Goal: Task Accomplishment & Management: Complete application form

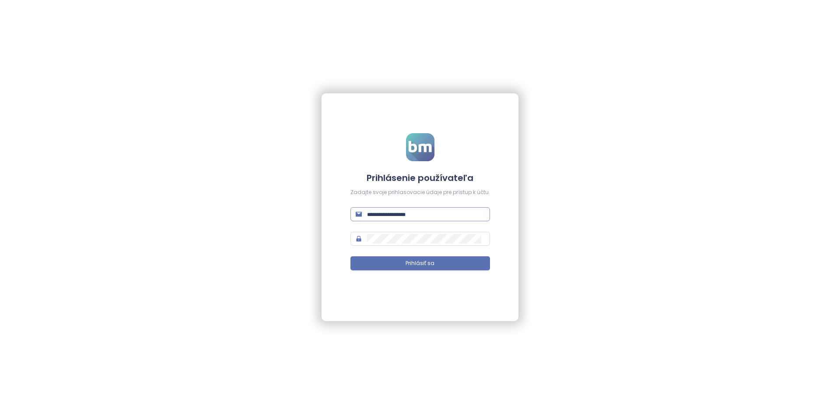
click at [393, 215] on input "text" at bounding box center [426, 214] width 118 height 10
type input "**********"
click at [350, 256] on button "Prihlásiť sa" at bounding box center [420, 263] width 140 height 14
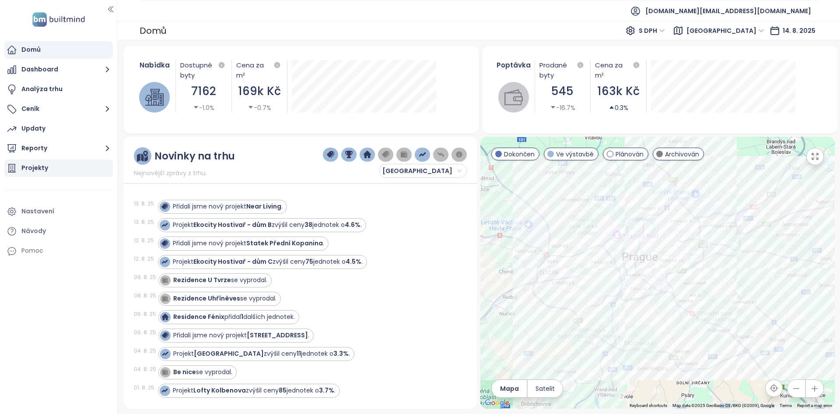
click at [74, 168] on div "Projekty" at bounding box center [58, 168] width 109 height 18
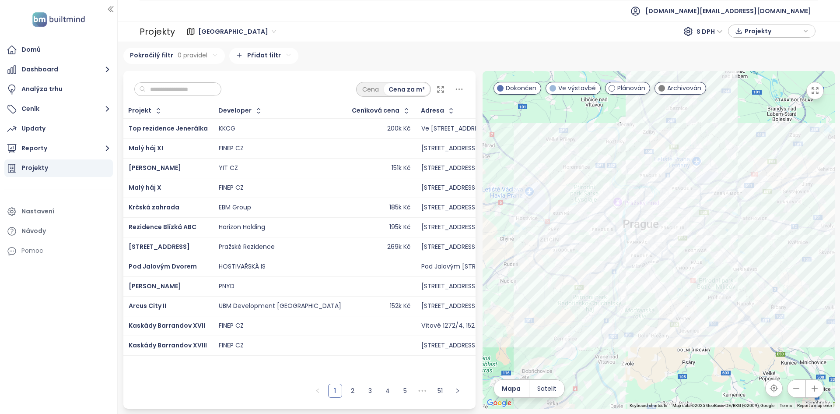
click at [39, 158] on ul "Domů Dashboard Analýza trhu Ceník Updaty Reporty Projekty Nastavení Návody Pomoc" at bounding box center [58, 150] width 109 height 218
click at [44, 146] on button "Reporty" at bounding box center [58, 149] width 109 height 18
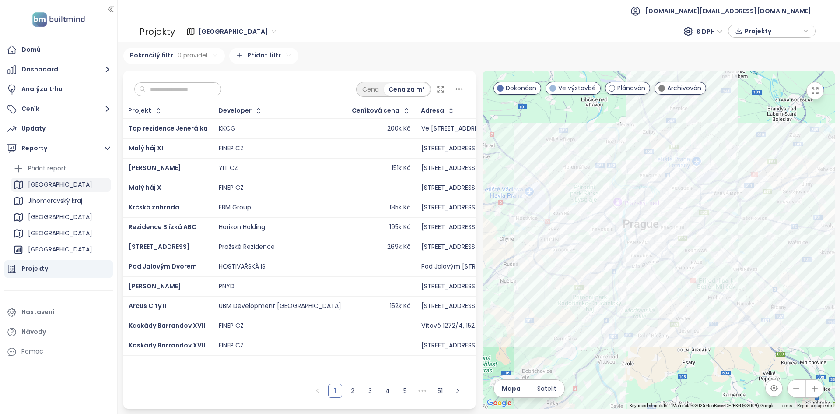
click at [50, 186] on div "[GEOGRAPHIC_DATA]" at bounding box center [61, 185] width 100 height 14
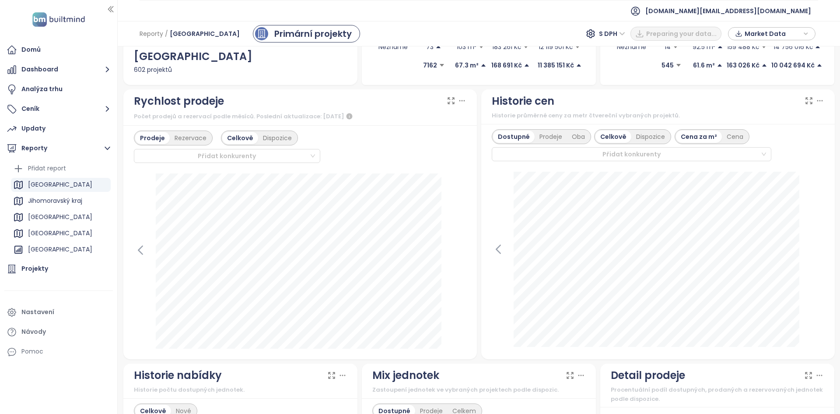
scroll to position [393, 0]
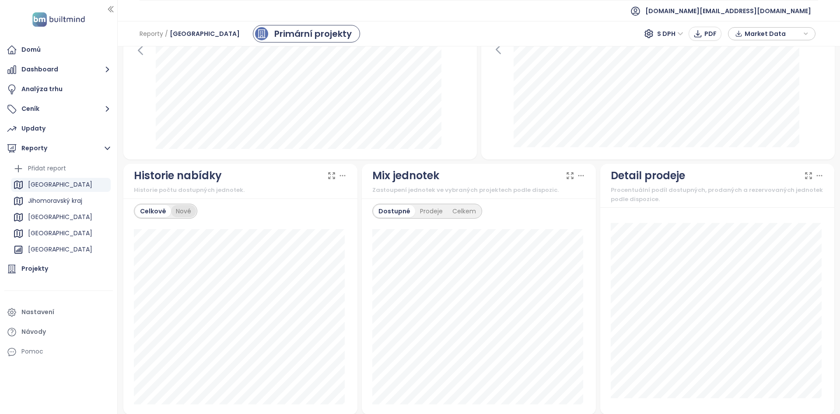
click at [188, 210] on div "Nové" at bounding box center [183, 211] width 25 height 12
click at [147, 205] on div "Celkově" at bounding box center [152, 211] width 34 height 12
click at [343, 178] on icon at bounding box center [342, 175] width 9 height 9
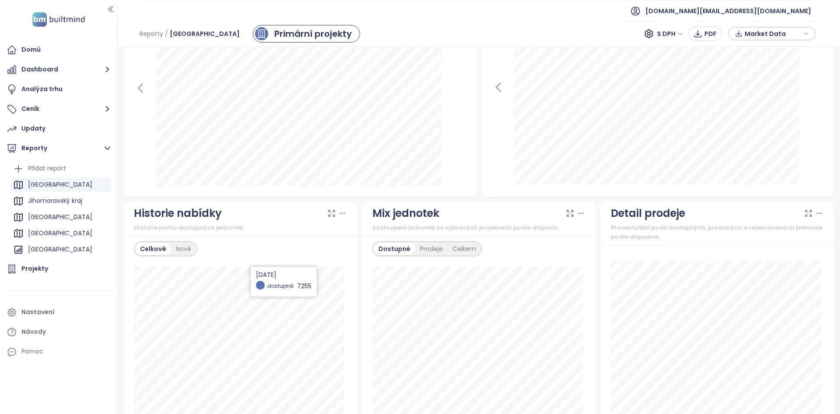
scroll to position [355, 0]
click at [60, 168] on div "Přidat report" at bounding box center [47, 168] width 38 height 11
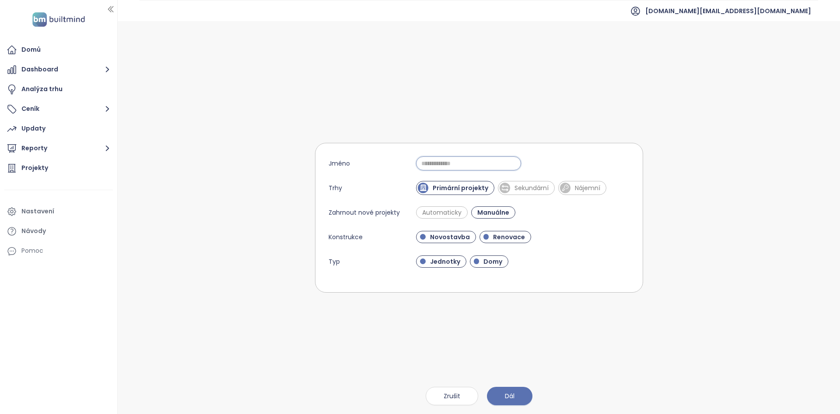
click at [488, 161] on input "Jméno" at bounding box center [468, 163] width 105 height 14
click at [488, 161] on input "*" at bounding box center [468, 163] width 105 height 14
type input "**********"
click at [613, 179] on form "**********" at bounding box center [479, 218] width 328 height 150
click at [492, 243] on form "**********" at bounding box center [479, 218] width 328 height 150
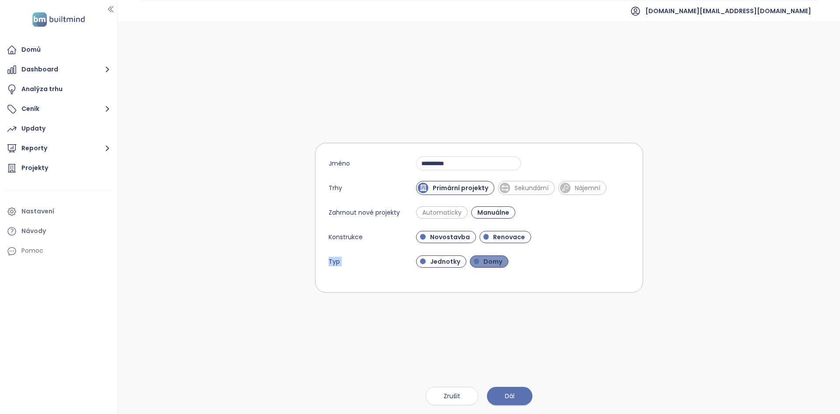
click at [492, 266] on div "Jednotky Domy" at bounding box center [522, 261] width 213 height 14
click at [508, 264] on div "Jednotky Domy" at bounding box center [464, 261] width 96 height 12
click at [489, 258] on span "Domy" at bounding box center [493, 261] width 28 height 9
click at [453, 210] on span "Automaticky" at bounding box center [442, 212] width 48 height 9
click at [490, 212] on span "Manuálne" at bounding box center [495, 212] width 39 height 9
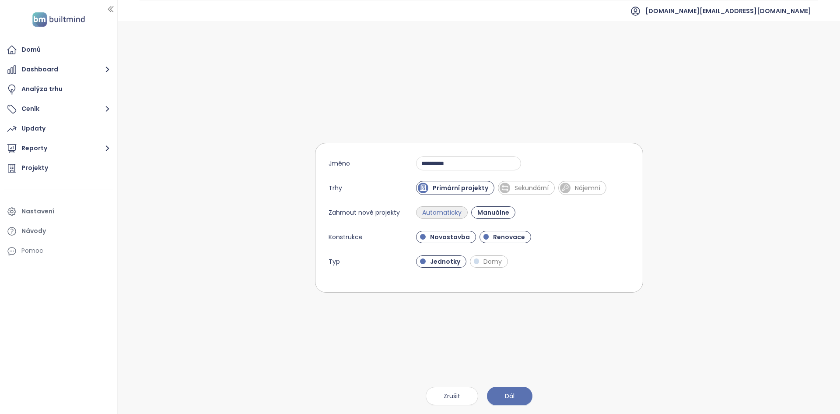
click at [456, 213] on span "Automaticky" at bounding box center [442, 212] width 48 height 9
click at [501, 396] on button "Dál" at bounding box center [510, 395] width 46 height 18
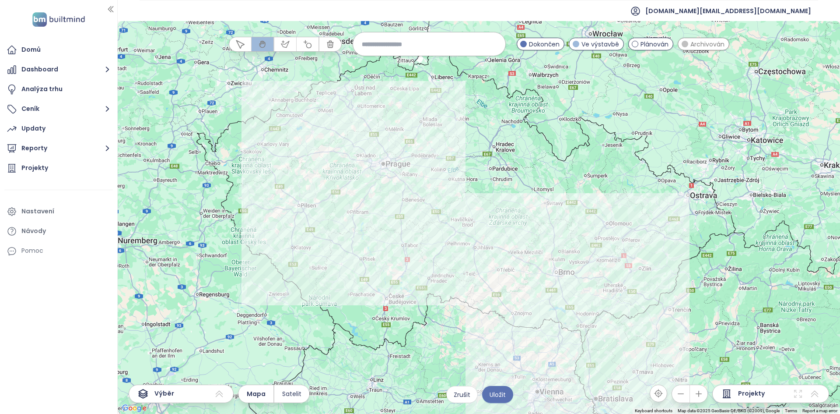
click at [387, 45] on input at bounding box center [429, 44] width 135 height 19
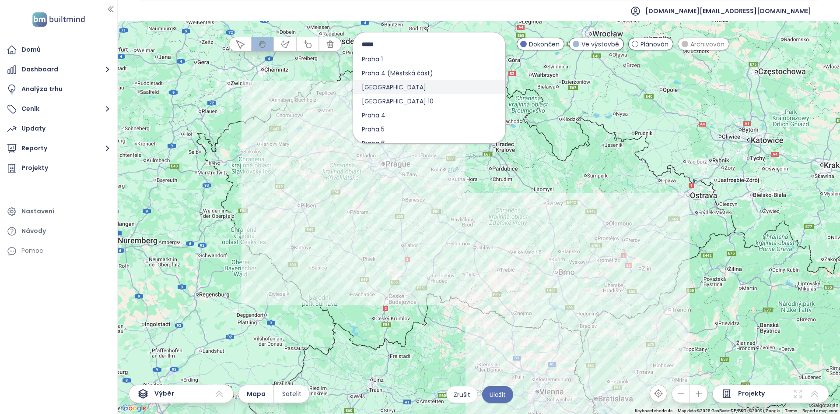
scroll to position [272, 0]
type input "*****"
click at [403, 89] on div "[GEOGRAPHIC_DATA]" at bounding box center [429, 88] width 152 height 14
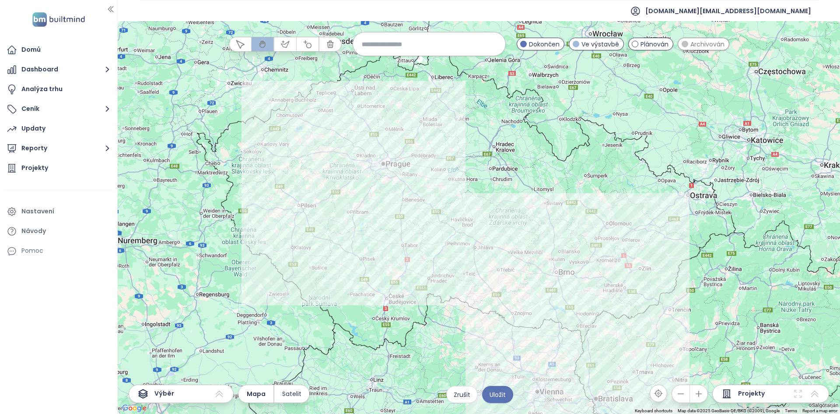
click at [313, 174] on div at bounding box center [479, 217] width 722 height 393
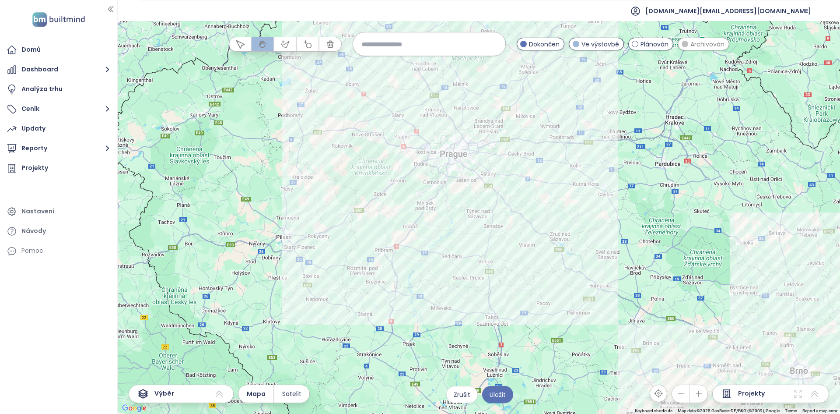
click at [333, 165] on div at bounding box center [479, 217] width 722 height 393
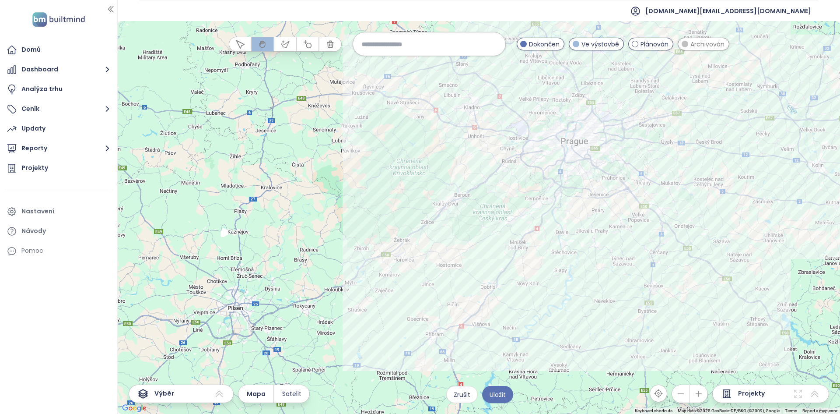
click at [496, 168] on div at bounding box center [479, 217] width 722 height 393
click at [496, 167] on div at bounding box center [479, 217] width 722 height 393
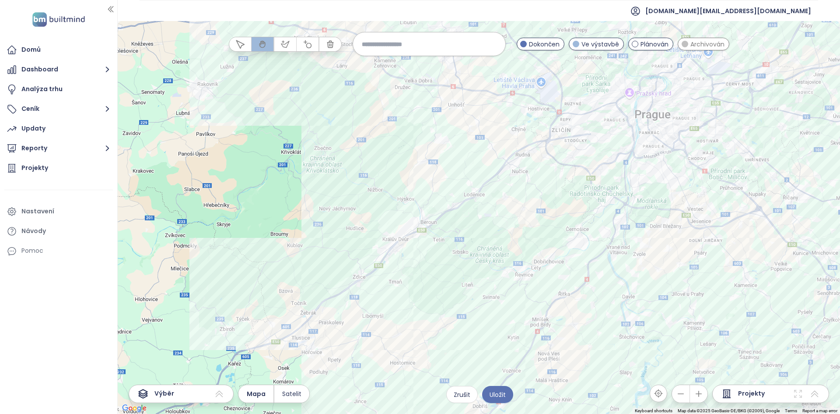
click at [495, 166] on div at bounding box center [479, 217] width 722 height 393
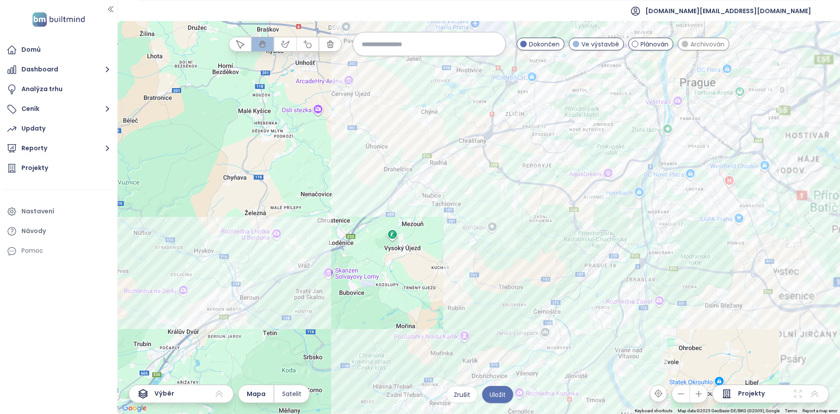
drag, startPoint x: 496, startPoint y: 161, endPoint x: 331, endPoint y: 190, distance: 167.9
click at [331, 190] on div at bounding box center [479, 217] width 722 height 393
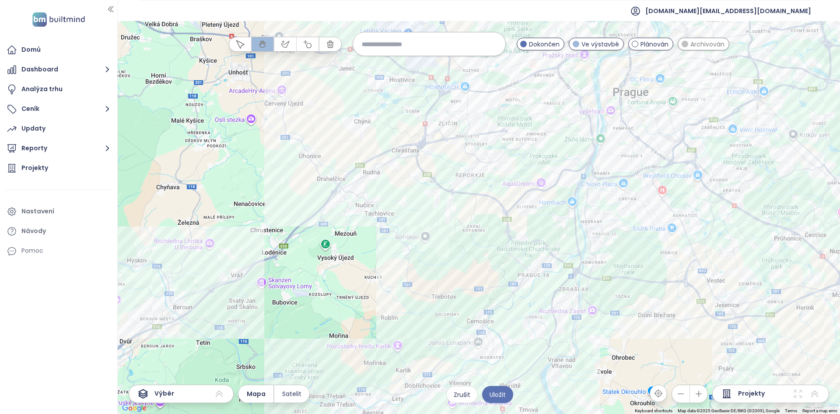
drag, startPoint x: 400, startPoint y: 53, endPoint x: 402, endPoint y: 236, distance: 183.4
click at [400, 51] on input at bounding box center [429, 44] width 135 height 19
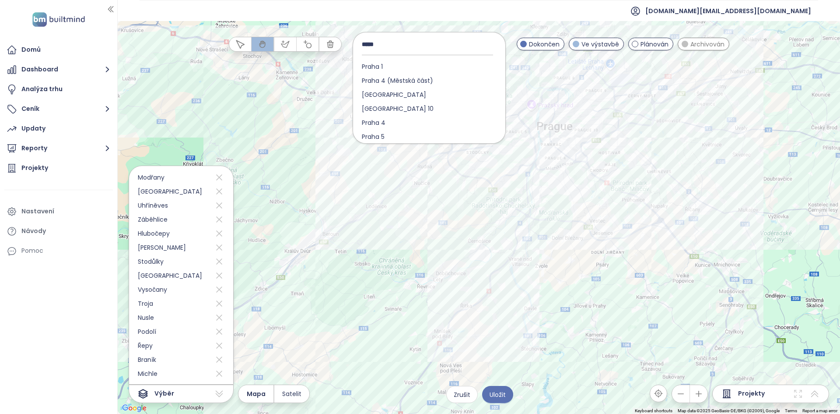
scroll to position [270, 0]
type input "*****"
click at [414, 88] on div "[GEOGRAPHIC_DATA]" at bounding box center [429, 89] width 152 height 14
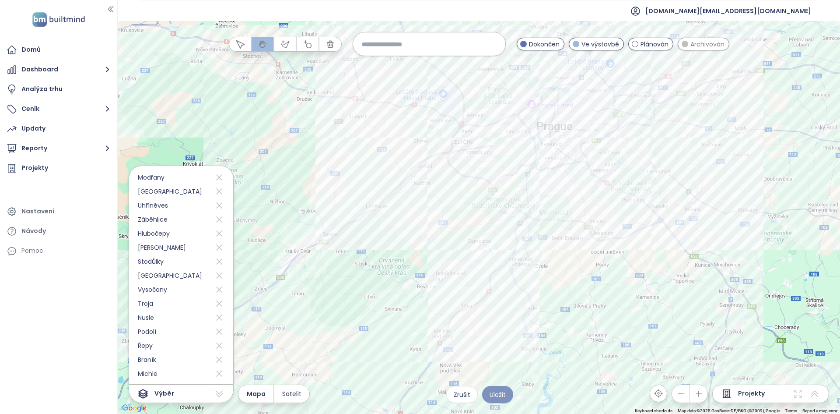
click at [503, 392] on span "Uložit" at bounding box center [498, 394] width 16 height 10
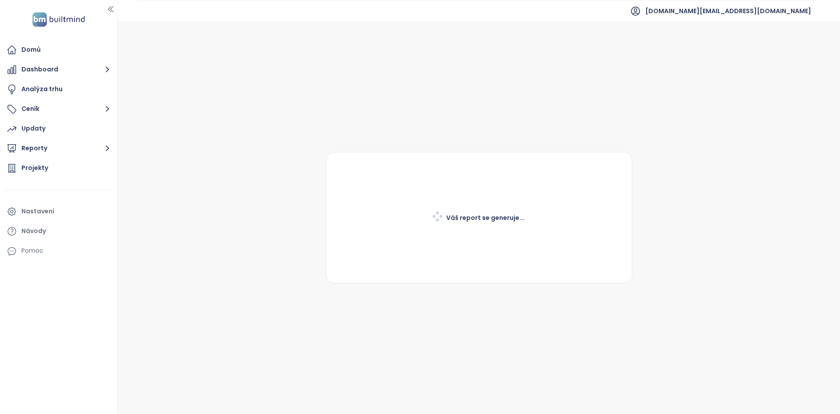
click at [82, 138] on ul "Domů Dashboard Analýza trhu Ceník Updaty Reporty Projekty Nastavení Návody Pomoc" at bounding box center [58, 150] width 109 height 218
click at [83, 147] on button "Reporty" at bounding box center [58, 149] width 109 height 18
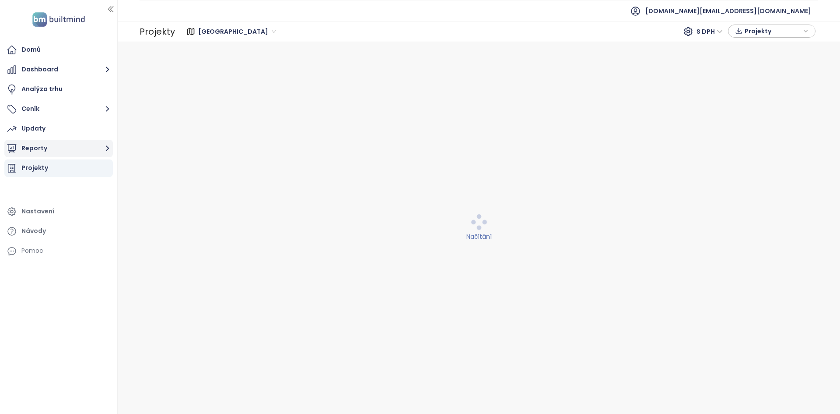
click at [81, 150] on button "Reporty" at bounding box center [58, 149] width 109 height 18
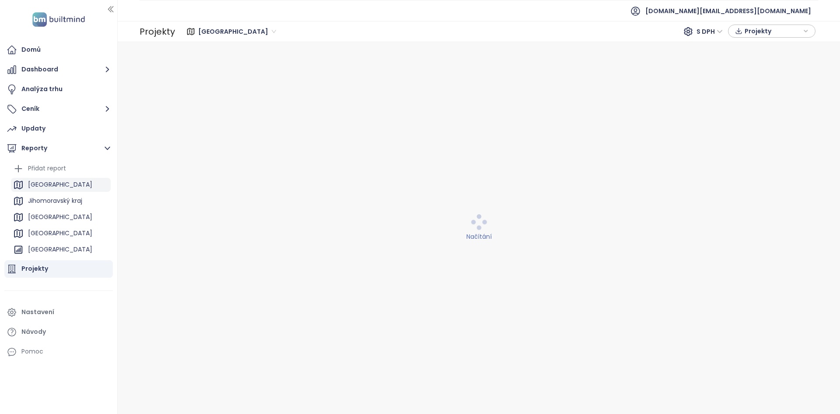
click at [60, 188] on div "[GEOGRAPHIC_DATA]" at bounding box center [61, 185] width 100 height 14
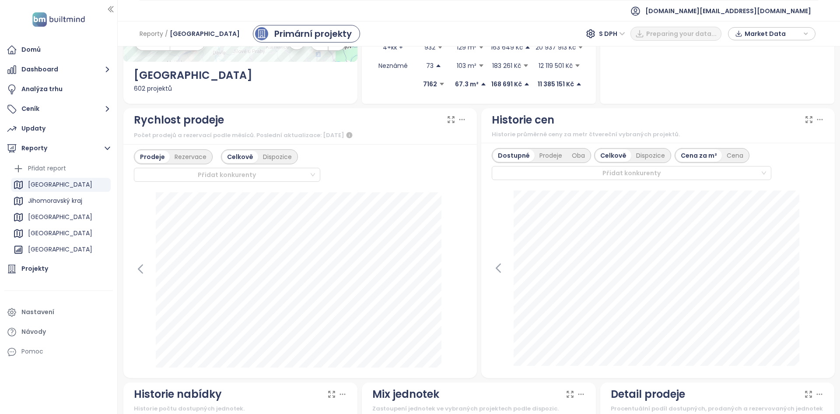
scroll to position [174, 0]
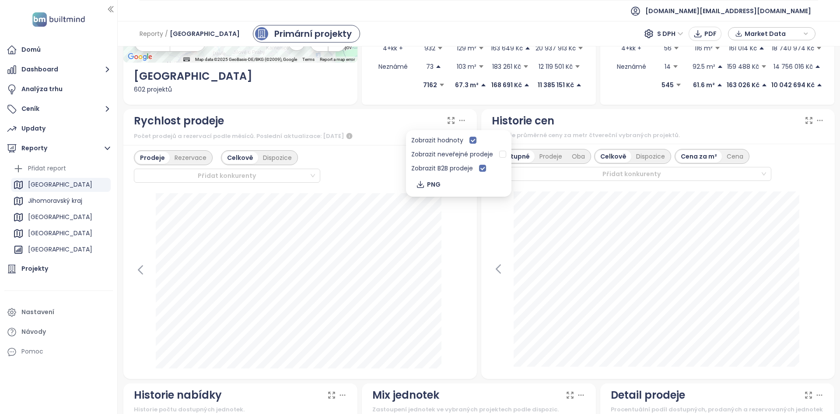
click at [460, 119] on icon at bounding box center [462, 120] width 9 height 9
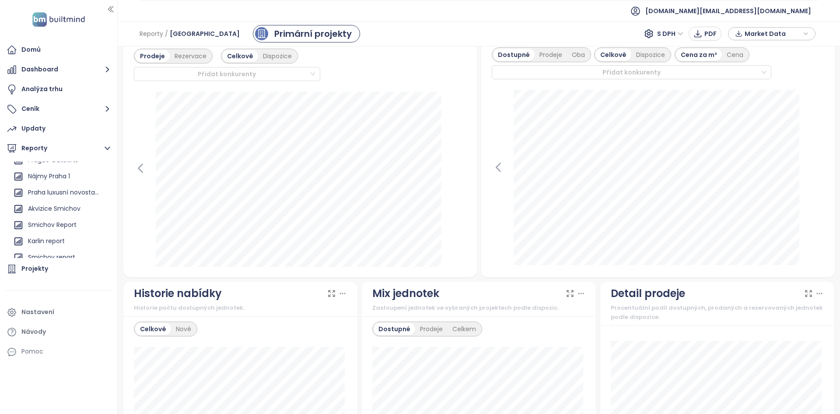
scroll to position [343, 0]
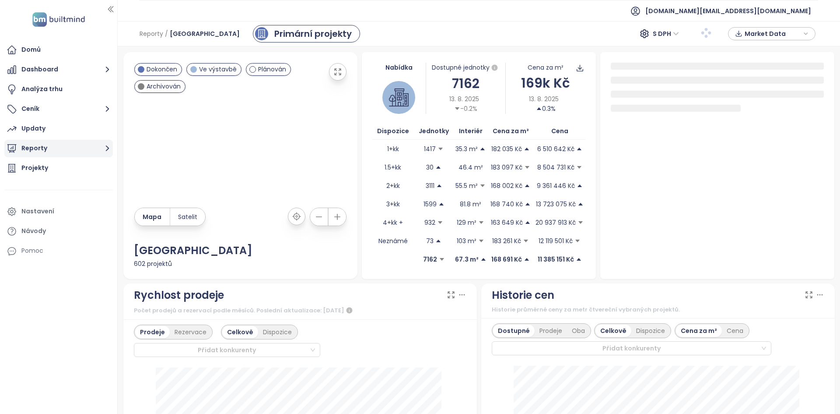
click at [66, 146] on button "Reporty" at bounding box center [58, 149] width 109 height 18
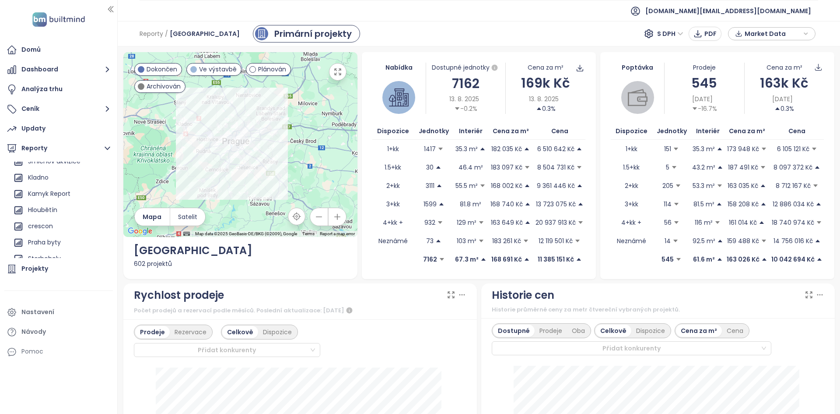
scroll to position [667, 0]
click at [66, 228] on div "Praha byty" at bounding box center [61, 230] width 100 height 14
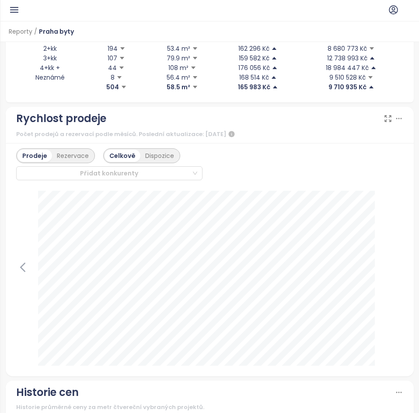
scroll to position [550, 0]
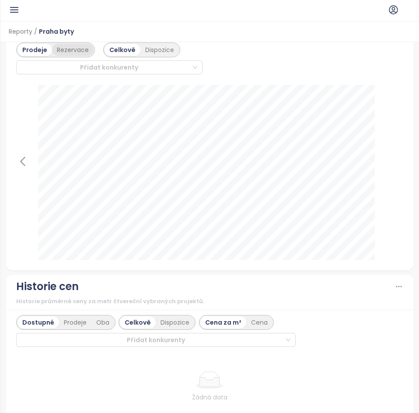
click at [63, 51] on div "Rezervace" at bounding box center [73, 50] width 42 height 12
click at [39, 48] on div "Prodeje" at bounding box center [34, 50] width 32 height 12
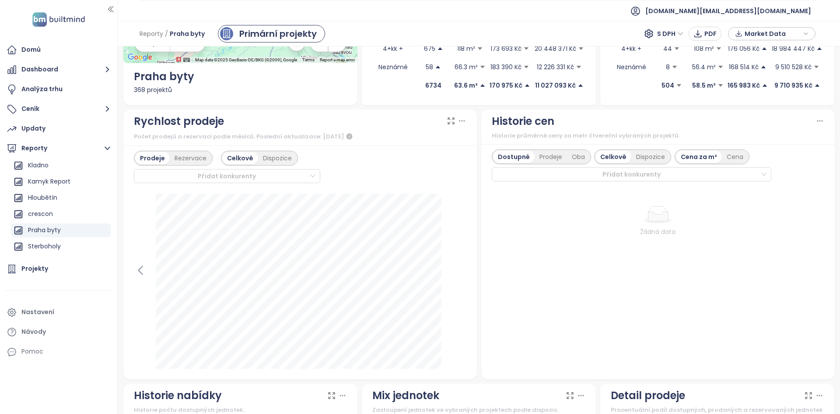
scroll to position [0, 0]
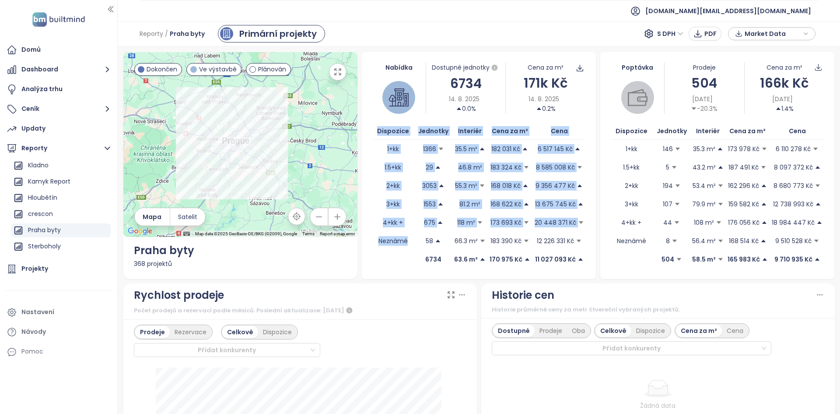
drag, startPoint x: 407, startPoint y: 236, endPoint x: 369, endPoint y: 150, distance: 94.2
click at [369, 150] on div "Nabídka Dostupné jednotky 6734 14. 8. 2025 0.0% Cena za m² 171k Kč 14. 8. 2025 …" at bounding box center [479, 165] width 234 height 227
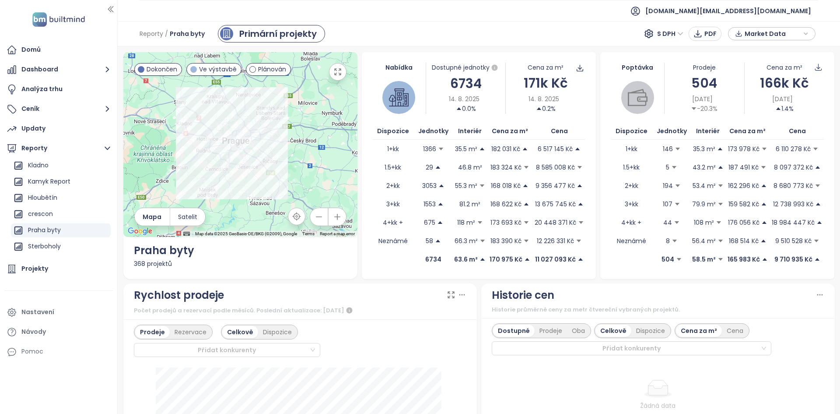
click at [591, 119] on div "Nabídka Dostupné jednotky 6734 14. 8. 2025 0.0% Cena za m² 171k Kč 14. 8. 2025 …" at bounding box center [479, 165] width 234 height 227
click at [777, 38] on span "Market Data" at bounding box center [773, 33] width 56 height 13
click at [379, 249] on td "Neznámé" at bounding box center [393, 240] width 42 height 18
click at [382, 273] on div "Nabídka Dostupné jednotky 6734 14. 8. 2025 0.0% Cena za m² 171k Kč 14. 8. 2025 …" at bounding box center [479, 165] width 234 height 227
click at [382, 272] on div "Nabídka Dostupné jednotky 6734 14. 8. 2025 0.0% Cena za m² 171k Kč 14. 8. 2025 …" at bounding box center [479, 165] width 234 height 227
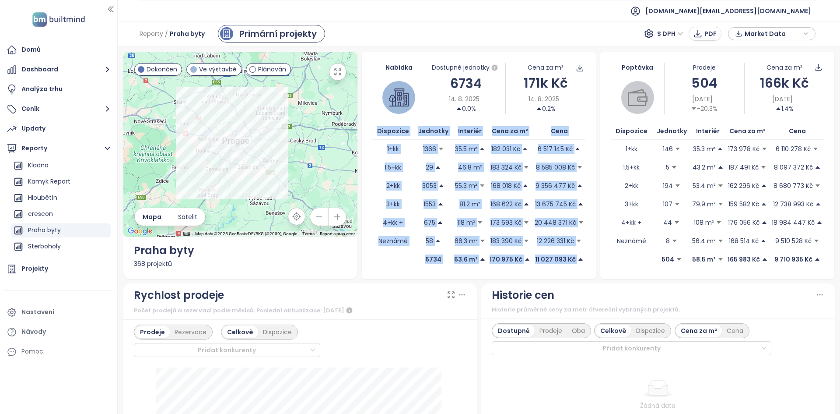
click at [382, 271] on div "Nabídka Dostupné jednotky 6734 14. 8. 2025 0.0% Cena za m² 171k Kč 14. 8. 2025 …" at bounding box center [479, 165] width 234 height 227
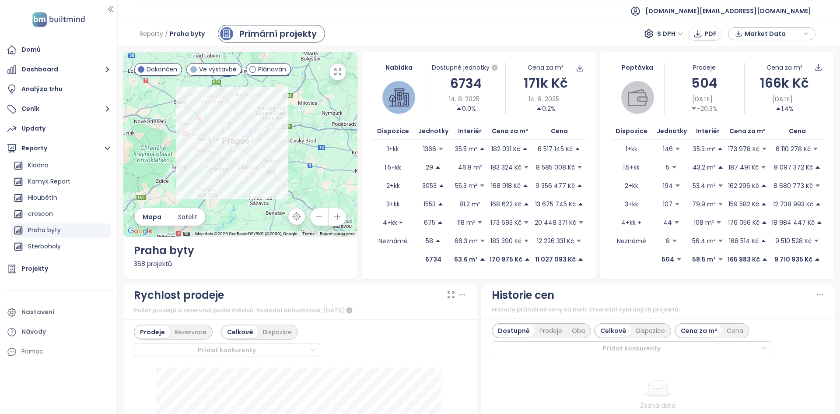
click at [399, 270] on div "Nabídka Dostupné jednotky 6734 14. 8. 2025 0.0% Cena za m² 171k Kč 14. 8. 2025 …" at bounding box center [479, 165] width 234 height 227
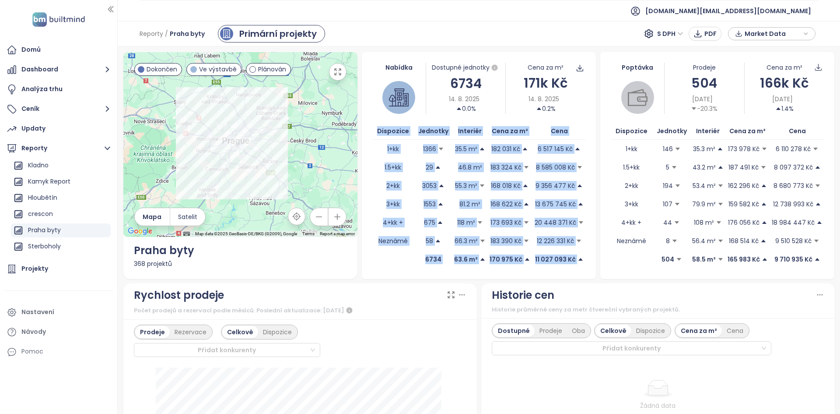
click at [399, 270] on div "Nabídka Dostupné jednotky 6734 14. 8. 2025 0.0% Cena za m² 171k Kč 14. 8. 2025 …" at bounding box center [479, 165] width 234 height 227
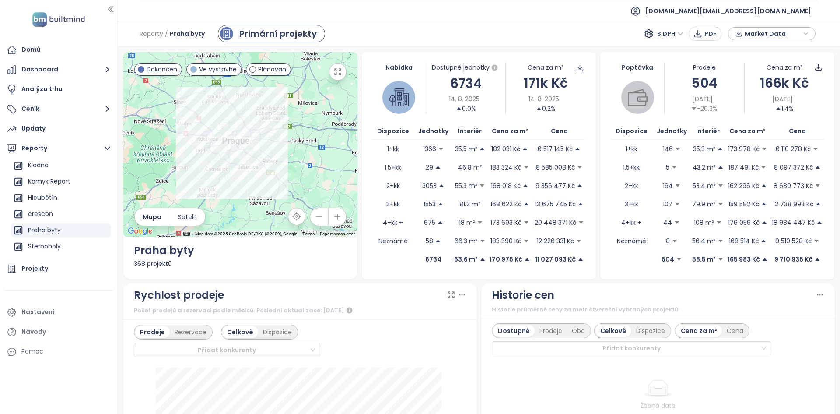
click at [613, 306] on div "Historie průměrné ceny za metr čtvereční vybraných projektů." at bounding box center [658, 309] width 333 height 9
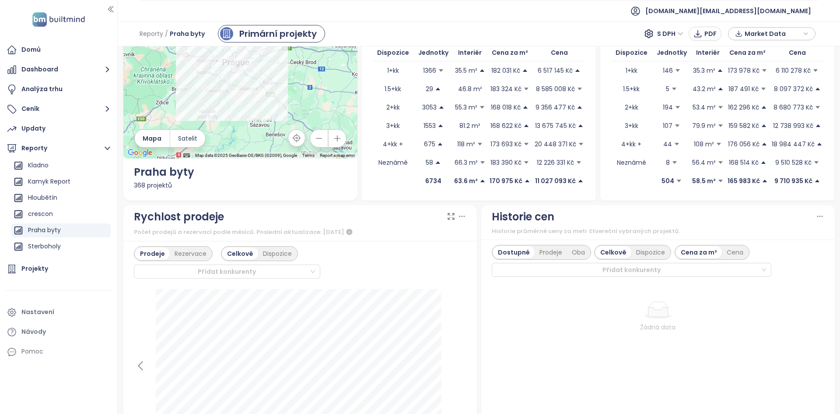
scroll to position [79, 0]
click at [539, 248] on div "Prodeje" at bounding box center [551, 251] width 32 height 12
click at [503, 257] on div "Dostupné" at bounding box center [512, 251] width 39 height 12
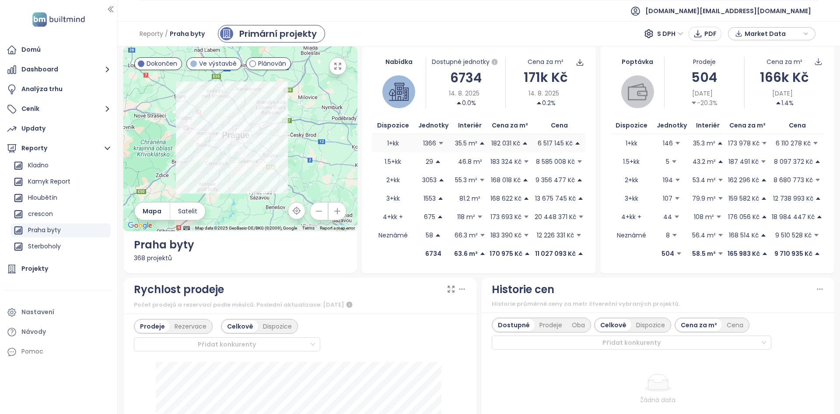
scroll to position [0, 0]
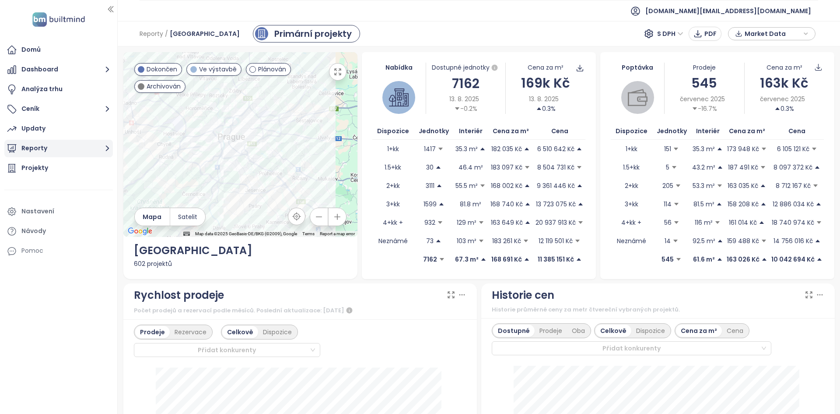
click at [46, 154] on button "Reporty" at bounding box center [58, 149] width 109 height 18
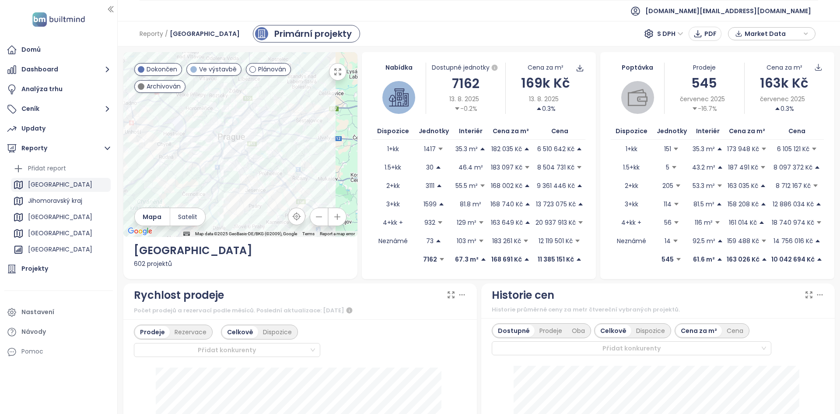
click at [44, 184] on div "[GEOGRAPHIC_DATA]" at bounding box center [60, 184] width 64 height 11
drag, startPoint x: 181, startPoint y: 265, endPoint x: 122, endPoint y: 261, distance: 59.2
click at [122, 261] on div "← Move left → Move right ↑ Move up ↓ Move down + Zoom in - Zoom out Home Jump l…" at bounding box center [240, 165] width 238 height 227
click at [181, 263] on div "602 projektů" at bounding box center [240, 264] width 213 height 10
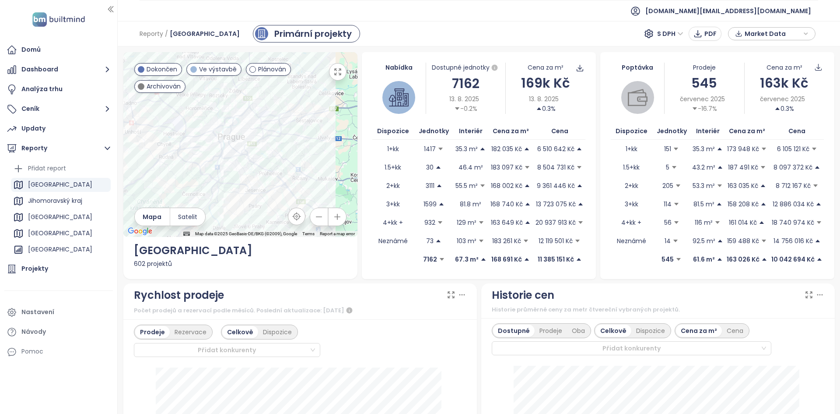
click at [466, 83] on div "7162" at bounding box center [466, 83] width 80 height 21
click at [170, 35] on span "[GEOGRAPHIC_DATA]" at bounding box center [205, 34] width 70 height 16
click at [172, 31] on span "[GEOGRAPHIC_DATA]" at bounding box center [205, 34] width 70 height 16
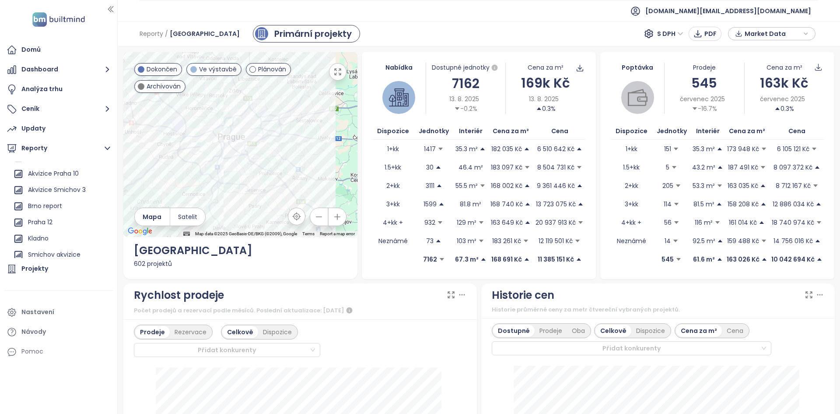
scroll to position [561, 0]
click at [175, 262] on div "602 projektů" at bounding box center [240, 264] width 213 height 10
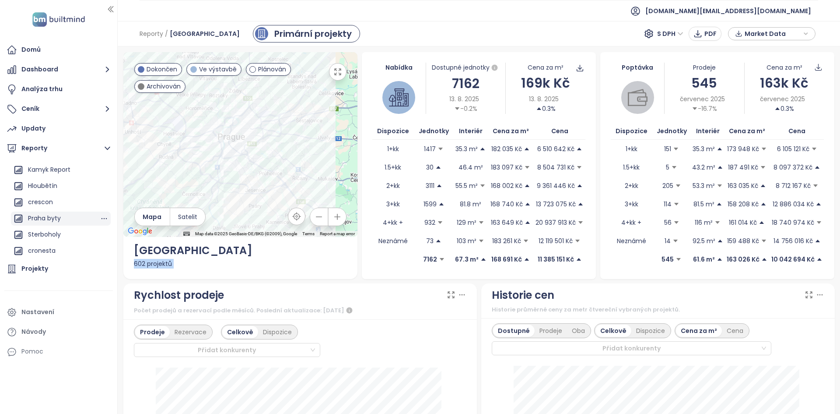
click at [58, 221] on div "Praha byty" at bounding box center [44, 218] width 33 height 11
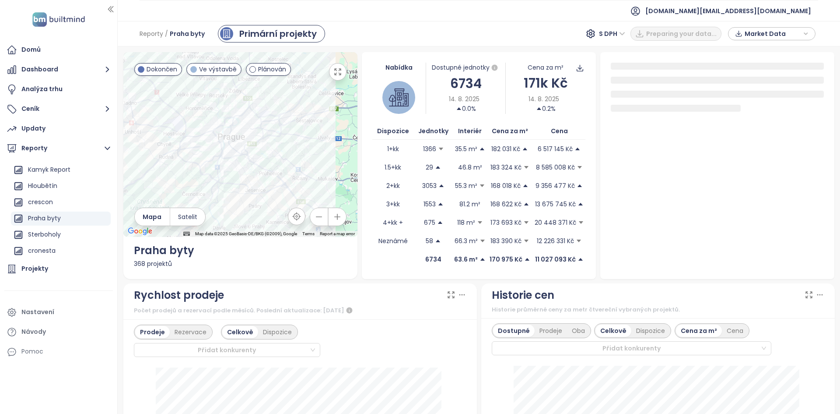
click at [147, 254] on div "Praha byty" at bounding box center [240, 250] width 213 height 17
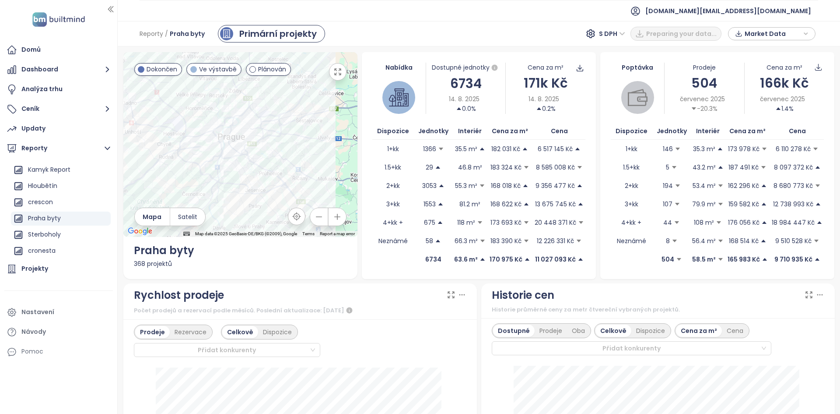
click at [140, 265] on div "368 projektů" at bounding box center [240, 264] width 213 height 10
click at [280, 68] on span "Plánován" at bounding box center [272, 69] width 28 height 10
click at [279, 67] on span "Plánován" at bounding box center [272, 69] width 28 height 10
click at [155, 263] on div "368 projektů" at bounding box center [240, 264] width 213 height 10
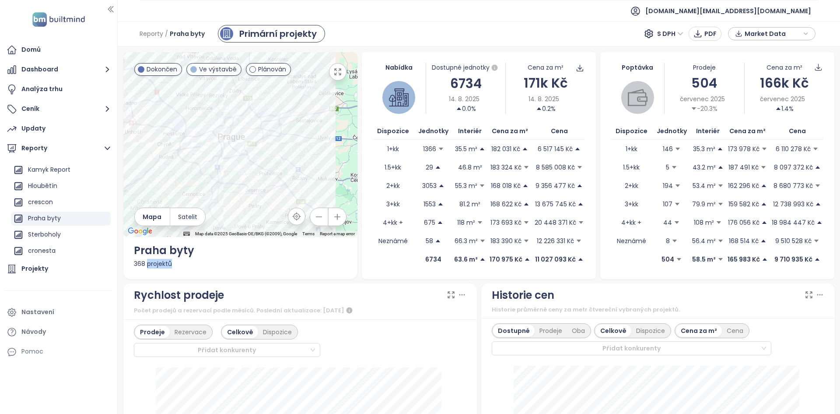
click at [155, 263] on div "368 projektů" at bounding box center [240, 264] width 213 height 10
click at [136, 264] on div "368 projektů" at bounding box center [240, 264] width 213 height 10
click at [768, 36] on span "Market Data" at bounding box center [773, 33] width 56 height 13
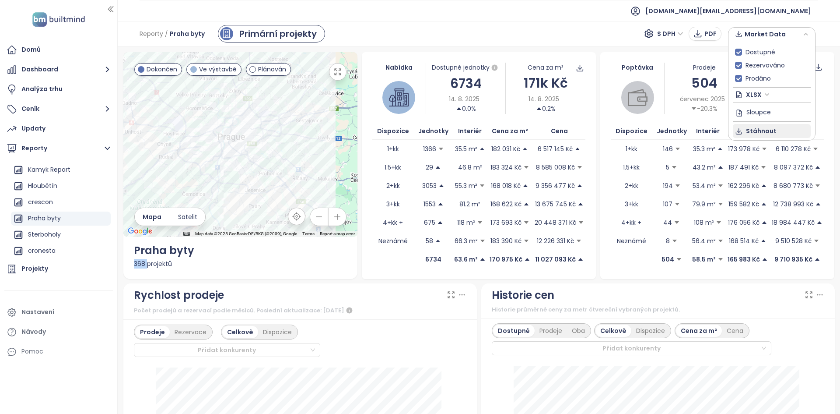
click at [761, 135] on span "Stáhnout" at bounding box center [761, 131] width 31 height 10
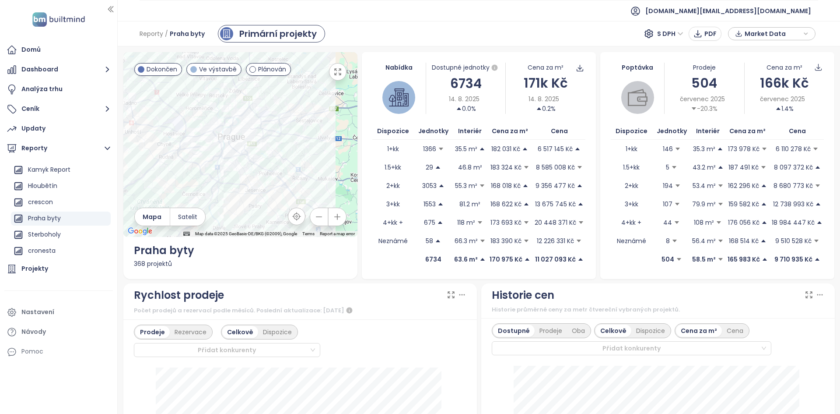
click at [222, 268] on div "368 projektů" at bounding box center [240, 264] width 213 height 10
click at [261, 268] on div "← Move left → Move right ↑ Move up ↓ Move down + Zoom in - Zoom out Home Jump l…" at bounding box center [240, 165] width 234 height 227
click at [262, 205] on div at bounding box center [240, 144] width 234 height 185
drag, startPoint x: 267, startPoint y: 196, endPoint x: 274, endPoint y: 244, distance: 47.8
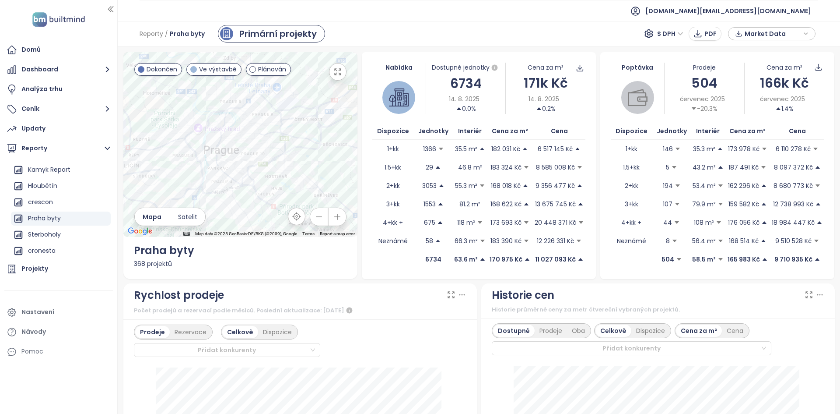
click at [274, 244] on div "← Move left → Move right ↑ Move up ↓ Move down + Zoom in - Zoom out Home Jump l…" at bounding box center [240, 165] width 234 height 227
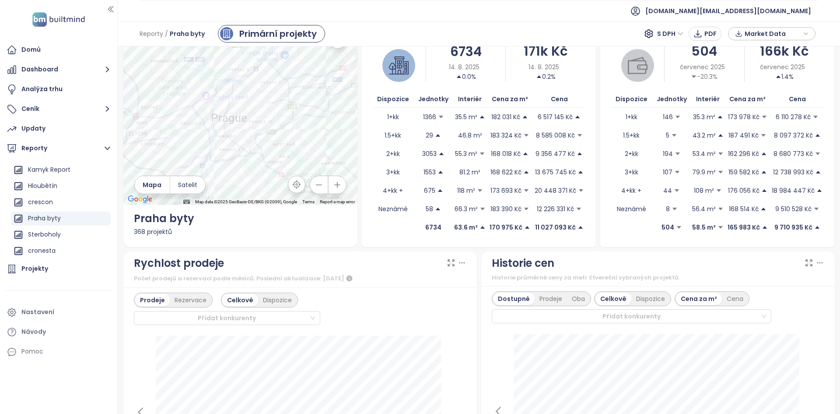
scroll to position [0, 0]
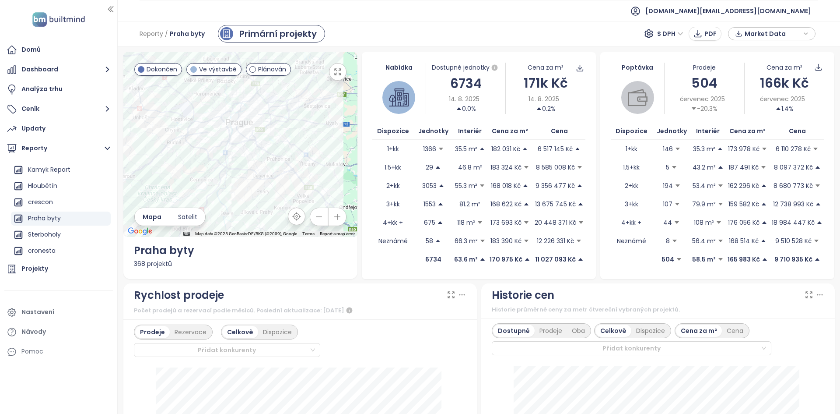
drag, startPoint x: 263, startPoint y: 219, endPoint x: 252, endPoint y: 158, distance: 62.2
click at [253, 156] on div at bounding box center [240, 144] width 234 height 185
click at [463, 84] on div "6734" at bounding box center [466, 83] width 80 height 21
click at [53, 313] on div "Nastavení" at bounding box center [58, 312] width 109 height 18
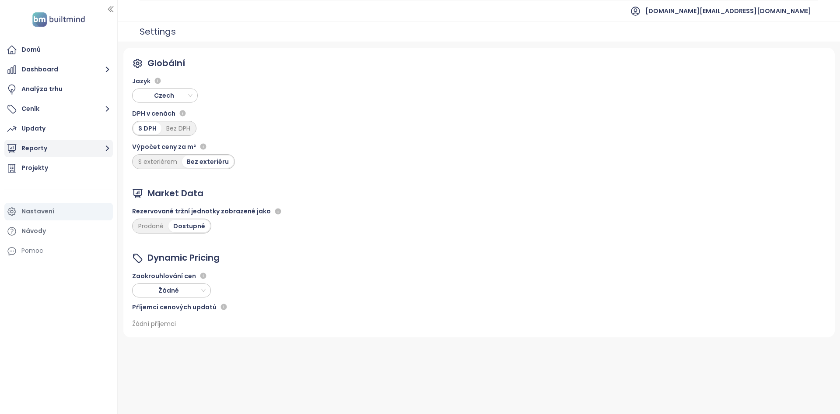
click at [77, 152] on button "Reporty" at bounding box center [58, 149] width 109 height 18
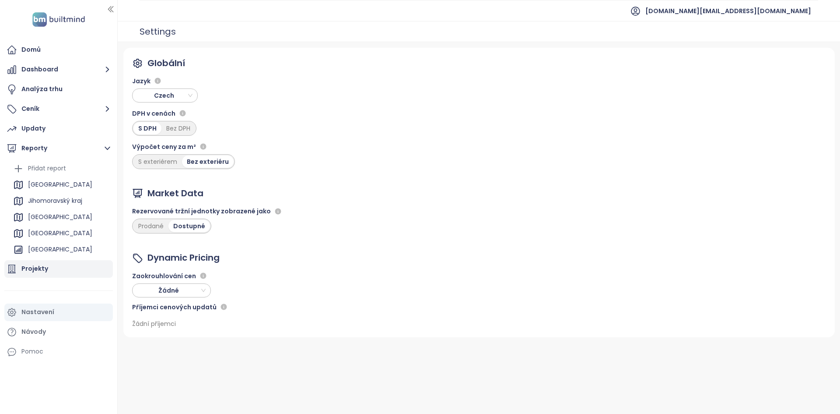
click at [52, 267] on div "Projekty" at bounding box center [58, 269] width 109 height 18
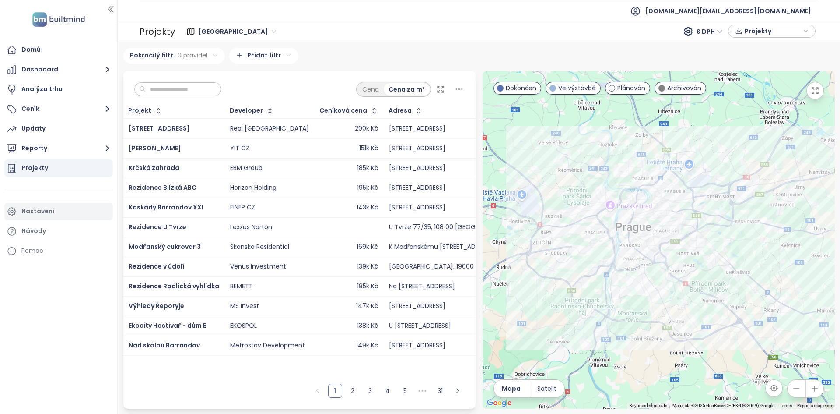
click at [58, 217] on div "Nastavení" at bounding box center [58, 212] width 109 height 18
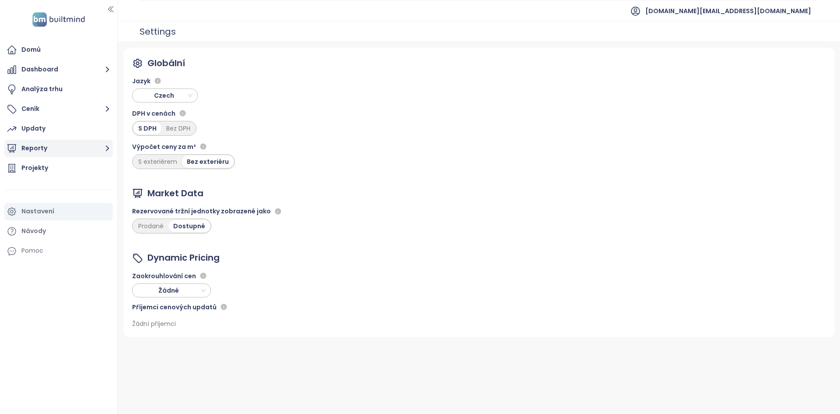
click at [36, 147] on button "Reporty" at bounding box center [58, 149] width 109 height 18
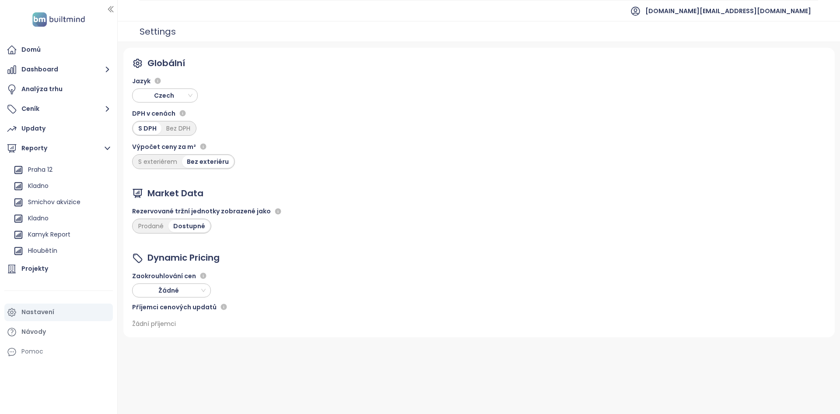
scroll to position [679, 0]
click at [60, 222] on div "Praha byty" at bounding box center [44, 218] width 33 height 11
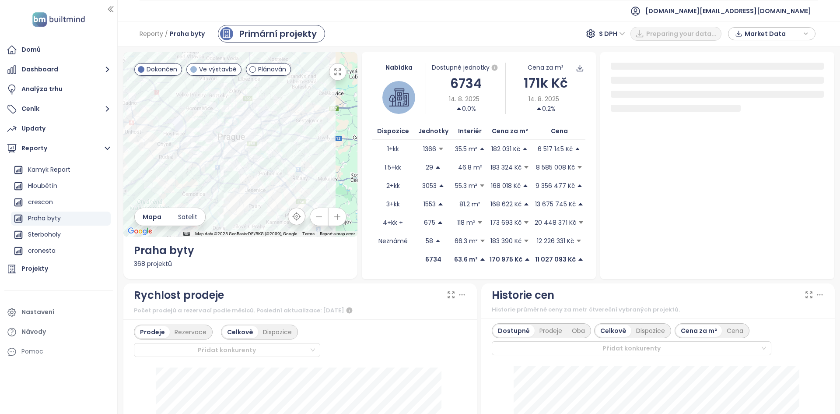
click at [464, 81] on div "6734" at bounding box center [466, 83] width 80 height 21
click at [46, 312] on div "Nastavení" at bounding box center [37, 311] width 33 height 11
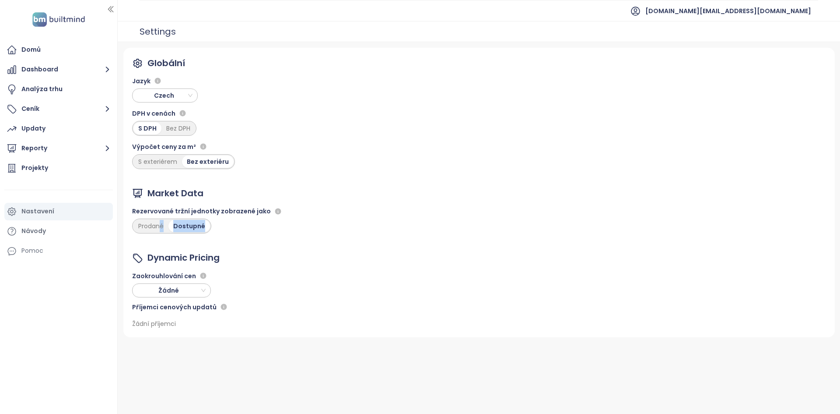
drag, startPoint x: 160, startPoint y: 228, endPoint x: 144, endPoint y: 252, distance: 28.8
click at [144, 252] on div "Globální Jazyk Czech DPH v cenách S DPH Bez DPH Výpočet ceny za m² S exteriérem…" at bounding box center [478, 192] width 711 height 289
click at [200, 194] on div "Market Data" at bounding box center [175, 193] width 56 height 14
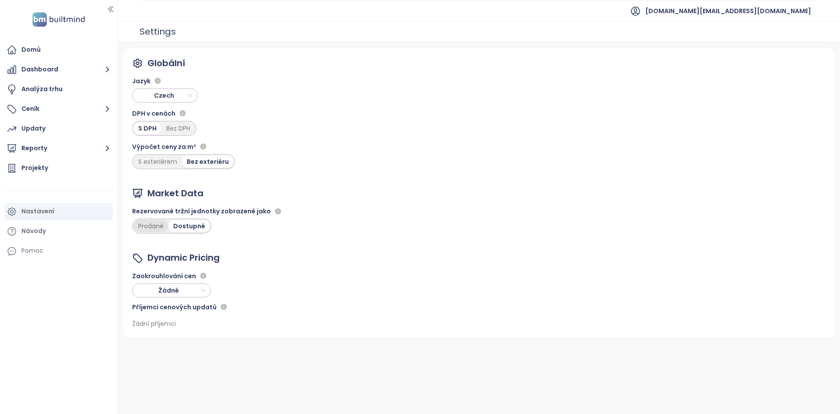
click at [158, 223] on div "Prodané" at bounding box center [150, 226] width 35 height 12
click at [53, 156] on button "Reporty" at bounding box center [58, 149] width 109 height 18
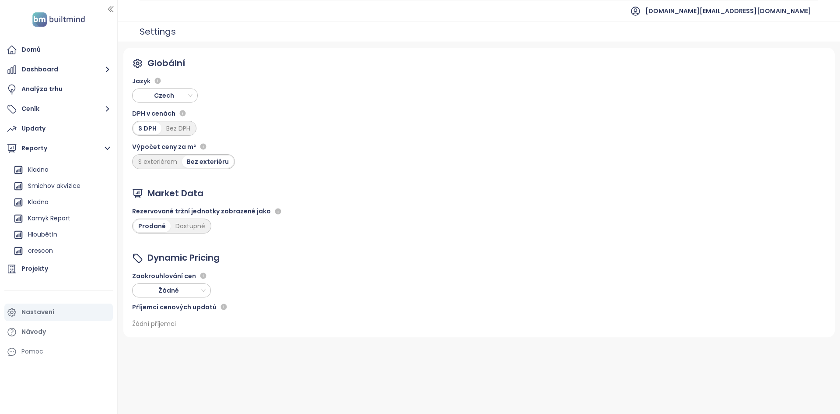
scroll to position [679, 0]
click at [58, 214] on div "Praha byty" at bounding box center [44, 218] width 33 height 11
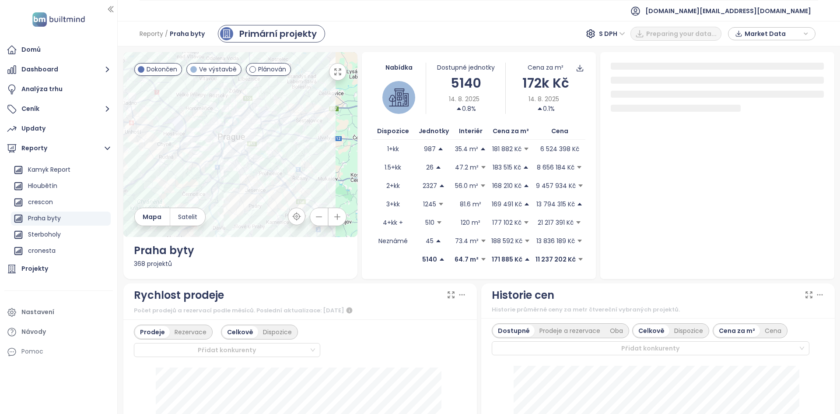
click at [458, 84] on div "5140" at bounding box center [466, 83] width 80 height 21
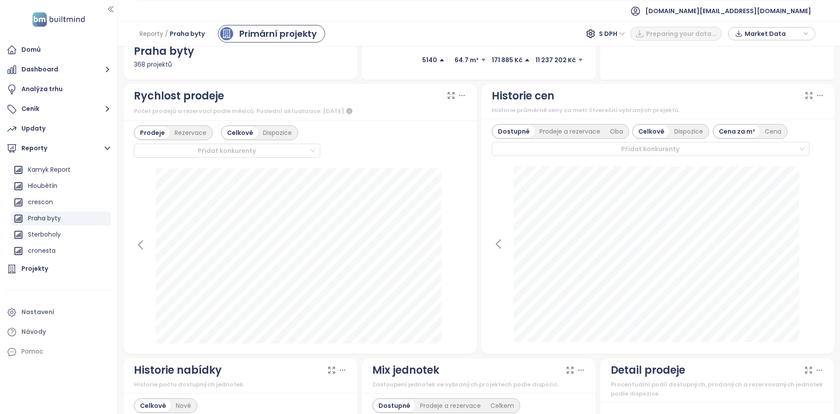
scroll to position [199, 0]
click at [53, 310] on div "Nastavení" at bounding box center [37, 311] width 33 height 11
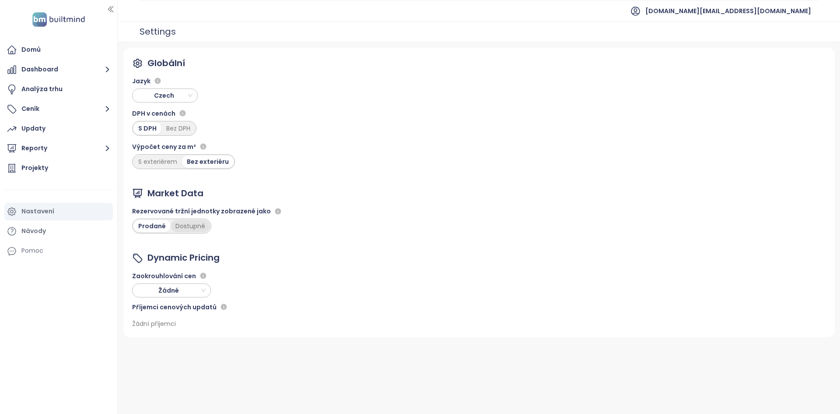
click at [185, 226] on div "Dostupné" at bounding box center [190, 226] width 39 height 12
click at [50, 152] on button "Reporty" at bounding box center [58, 149] width 109 height 18
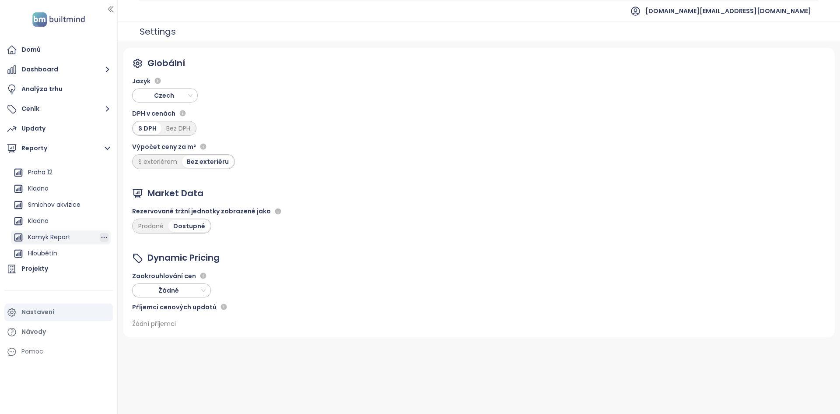
scroll to position [679, 0]
click at [75, 221] on div "Praha byty" at bounding box center [61, 218] width 100 height 14
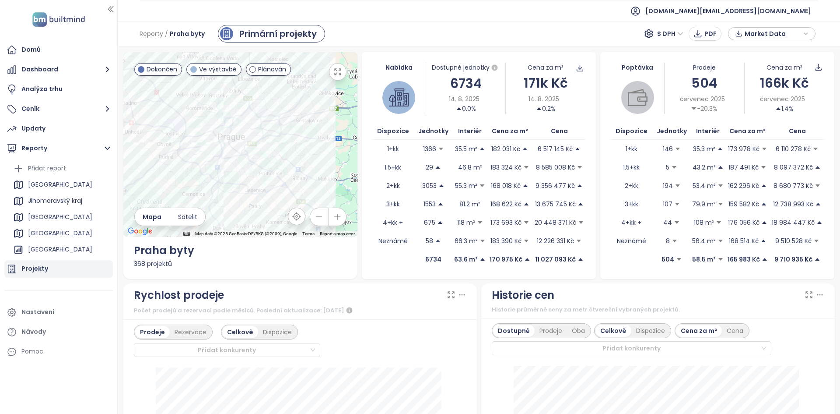
click at [59, 265] on div "Projekty" at bounding box center [58, 269] width 109 height 18
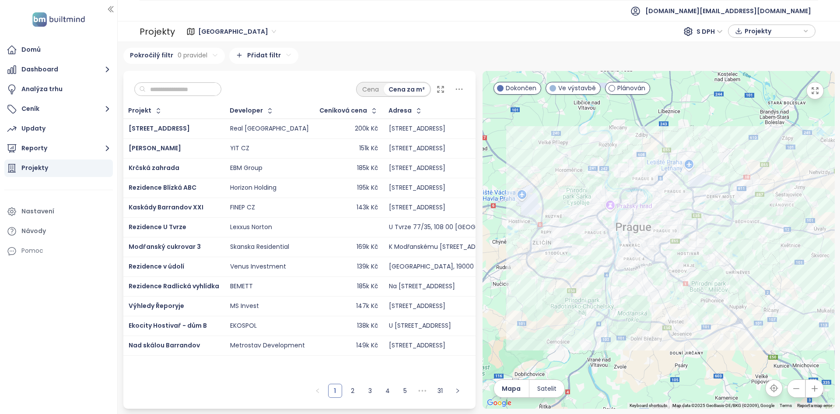
click at [186, 88] on input "text" at bounding box center [181, 89] width 71 height 13
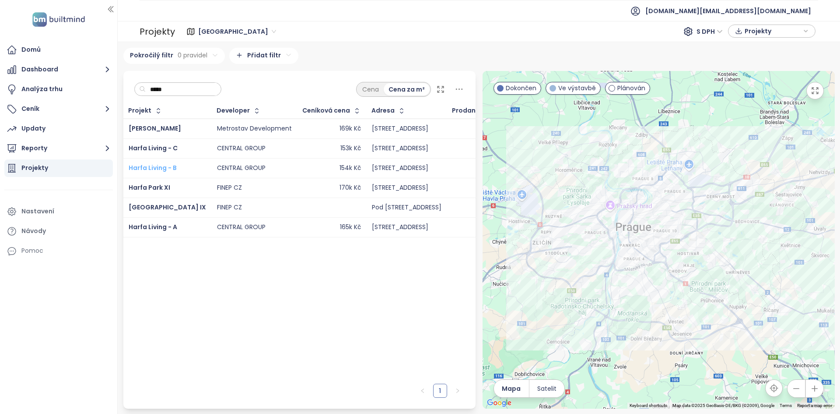
type input "*****"
click at [165, 171] on span "Harfa Living - B" at bounding box center [153, 167] width 48 height 9
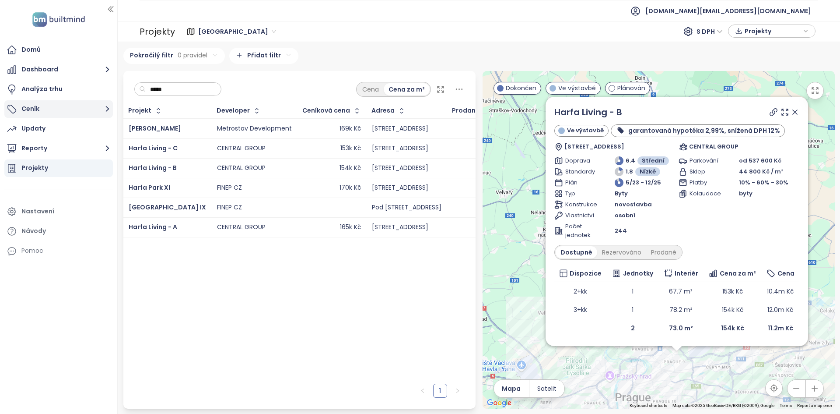
click at [53, 115] on button "Ceník" at bounding box center [58, 109] width 109 height 18
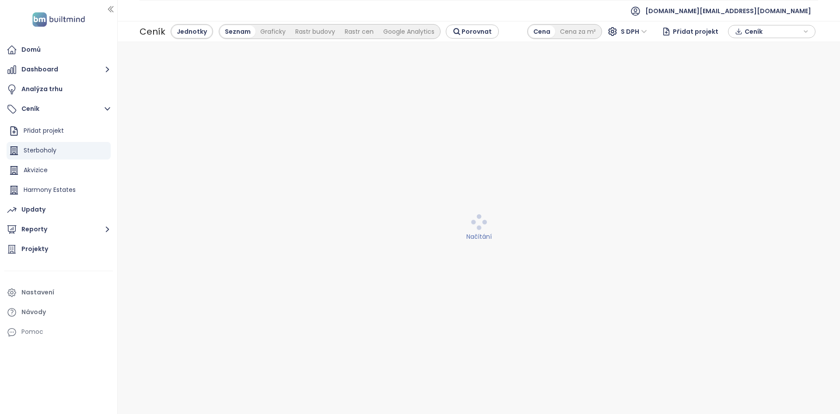
click at [789, 32] on span "Ceník" at bounding box center [773, 31] width 56 height 13
click at [762, 52] on span "XLSX" at bounding box center [758, 48] width 24 height 13
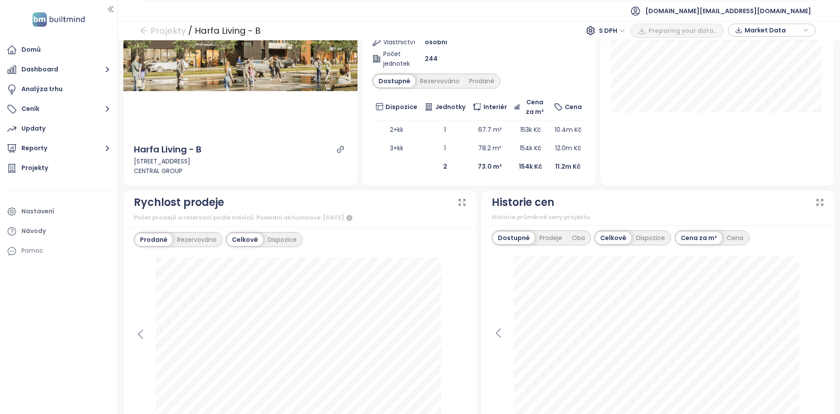
scroll to position [174, 0]
click at [496, 332] on icon at bounding box center [498, 332] width 13 height 13
click at [659, 25] on span "S DPH" at bounding box center [670, 30] width 26 height 13
click at [668, 68] on div "Bez DPH" at bounding box center [675, 62] width 35 height 14
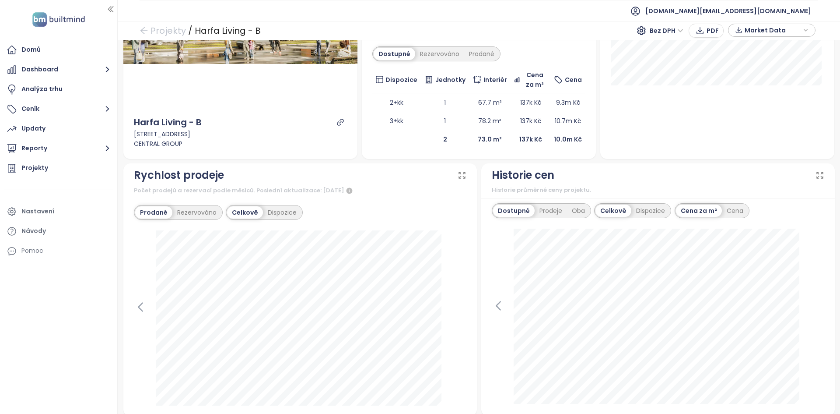
scroll to position [201, 0]
click at [496, 305] on icon at bounding box center [498, 305] width 4 height 8
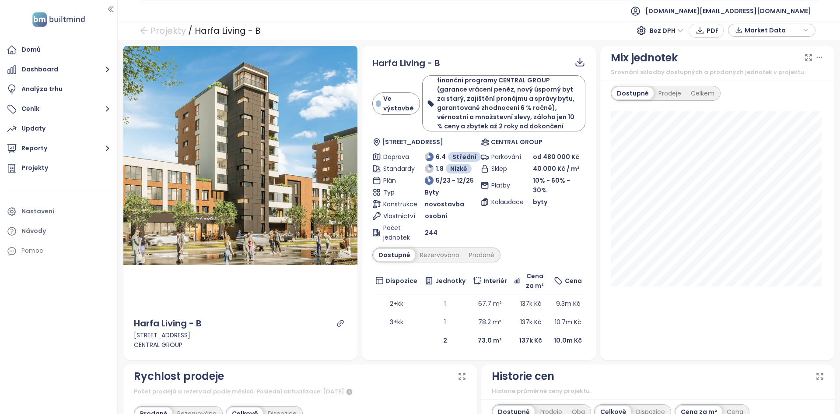
click at [665, 34] on span "Bez DPH" at bounding box center [667, 30] width 34 height 13
click at [665, 45] on div "S DPH" at bounding box center [669, 48] width 27 height 10
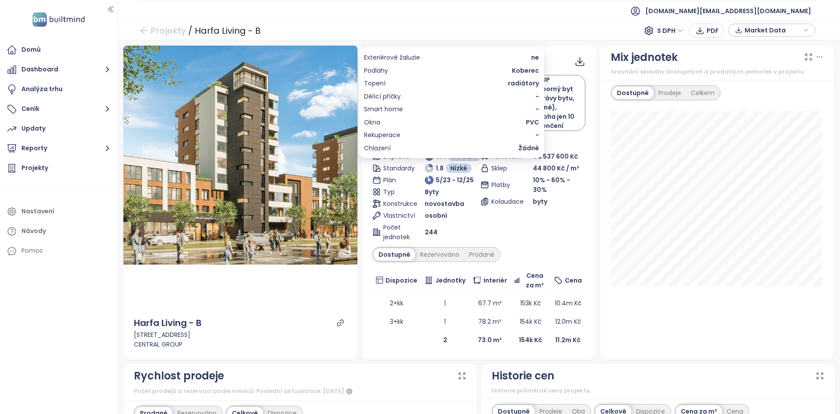
click at [519, 70] on span "Koberec" at bounding box center [525, 71] width 27 height 10
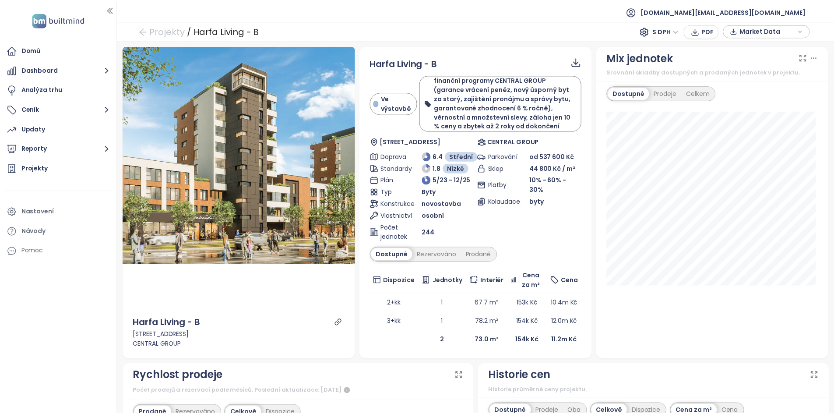
scroll to position [1, 0]
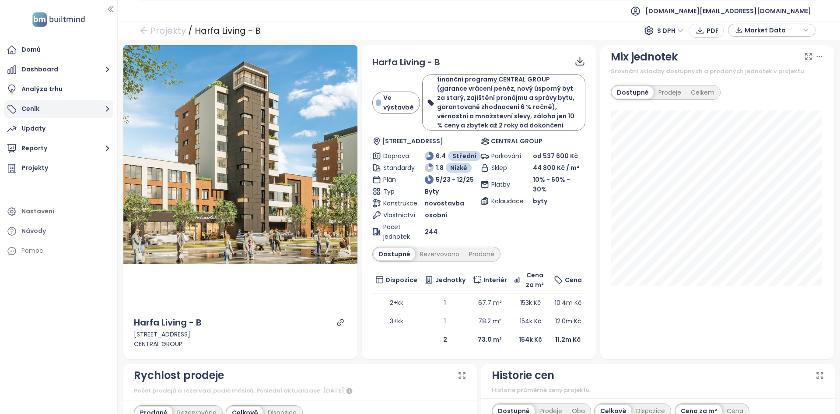
click at [54, 107] on button "Ceník" at bounding box center [58, 109] width 109 height 18
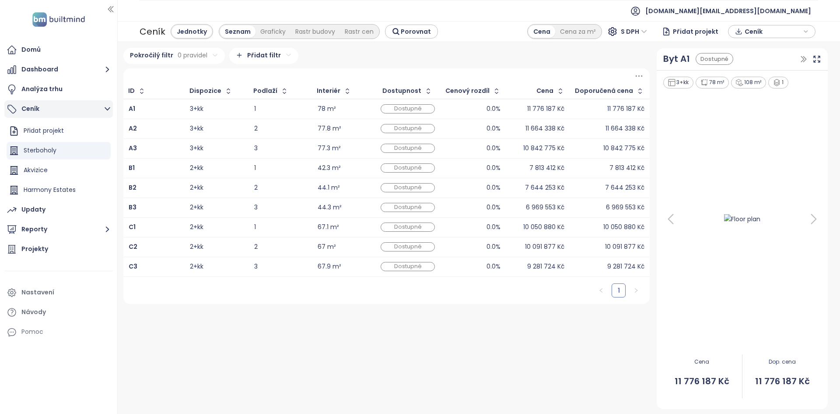
click at [54, 107] on button "Ceník" at bounding box center [58, 109] width 109 height 18
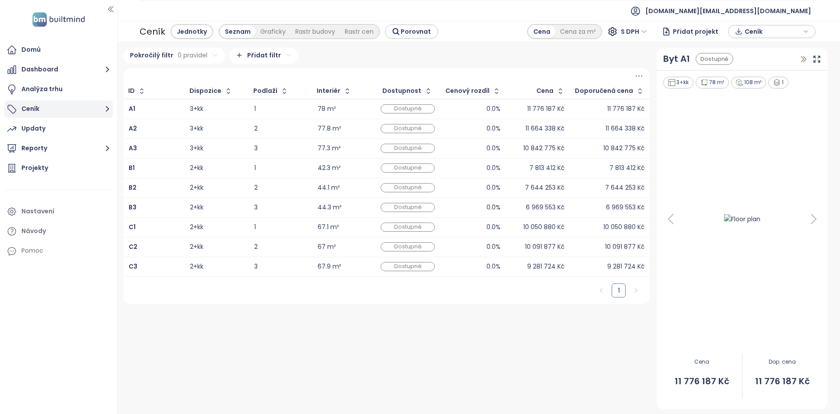
click at [54, 107] on button "Ceník" at bounding box center [58, 109] width 109 height 18
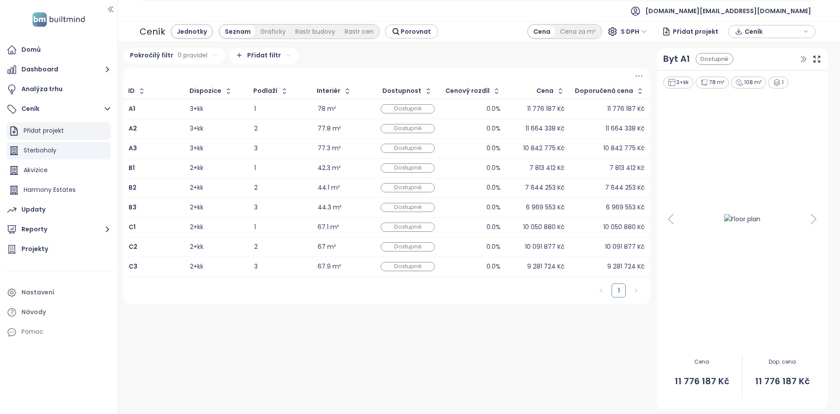
click at [68, 130] on div "Přidat projekt" at bounding box center [59, 131] width 104 height 18
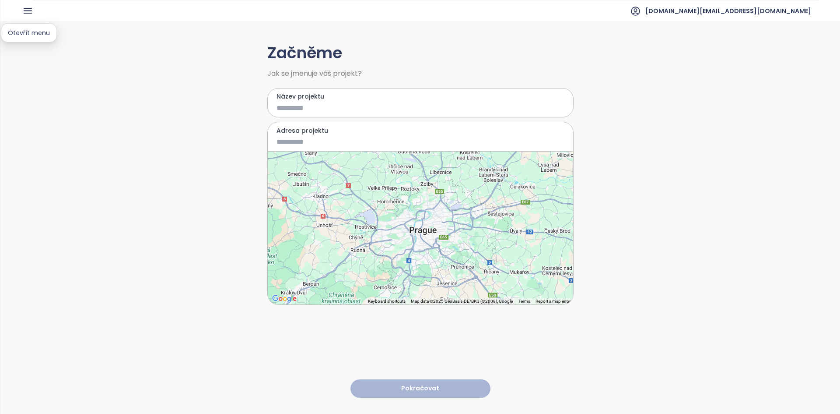
click at [28, 12] on icon "button" at bounding box center [27, 10] width 11 height 11
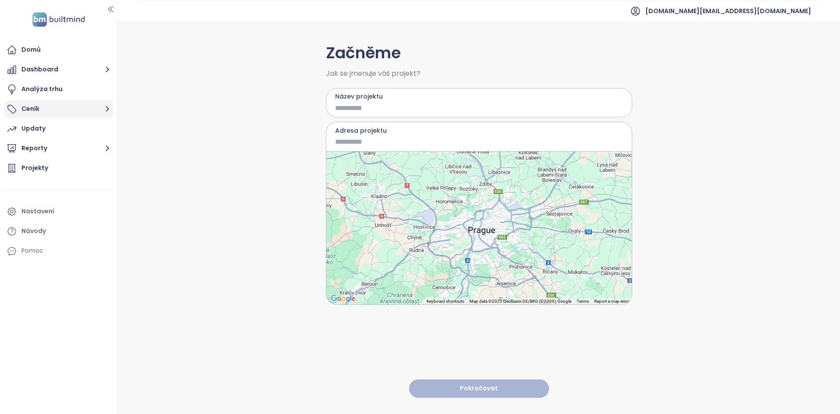
click at [38, 104] on button "Ceník" at bounding box center [58, 109] width 109 height 18
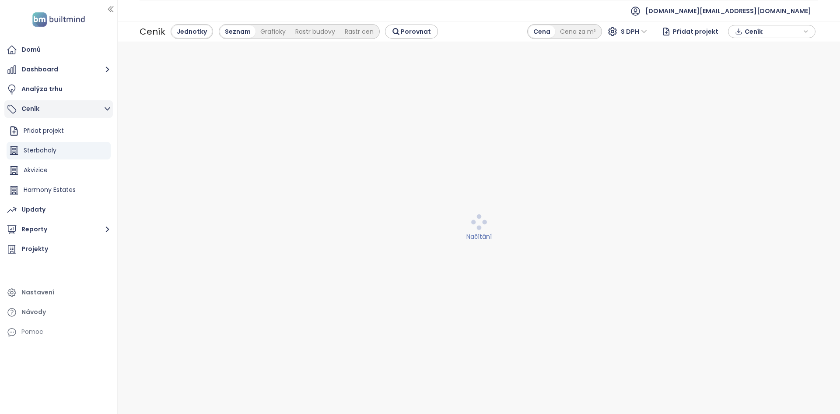
click at [58, 106] on button "Ceník" at bounding box center [58, 109] width 109 height 18
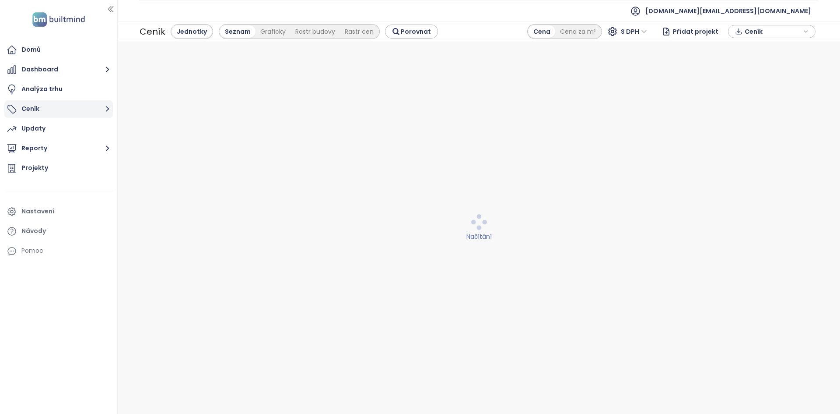
click at [58, 106] on button "Ceník" at bounding box center [58, 109] width 109 height 18
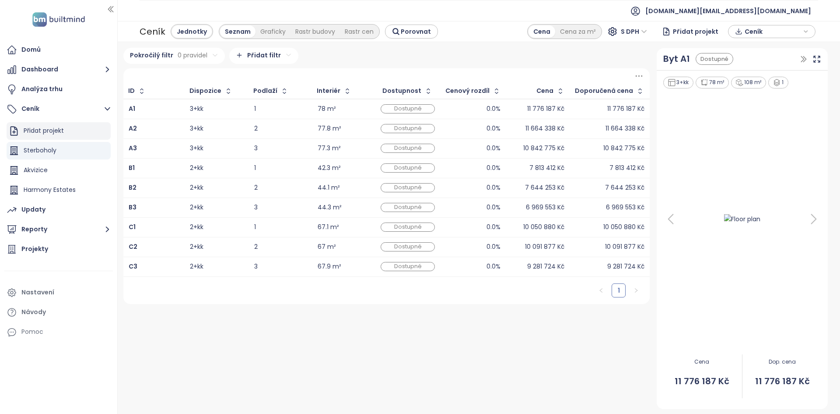
click at [67, 129] on div "Přidat projekt" at bounding box center [59, 131] width 104 height 18
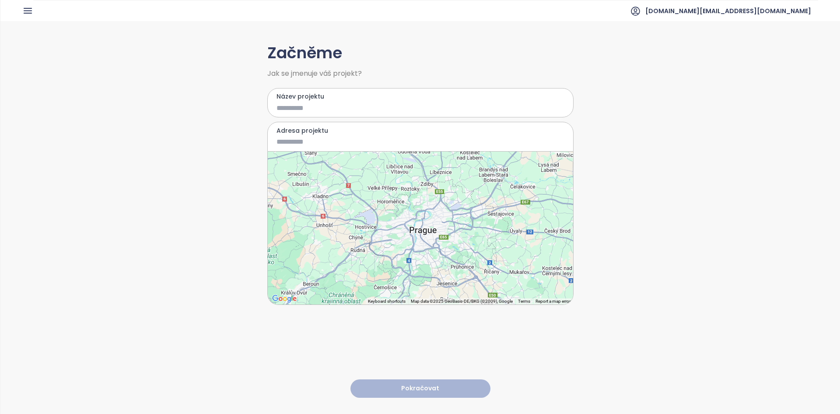
click at [316, 109] on input "Název projektu" at bounding box center [414, 107] width 275 height 11
click at [295, 144] on input "Adresa projektu" at bounding box center [414, 141] width 275 height 11
click at [292, 107] on input "Název projektu" at bounding box center [414, 107] width 275 height 11
type input "**********"
click at [289, 141] on input "Adresa projektu" at bounding box center [414, 141] width 275 height 11
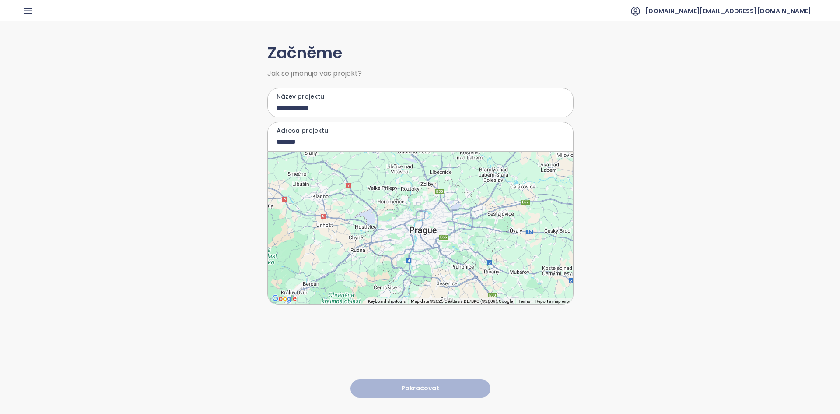
type input "**********"
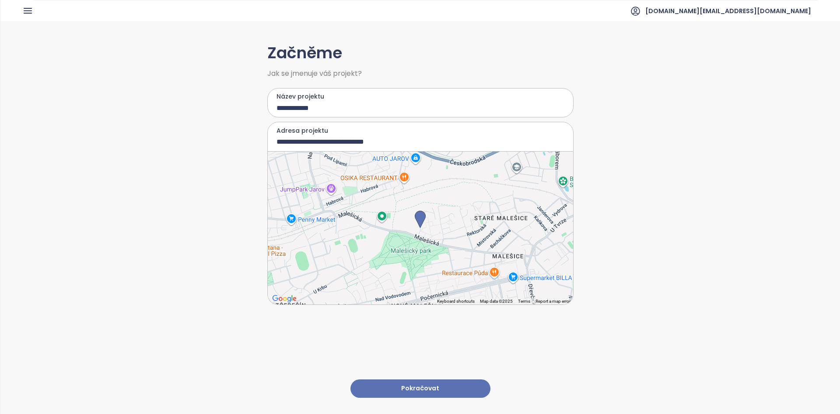
click at [413, 381] on button "Pokračovat" at bounding box center [420, 388] width 140 height 19
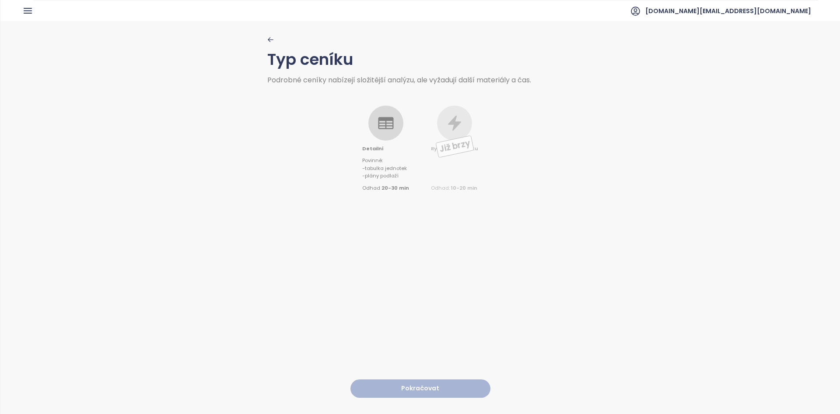
click at [389, 125] on icon at bounding box center [385, 123] width 15 height 12
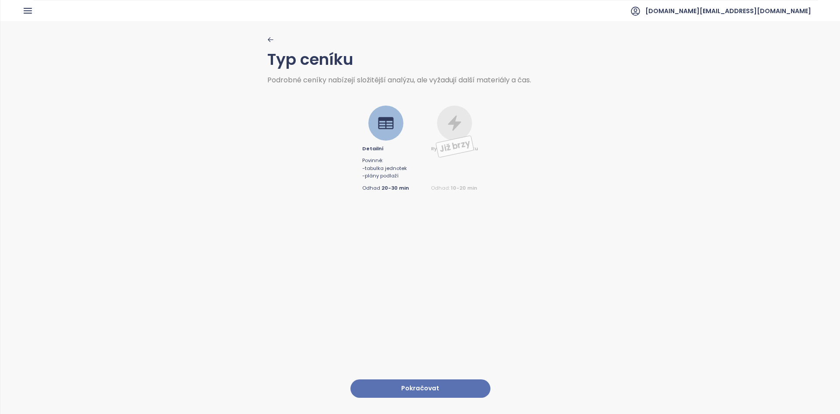
click at [396, 382] on button "Pokračovat" at bounding box center [420, 388] width 140 height 19
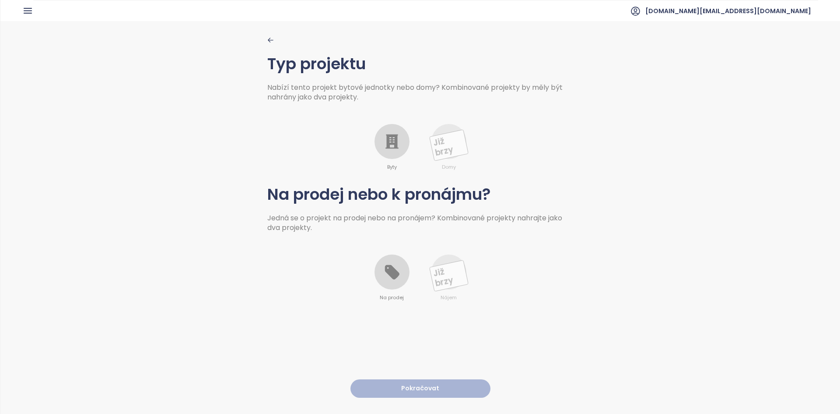
click at [395, 143] on icon at bounding box center [392, 142] width 18 height 18
click at [392, 279] on icon at bounding box center [392, 272] width 18 height 18
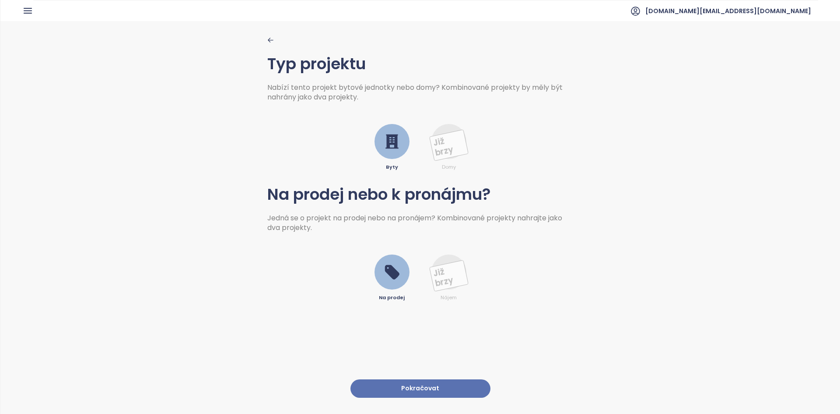
click at [450, 379] on button "Pokračovat" at bounding box center [420, 388] width 140 height 19
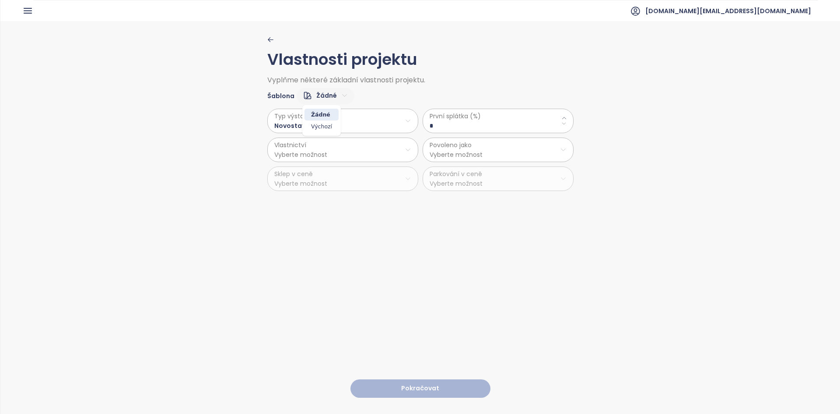
click at [322, 90] on html "Domů Dashboard Analýza trhu Ceník Updaty Reporty Projekty Nastavení Návody Pomo…" at bounding box center [420, 207] width 840 height 414
click at [327, 126] on span "Výchozí" at bounding box center [322, 126] width 34 height 12
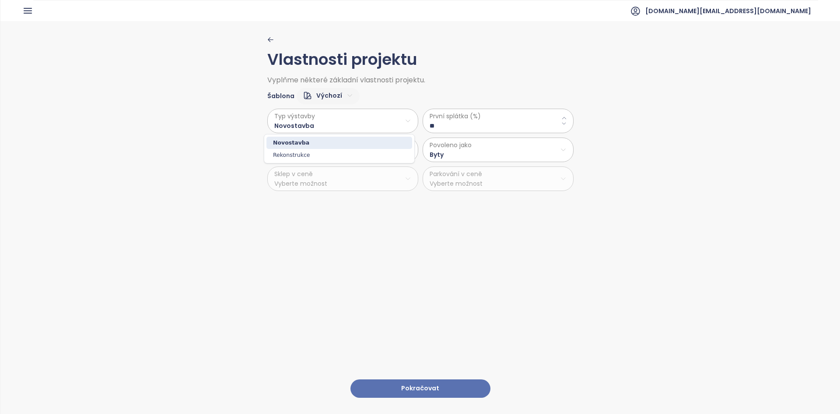
click at [327, 126] on html "Domů Dashboard Analýza trhu Ceník Updaty Reporty Projekty Nastavení Návody Pomo…" at bounding box center [420, 207] width 840 height 414
click at [459, 125] on html "Domů Dashboard Analýza trhu Ceník Updaty Reporty Projekty Nastavení Návody Pomo…" at bounding box center [420, 207] width 840 height 414
click at [459, 125] on \(\%\) "**" at bounding box center [498, 126] width 137 height 10
type \(\%\) "**"
click at [329, 158] on html "Domů Dashboard Analýza trhu Ceník Updaty Reporty Projekty Nastavení Návody Pomo…" at bounding box center [420, 207] width 840 height 414
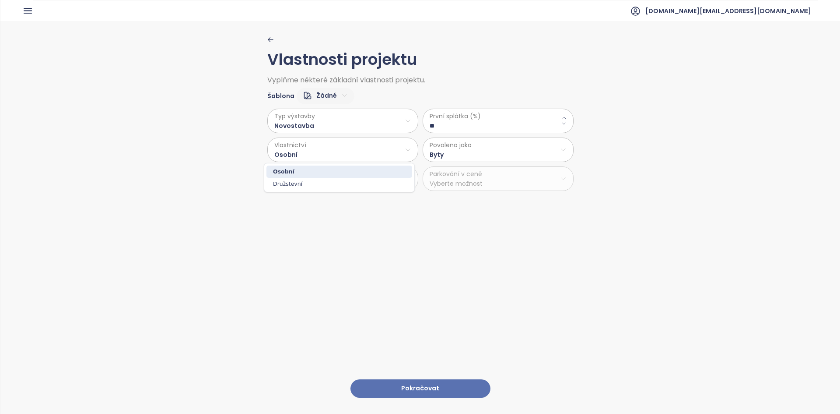
click at [450, 154] on html "Domů Dashboard Analýza trhu Ceník Updaty Reporty Projekty Nastavení Návody Pomo…" at bounding box center [420, 207] width 840 height 414
click at [406, 374] on html "Domů Dashboard Analýza trhu Ceník Updaty Reporty Projekty Nastavení Návody Pomo…" at bounding box center [420, 207] width 840 height 414
click at [407, 379] on button "Pokračovat" at bounding box center [420, 388] width 140 height 19
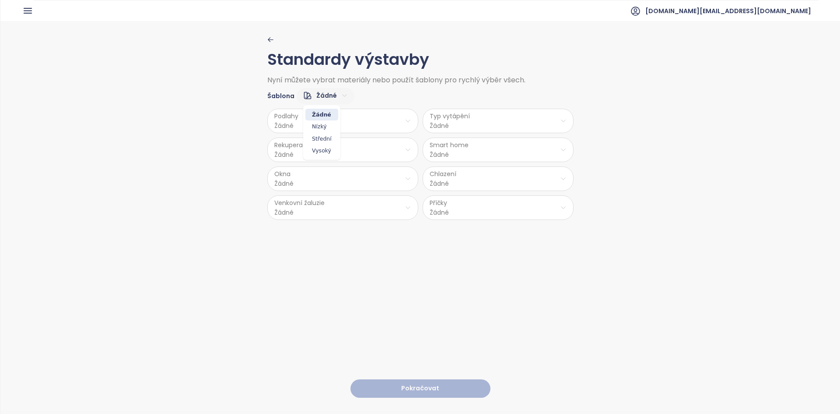
click at [326, 95] on html "Domů Dashboard Analýza trhu Ceník Updaty Reporty Projekty Nastavení Návody Pomo…" at bounding box center [420, 207] width 840 height 414
click at [396, 95] on html "Domů Dashboard Analýza trhu Ceník Updaty Reporty Projekty Nastavení Návody Pomo…" at bounding box center [420, 207] width 840 height 414
click at [312, 94] on html "Domů Dashboard Analýza trhu Ceník Updaty Reporty Projekty Nastavení Návody Pomo…" at bounding box center [420, 207] width 840 height 414
click at [325, 140] on span "Střední" at bounding box center [321, 139] width 33 height 12
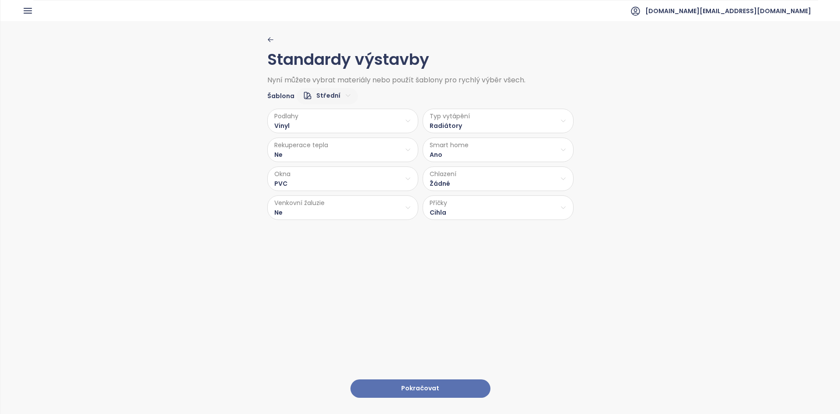
click at [328, 104] on div "Podlahy Vinyl Typ vytápění Radiátory Rekuperace tepla Ne Smart home Ano Okna PV…" at bounding box center [420, 162] width 306 height 116
click at [324, 100] on html "Domů Dashboard Analýza trhu Ceník Updaty Reporty Projekty Nastavení Návody Pomo…" at bounding box center [420, 207] width 840 height 414
click at [278, 127] on html "Domů Dashboard Analýza trhu Ceník Updaty Reporty Projekty Nastavení Návody Pomo…" at bounding box center [420, 207] width 840 height 414
click at [282, 124] on html "Domů Dashboard Analýza trhu Ceník Updaty Reporty Projekty Nastavení Návody Pomo…" at bounding box center [420, 207] width 840 height 414
click at [338, 147] on span "Dřevo" at bounding box center [340, 143] width 35 height 12
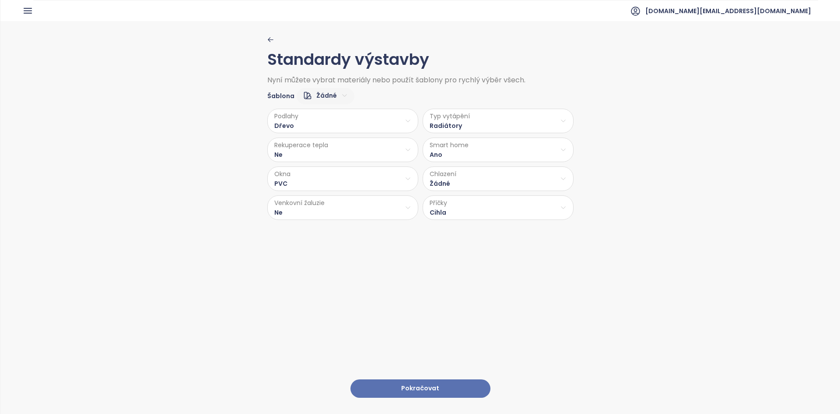
click at [357, 151] on html "Domů Dashboard Analýza trhu Ceník Updaty Reporty Projekty Nastavení Návody Pomo…" at bounding box center [420, 207] width 840 height 414
click at [344, 170] on span "Ano" at bounding box center [340, 172] width 24 height 12
click at [358, 183] on html "Domů Dashboard Analýza trhu Ceník Updaty Reporty Projekty Nastavení Návody Pomo…" at bounding box center [420, 207] width 840 height 414
click at [333, 238] on span "Dřevo" at bounding box center [341, 237] width 46 height 12
click at [382, 207] on html "Domů Dashboard Analýza trhu Ceník Updaty Reporty Projekty Nastavení Návody Pomo…" at bounding box center [420, 207] width 840 height 414
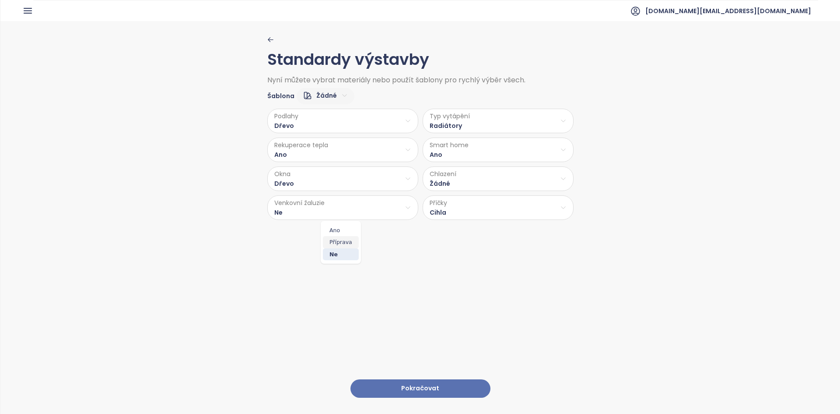
click at [340, 242] on span "Příprava" at bounding box center [341, 242] width 36 height 12
click at [481, 121] on html "Domů Dashboard Analýza trhu Ceník Updaty Reporty Projekty Nastavení Návody Pomo…" at bounding box center [420, 207] width 840 height 414
click at [494, 158] on span "Stropní topení" at bounding box center [497, 155] width 60 height 12
click at [459, 125] on html "Domů Dashboard Analýza trhu Ceník Updaty Reporty Projekty Nastavení Návody Pomo…" at bounding box center [420, 207] width 840 height 414
drag, startPoint x: 504, startPoint y: 145, endPoint x: 489, endPoint y: 158, distance: 19.2
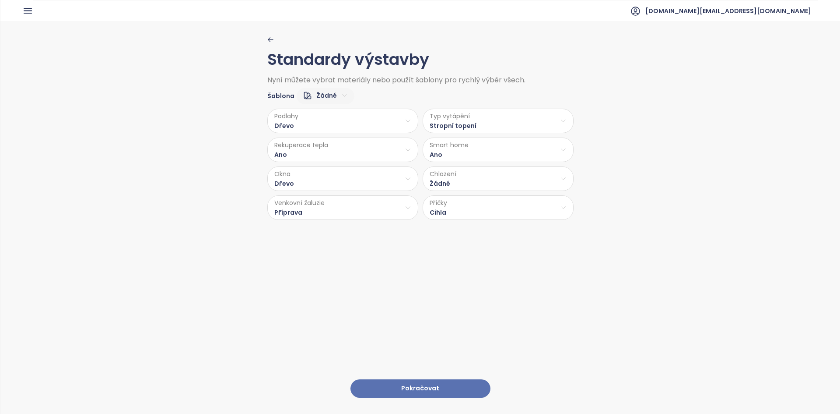
click at [481, 132] on html "Domů Dashboard Analýza trhu Ceník Updaty Reporty Projekty Nastavení Návody Pomo…" at bounding box center [420, 207] width 840 height 414
click at [478, 130] on html "Domů Dashboard Analýza trhu Ceník Updaty Reporty Projekty Nastavení Návody Pomo…" at bounding box center [420, 207] width 840 height 414
click at [473, 126] on html "Domů Dashboard Analýza trhu Ceník Updaty Reporty Projekty Nastavení Návody Pomo…" at bounding box center [420, 207] width 840 height 414
click at [442, 160] on html "Domů Dashboard Analýza trhu Ceník Updaty Reporty Projekty Nastavení Návody Pomo…" at bounding box center [420, 207] width 840 height 414
click at [454, 127] on html "Domů Dashboard Analýza trhu Ceník Updaty Reporty Projekty Nastavení Návody Pomo…" at bounding box center [420, 207] width 840 height 414
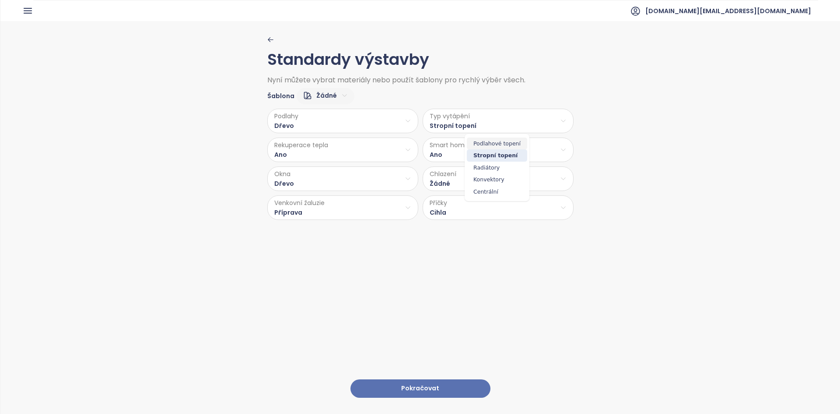
click at [498, 145] on span "Podlahové topení" at bounding box center [497, 143] width 60 height 12
click at [455, 158] on html "Domů Dashboard Analýza trhu Ceník Updaty Reporty Projekty Nastavení Návody Pomo…" at bounding box center [420, 207] width 840 height 414
click at [492, 184] on span "Ne" at bounding box center [495, 184] width 25 height 12
click at [452, 181] on html "Domů Dashboard Analýza trhu Ceník Updaty Reporty Projekty Nastavení Návody Pomo…" at bounding box center [420, 207] width 840 height 414
click at [426, 212] on html "Domů Dashboard Analýza trhu Ceník Updaty Reporty Projekty Nastavení Návody Pomo…" at bounding box center [420, 207] width 840 height 414
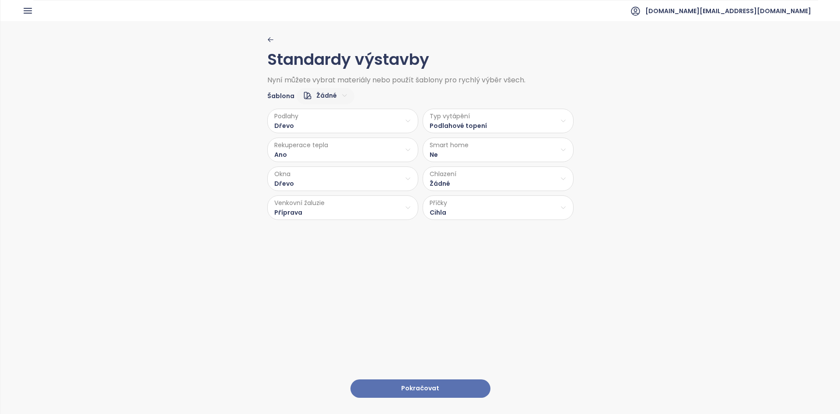
click at [431, 211] on html "Domů Dashboard Analýza trhu Ceník Updaty Reporty Projekty Nastavení Návody Pomo…" at bounding box center [420, 207] width 840 height 414
click at [434, 186] on html "Domů Dashboard Analýza trhu Ceník Updaty Reporty Projekty Nastavení Návody Pomo…" at bounding box center [420, 207] width 840 height 414
click at [435, 184] on html "Domů Dashboard Analýza trhu Ceník Updaty Reporty Projekty Nastavení Návody Pomo…" at bounding box center [420, 207] width 840 height 414
click at [437, 212] on html "Domů Dashboard Analýza trhu Ceník Updaty Reporty Projekty Nastavení Návody Pomo…" at bounding box center [420, 207] width 840 height 414
click at [464, 181] on html "Domů Dashboard Analýza trhu Ceník Updaty Reporty Projekty Nastavení Návody Pomo…" at bounding box center [420, 207] width 840 height 414
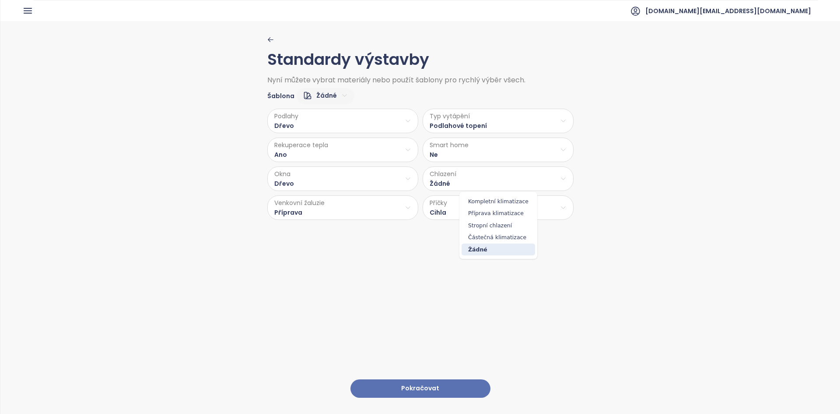
click at [432, 232] on html "Domů Dashboard Analýza trhu Ceník Updaty Reporty Projekty Nastavení Návody Pomo…" at bounding box center [420, 207] width 840 height 414
click at [476, 198] on html "Domů Dashboard Analýza trhu Ceník Updaty Reporty Projekty Nastavení Návody Pomo…" at bounding box center [420, 207] width 840 height 414
click at [494, 245] on span "Beton" at bounding box center [496, 242] width 46 height 12
drag, startPoint x: 417, startPoint y: 379, endPoint x: 347, endPoint y: 319, distance: 91.8
click at [347, 319] on div "Standardy výstavby Nyní můžete vybrat materiály nebo použít šablony pro rychlý …" at bounding box center [420, 217] width 306 height 392
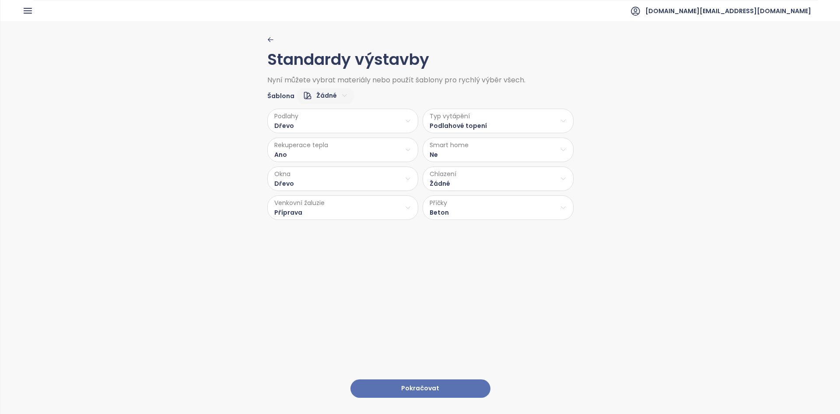
click at [402, 379] on button "Pokračovat" at bounding box center [420, 388] width 140 height 19
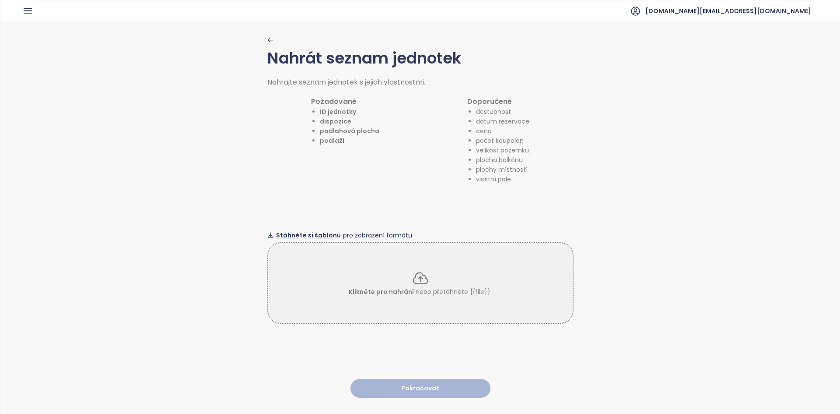
click at [322, 230] on span "Stáhněte si šablonu" at bounding box center [308, 235] width 65 height 10
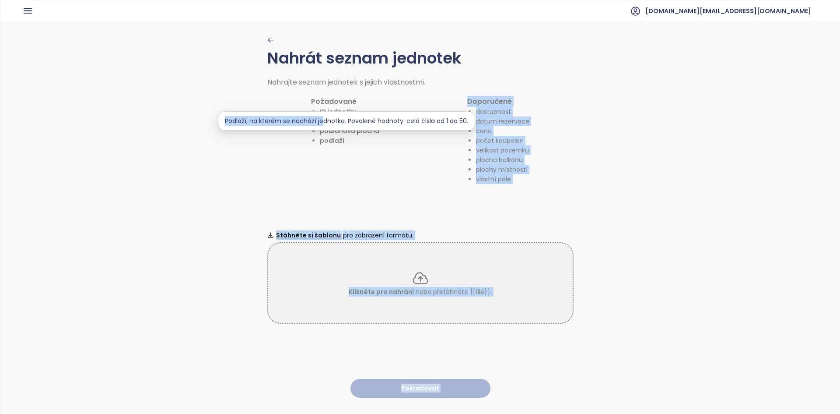
drag, startPoint x: 345, startPoint y: 145, endPoint x: 322, endPoint y: 167, distance: 32.2
click at [325, 118] on body "Domů Dashboard Analýza trhu Ceník Updaty Reporty Projekty Nastavení Návody Pomo…" at bounding box center [420, 207] width 840 height 414
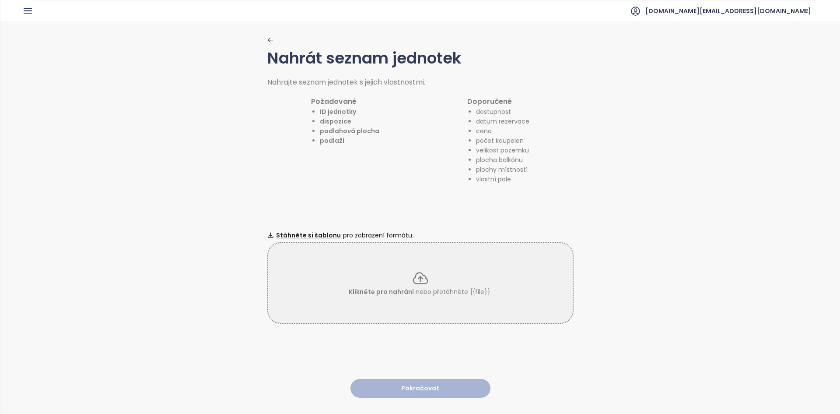
click at [314, 198] on div "Nahrát seznam jednotek Nahrajte seznam jednotek s jejich vlastnostmi. Požadovan…" at bounding box center [420, 217] width 306 height 392
click at [457, 275] on div "Klikněte pro nahrání nebo přetáhněte {{file}}." at bounding box center [420, 282] width 305 height 27
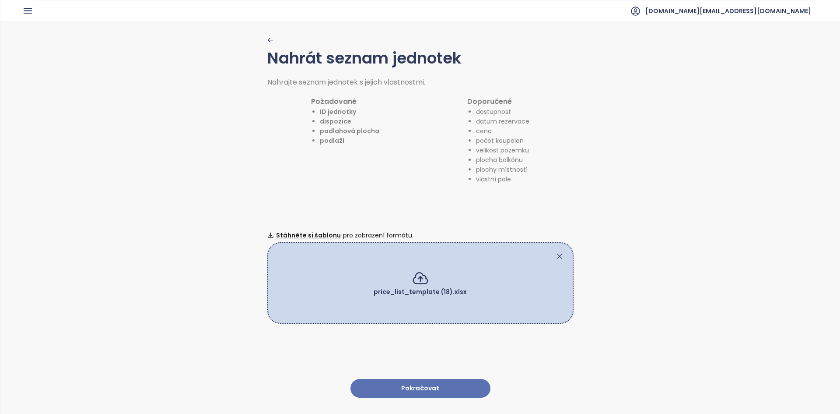
click at [407, 379] on button "Pokračovat" at bounding box center [420, 388] width 140 height 19
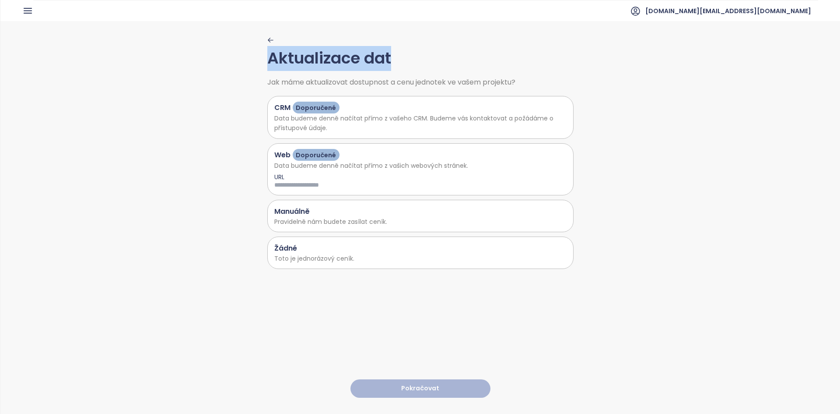
drag, startPoint x: 401, startPoint y: 60, endPoint x: 268, endPoint y: 54, distance: 133.2
click at [268, 54] on h1 "Aktualizace dat" at bounding box center [420, 62] width 306 height 32
click at [326, 257] on p "Toto je jednorázový ceník." at bounding box center [420, 258] width 292 height 10
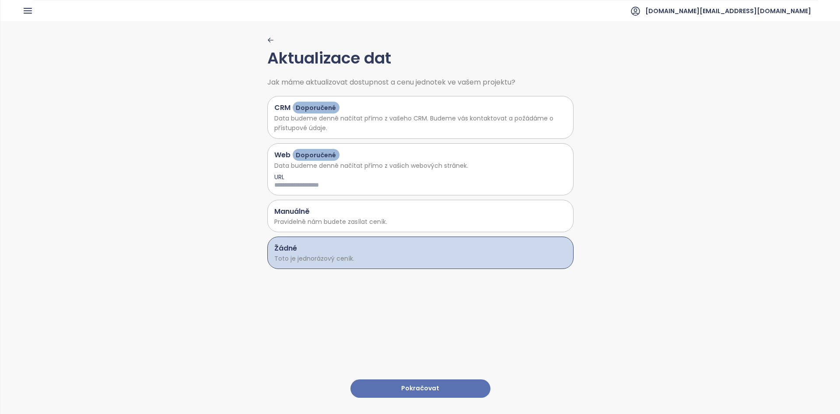
click at [438, 386] on button "Pokračovat" at bounding box center [420, 388] width 140 height 19
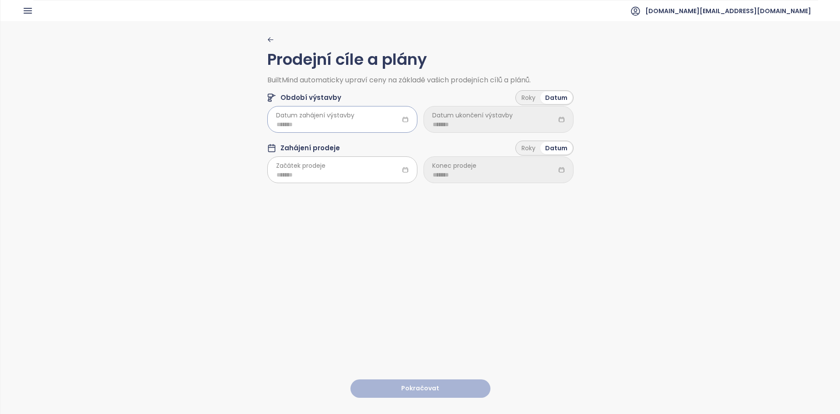
click at [340, 125] on input at bounding box center [343, 124] width 132 height 10
type input "*******"
click at [379, 147] on button "button" at bounding box center [382, 143] width 10 height 18
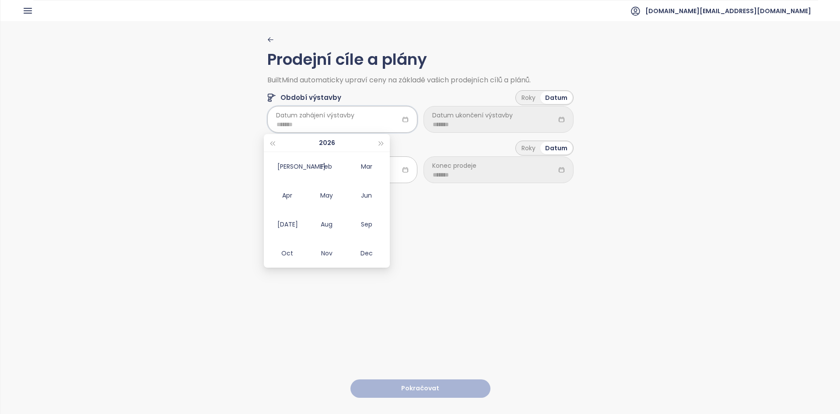
click at [328, 231] on td "Aug" at bounding box center [327, 224] width 40 height 29
type input "*******"
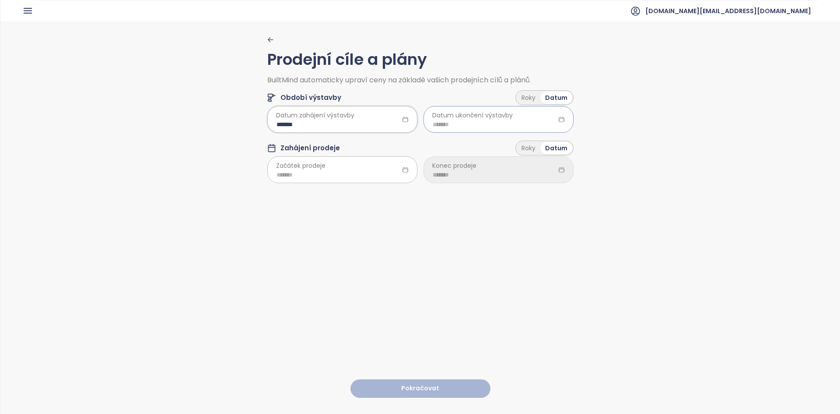
click at [476, 123] on input at bounding box center [499, 124] width 132 height 10
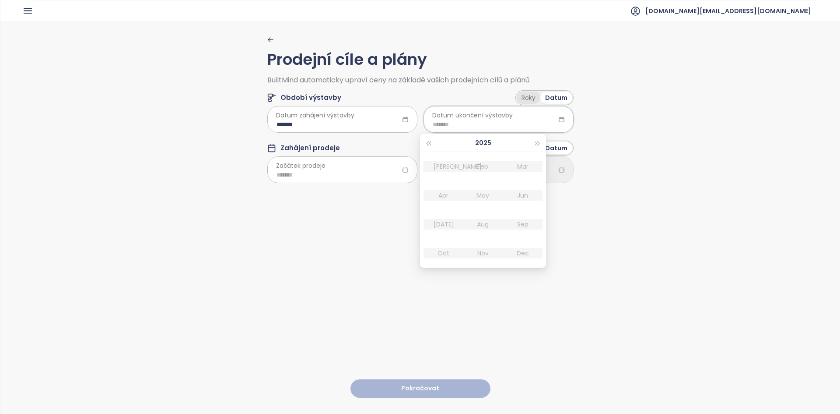
click at [523, 99] on div "Roky" at bounding box center [529, 97] width 24 height 12
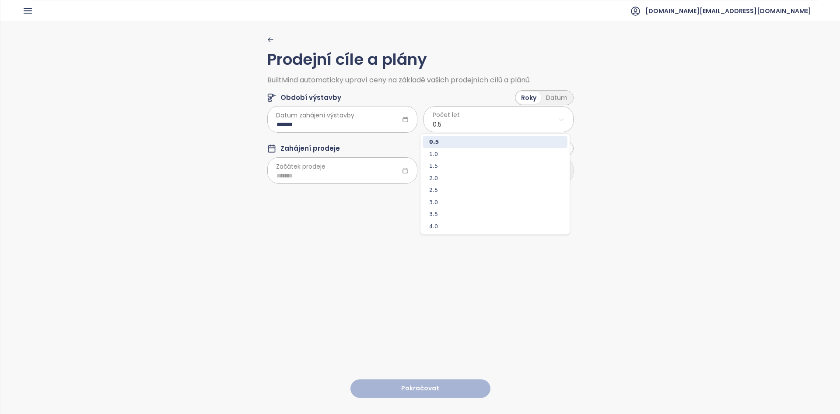
click at [484, 122] on html "Domů Dashboard Analýza trhu Ceník Updaty Reporty Projekty Nastavení Návody Pomo…" at bounding box center [420, 207] width 840 height 414
click at [459, 183] on span "2.0" at bounding box center [495, 178] width 145 height 12
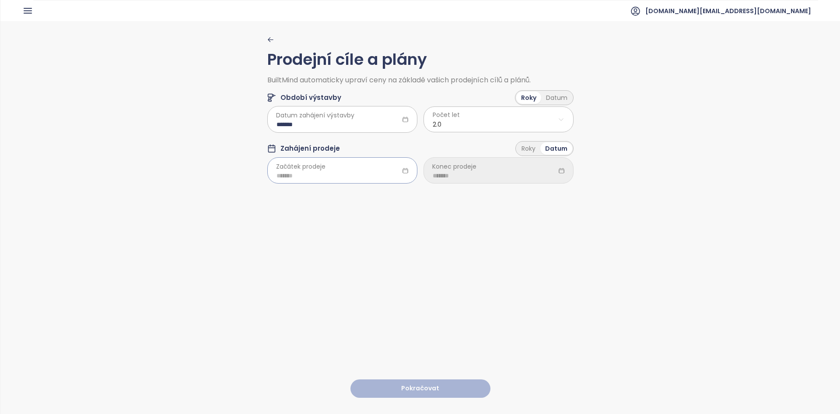
click at [337, 180] on input at bounding box center [343, 176] width 132 height 10
click at [357, 273] on div "Sep" at bounding box center [367, 275] width 26 height 11
click at [321, 180] on div "*******" at bounding box center [342, 170] width 150 height 26
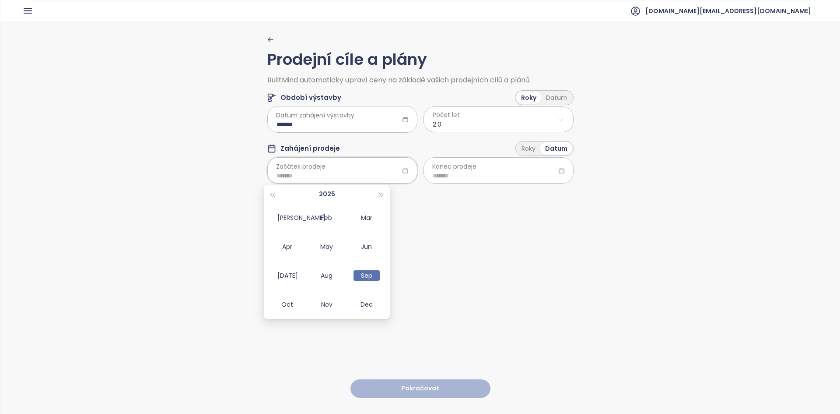
type input "*******"
drag, startPoint x: 449, startPoint y: 151, endPoint x: 452, endPoint y: 159, distance: 8.6
click at [449, 152] on div "Zahájení prodeje Roky Datum" at bounding box center [420, 149] width 306 height 17
click at [507, 172] on input at bounding box center [499, 176] width 132 height 10
click at [523, 153] on div "Roky" at bounding box center [529, 148] width 24 height 12
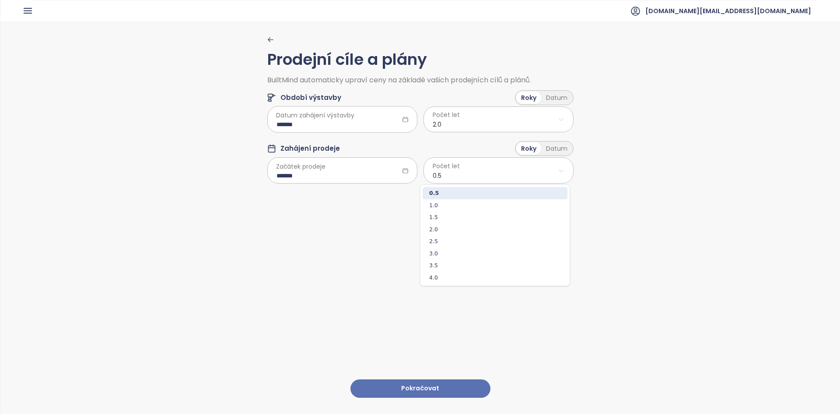
click at [480, 182] on html "Domů Dashboard Analýza trhu Ceník Updaty Reporty Projekty Nastavení Návody Pomo…" at bounding box center [420, 207] width 840 height 414
click at [556, 148] on html "Domů Dashboard Analýza trhu Ceník Updaty Reporty Projekty Nastavení Návody Pomo…" at bounding box center [420, 207] width 840 height 414
click at [555, 148] on div "Datum" at bounding box center [556, 148] width 31 height 12
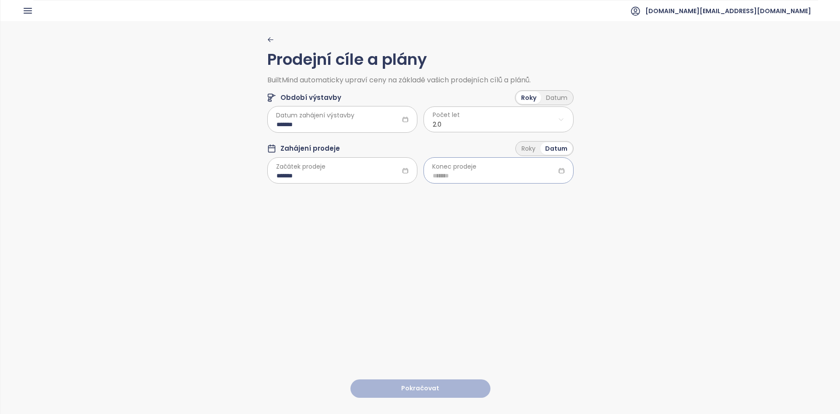
click at [494, 168] on div at bounding box center [499, 170] width 150 height 26
type input "*******"
click at [537, 196] on span "button" at bounding box center [538, 195] width 4 height 4
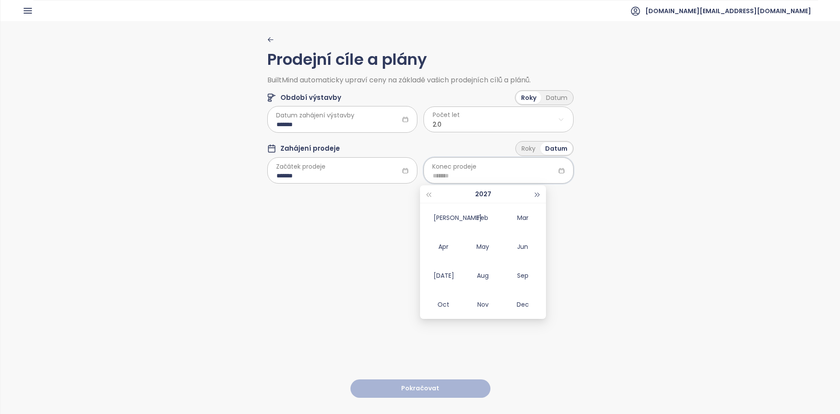
click at [537, 196] on span "button" at bounding box center [538, 195] width 4 height 4
click at [488, 279] on div "Aug" at bounding box center [483, 275] width 26 height 11
type input "*******"
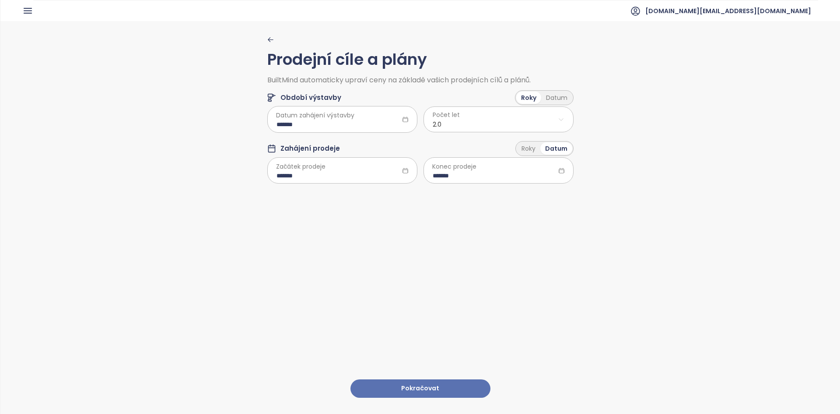
click at [449, 314] on div "Prodejní cíle a plány BuiltMind automaticky upraví ceny na základě vašich prode…" at bounding box center [420, 217] width 306 height 392
click at [426, 380] on button "Pokračovat" at bounding box center [420, 388] width 140 height 19
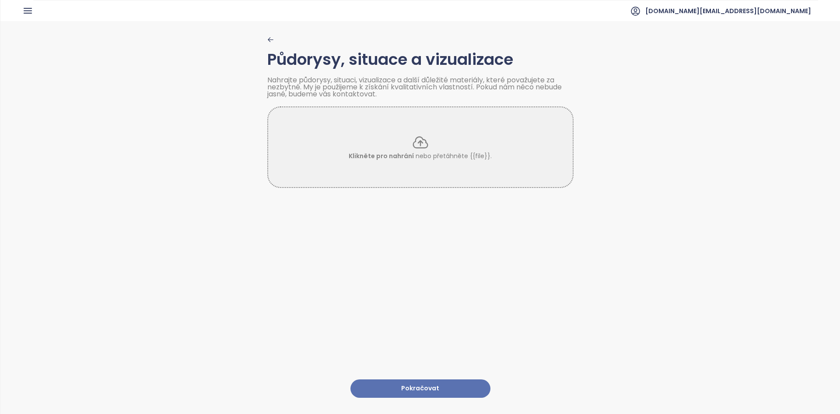
click at [397, 384] on button "Pokračovat" at bounding box center [420, 388] width 140 height 19
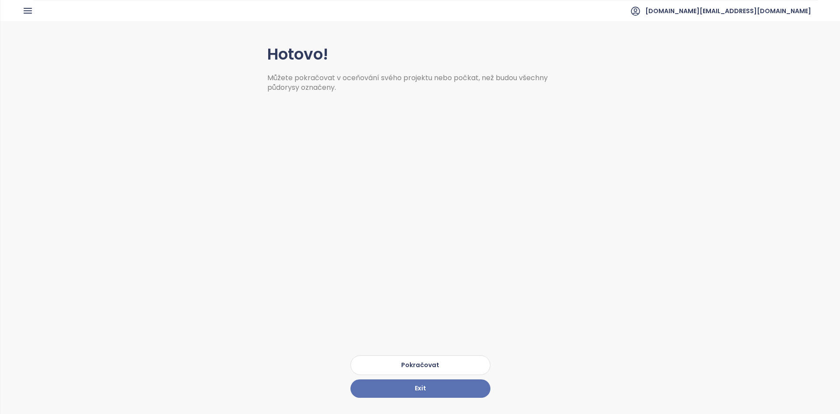
click at [403, 355] on button "Pokračovat" at bounding box center [420, 365] width 140 height 20
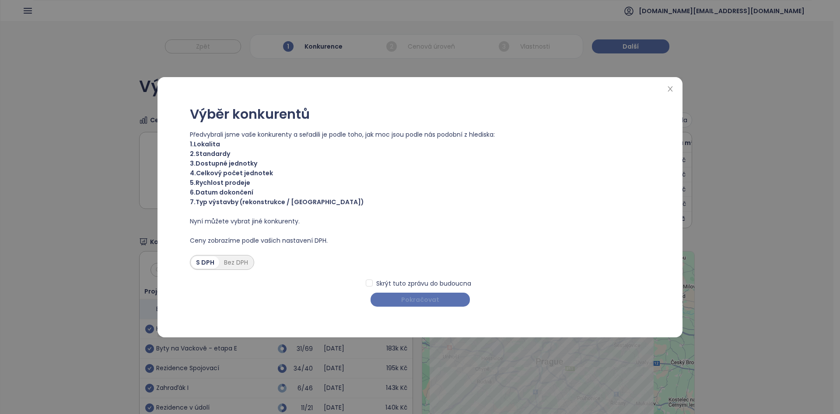
click at [411, 295] on span "Pokračovat" at bounding box center [420, 299] width 38 height 10
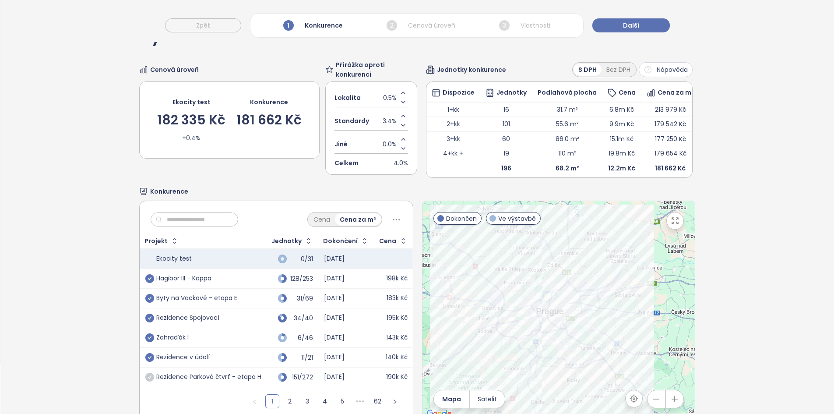
scroll to position [50, 0]
click at [201, 218] on div "Cena Cena za m²" at bounding box center [276, 217] width 273 height 32
click at [202, 226] on input "text" at bounding box center [197, 219] width 71 height 13
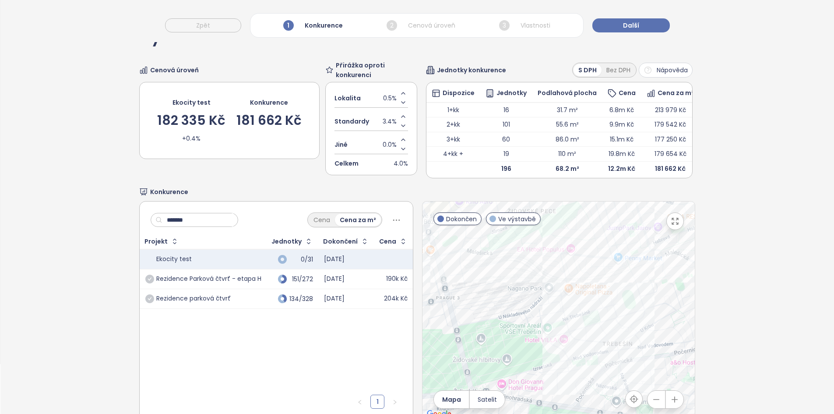
type input "*******"
click at [252, 303] on div "Rezidence parková čtvrť" at bounding box center [203, 298] width 116 height 11
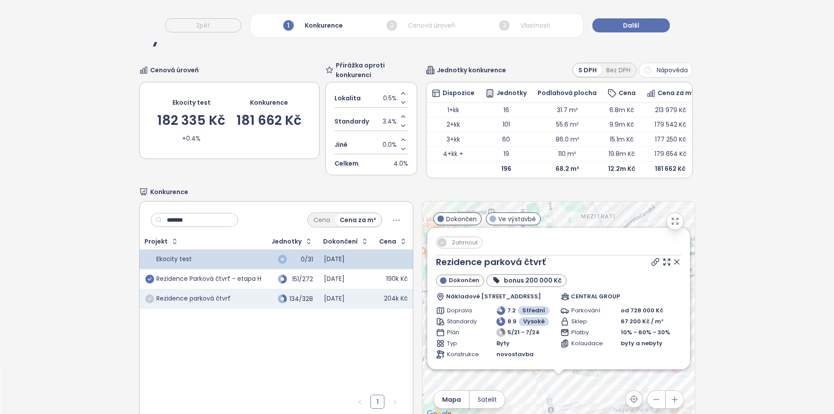
click at [146, 283] on icon "check-circle" at bounding box center [149, 278] width 9 height 9
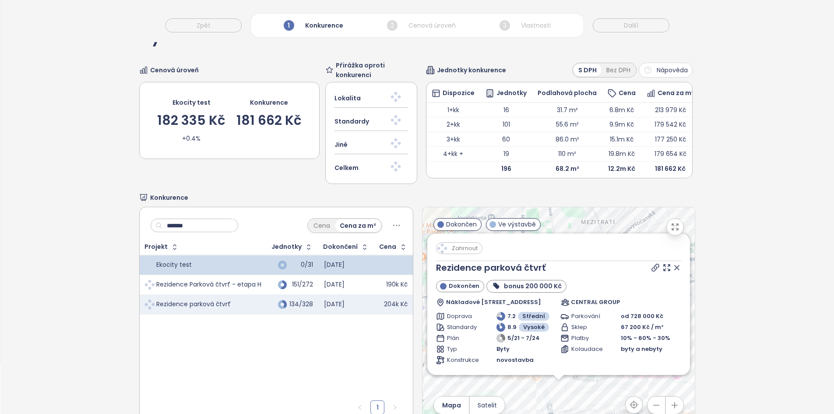
click at [194, 228] on input "*******" at bounding box center [197, 225] width 71 height 13
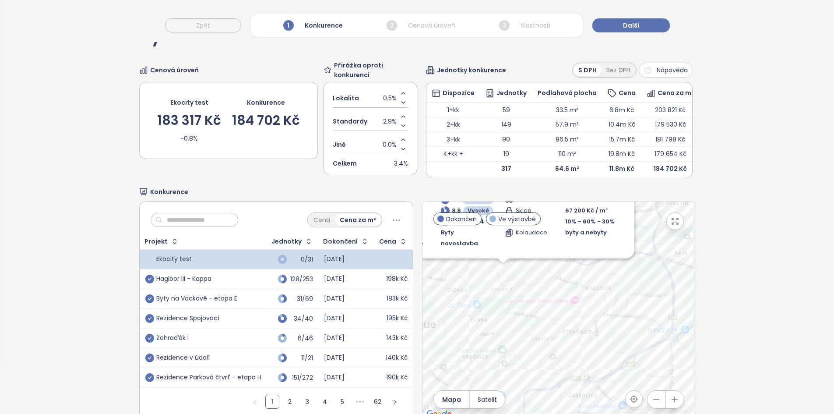
click at [236, 323] on div "Rezidence Spojovací" at bounding box center [203, 318] width 116 height 11
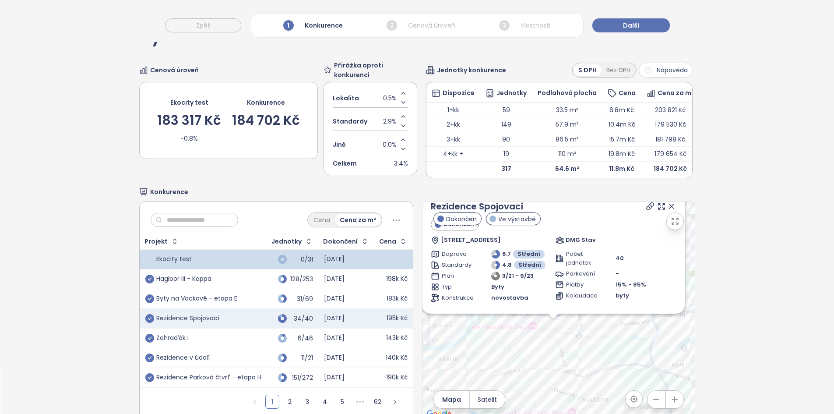
drag, startPoint x: 527, startPoint y: 393, endPoint x: 522, endPoint y: 337, distance: 56.7
click at [522, 337] on div "Zahrnout Rezidence Spojovací Dokončen Spojovací 27, 190 00 [GEOGRAPHIC_DATA], C…" at bounding box center [558, 310] width 272 height 218
click at [147, 322] on icon "check-circle" at bounding box center [149, 318] width 9 height 9
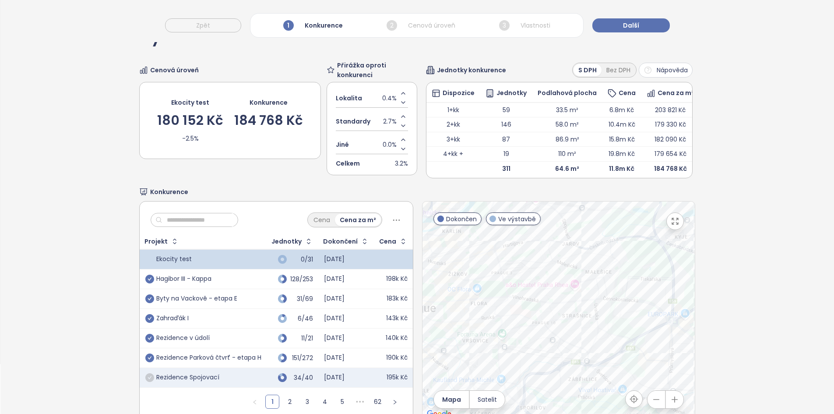
click at [230, 343] on div "Rezidence v údolí" at bounding box center [203, 338] width 116 height 11
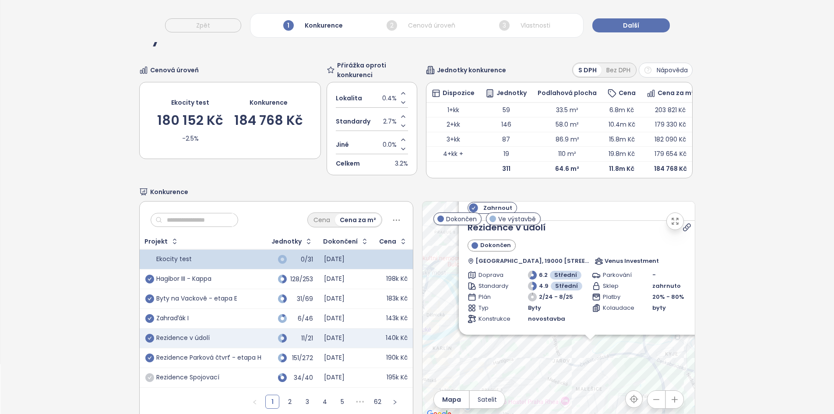
drag, startPoint x: 550, startPoint y: 393, endPoint x: 538, endPoint y: 358, distance: 36.8
click at [538, 358] on div "Zahrnout Rezidence v údolí Dokončen Praha, [GEOGRAPHIC_DATA], [GEOGRAPHIC_DATA]…" at bounding box center [558, 310] width 272 height 218
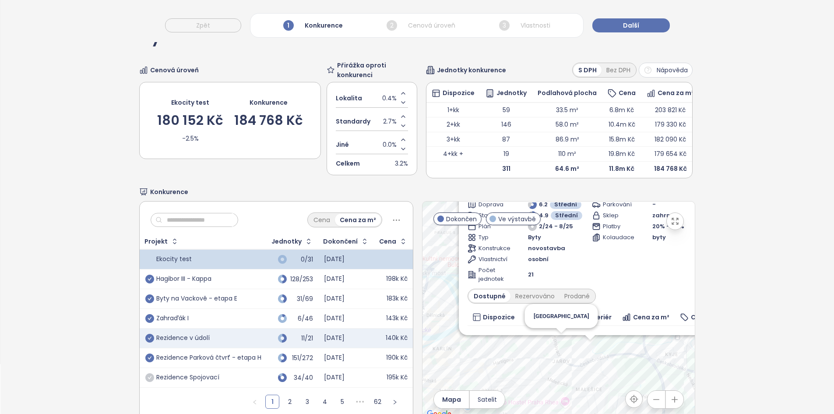
scroll to position [126, 0]
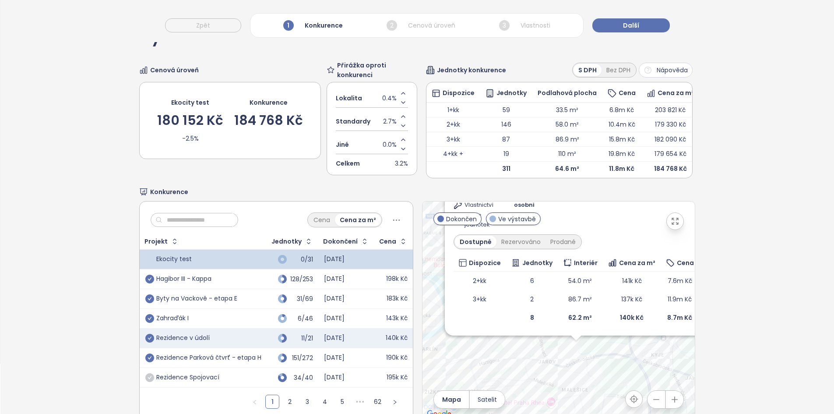
drag, startPoint x: 579, startPoint y: 394, endPoint x: 554, endPoint y: 386, distance: 26.4
click at [571, 394] on div "Zahrnout Rezidence v údolí Dokončen Praha, [GEOGRAPHIC_DATA], [GEOGRAPHIC_DATA]…" at bounding box center [558, 310] width 272 height 218
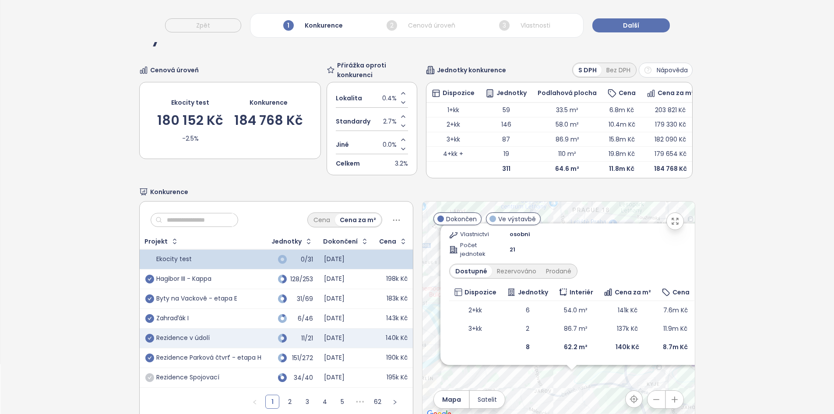
drag, startPoint x: 597, startPoint y: 347, endPoint x: 595, endPoint y: 367, distance: 19.8
click at [593, 378] on div "Zahrnout Rezidence v údolí Dokončen Praha, [GEOGRAPHIC_DATA], [GEOGRAPHIC_DATA]…" at bounding box center [558, 310] width 272 height 218
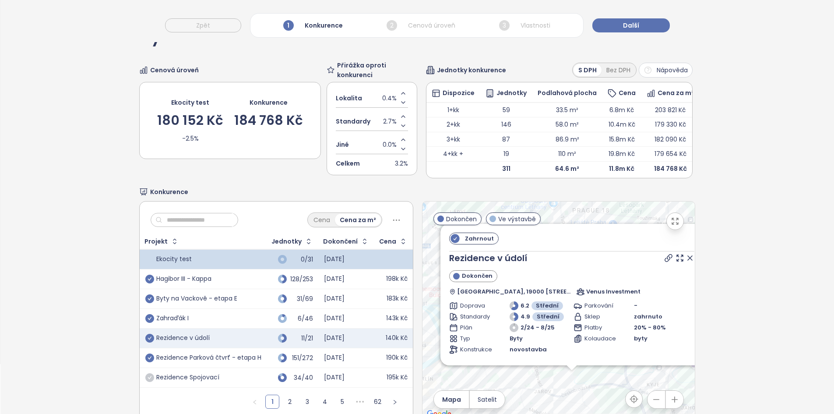
click at [476, 244] on span "Zahrnout" at bounding box center [479, 238] width 38 height 11
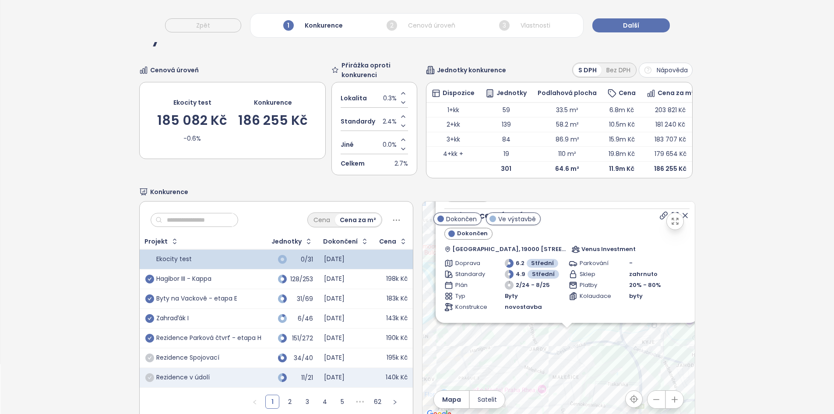
drag, startPoint x: 603, startPoint y: 309, endPoint x: 555, endPoint y: 415, distance: 116.4
click at [555, 364] on html "Domů Dashboard Analýza trhu Ceník Updaty Reporty Projekty Nastavení Návody Pomo…" at bounding box center [417, 157] width 834 height 414
click at [225, 226] on input "text" at bounding box center [197, 219] width 71 height 13
click at [146, 322] on icon "check-circle" at bounding box center [149, 318] width 9 height 9
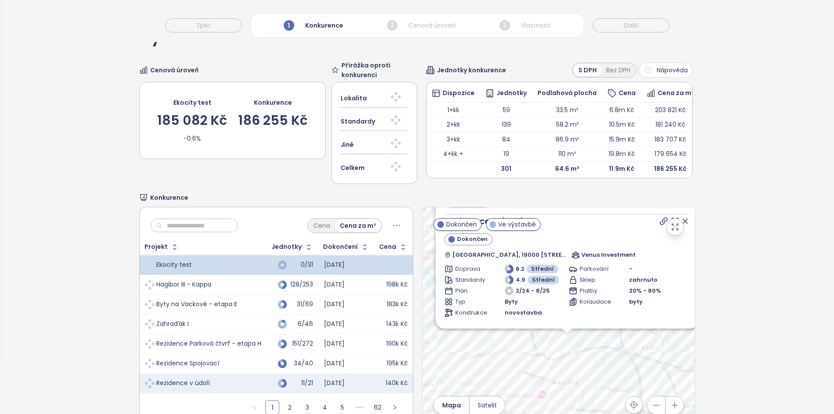
click at [197, 227] on input "text" at bounding box center [197, 225] width 71 height 13
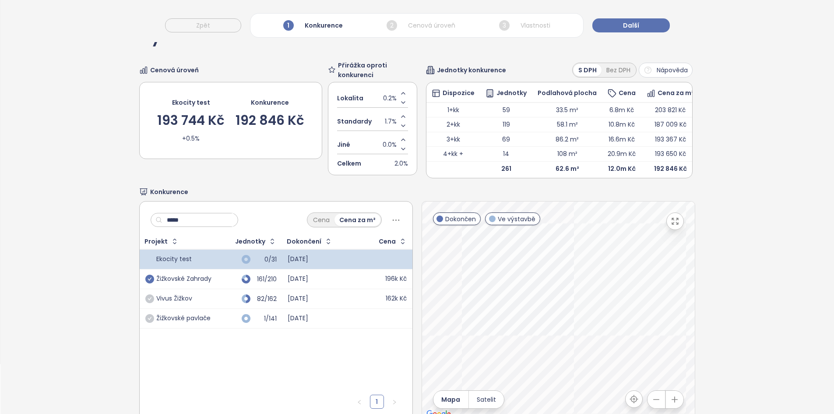
type input "*****"
click at [147, 283] on icon "check-circle" at bounding box center [149, 278] width 9 height 9
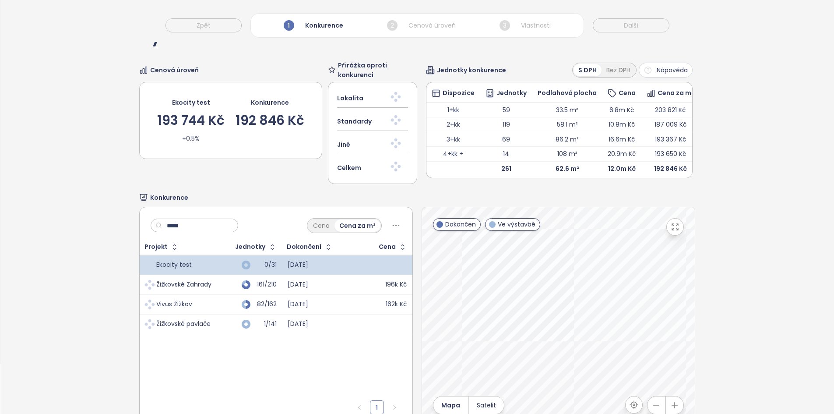
click at [189, 226] on input "*****" at bounding box center [197, 225] width 71 height 13
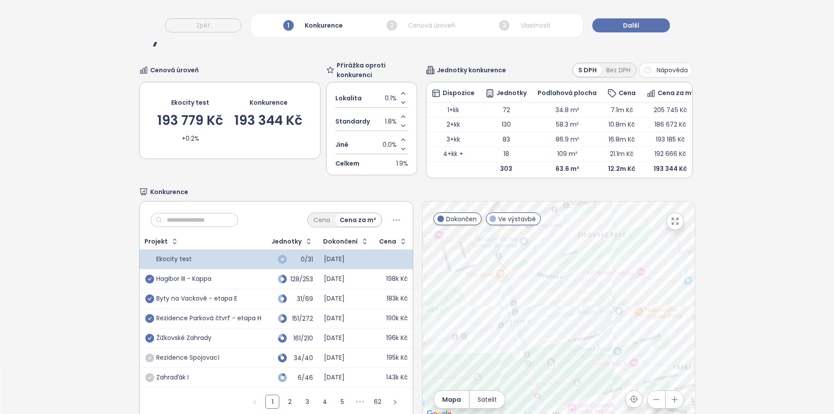
click at [206, 226] on input "text" at bounding box center [197, 219] width 71 height 13
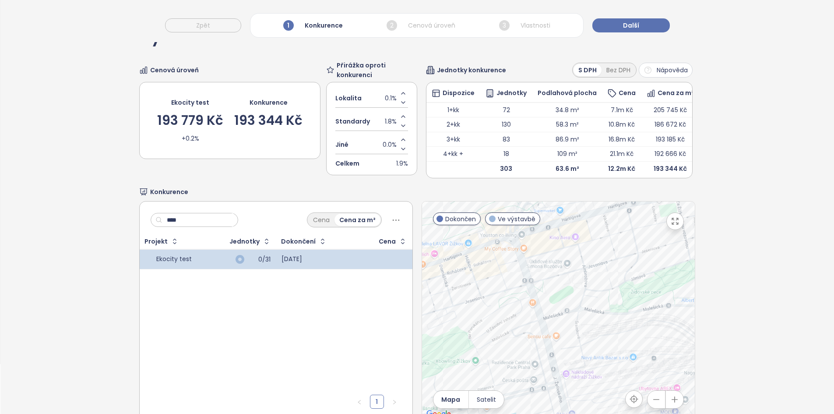
type input "*****"
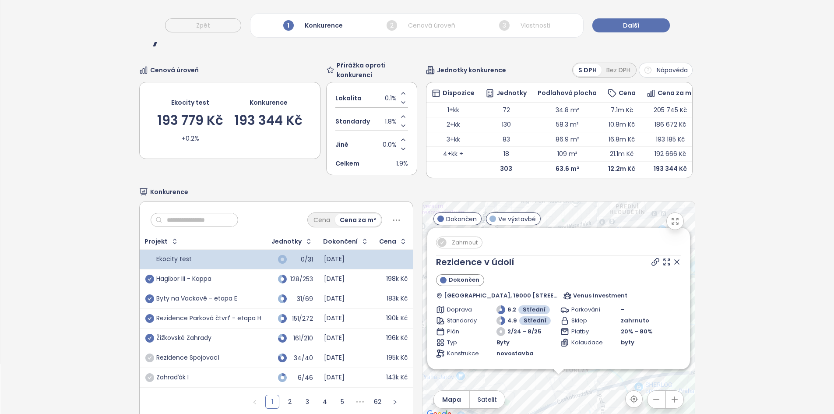
click at [672, 266] on icon at bounding box center [676, 261] width 9 height 9
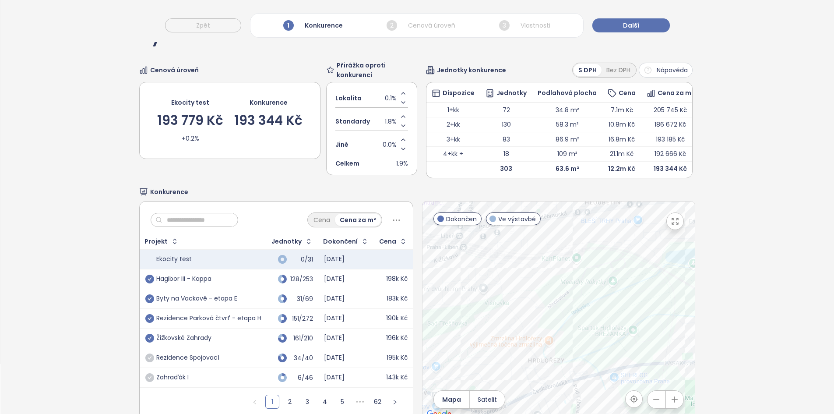
drag, startPoint x: 536, startPoint y: 319, endPoint x: 545, endPoint y: 303, distance: 18.0
click at [545, 303] on div at bounding box center [558, 310] width 272 height 218
click at [216, 226] on input "text" at bounding box center [197, 219] width 71 height 13
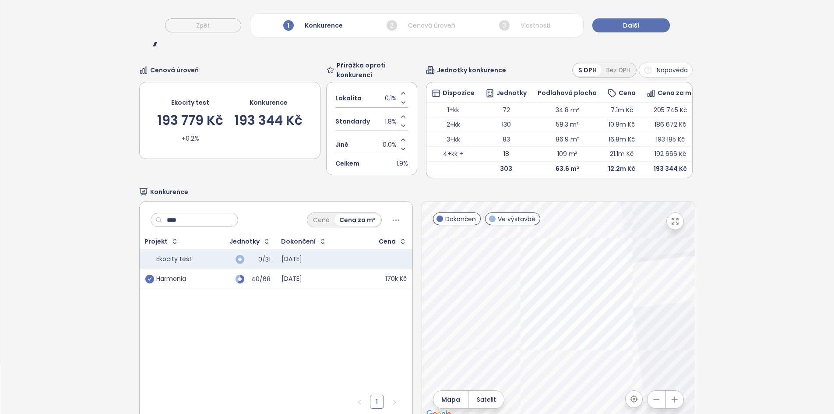
type input "****"
click at [151, 283] on icon "check-circle" at bounding box center [149, 278] width 9 height 9
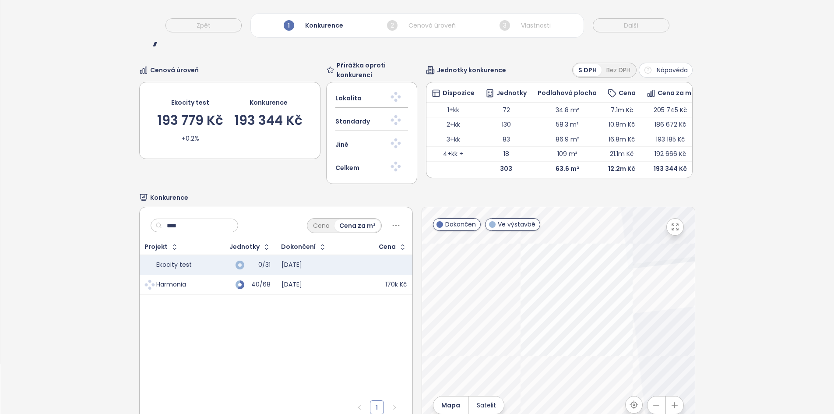
click at [203, 224] on input "****" at bounding box center [197, 225] width 71 height 13
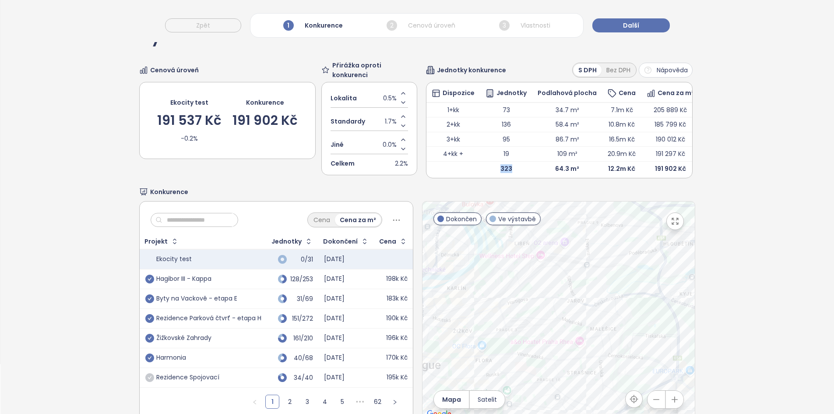
drag, startPoint x: 491, startPoint y: 168, endPoint x: 508, endPoint y: 169, distance: 17.5
click at [508, 169] on td "323" at bounding box center [506, 168] width 52 height 14
click at [647, 22] on button "Další" at bounding box center [630, 25] width 77 height 14
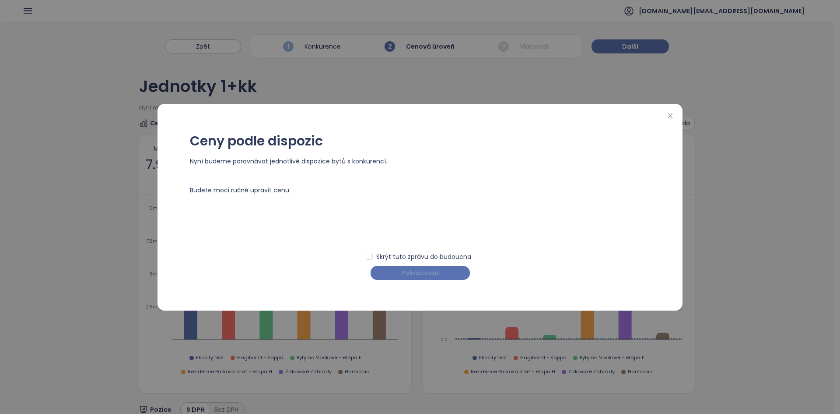
click at [418, 273] on span "Pokračovat" at bounding box center [420, 273] width 38 height 10
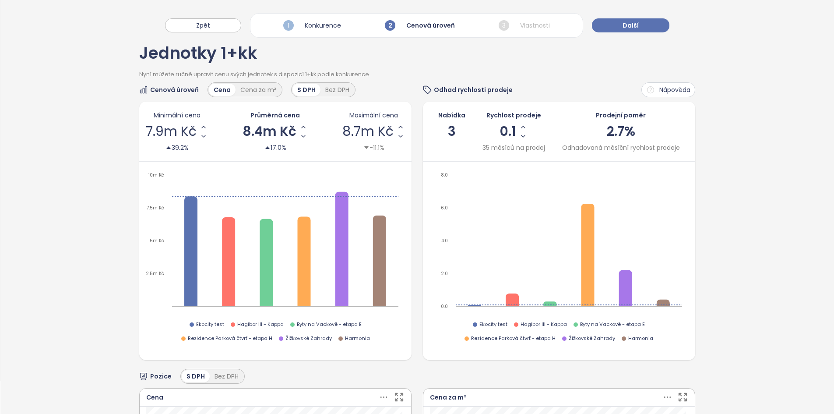
scroll to position [33, 0]
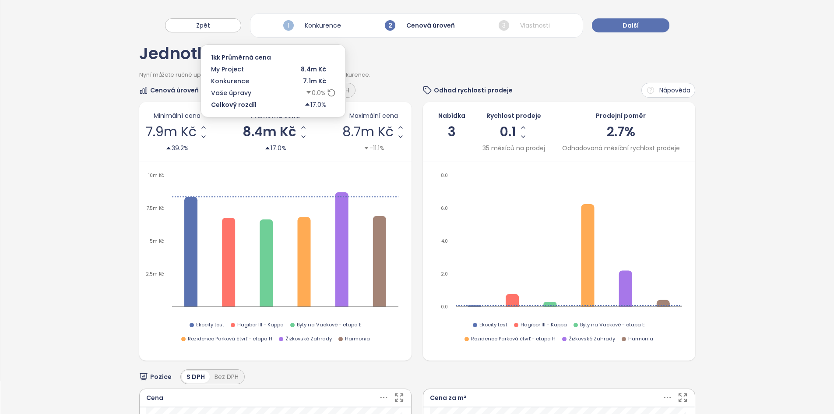
click at [266, 130] on span "8.4m Kč" at bounding box center [269, 131] width 54 height 13
click at [266, 130] on input "*******" at bounding box center [269, 131] width 18 height 11
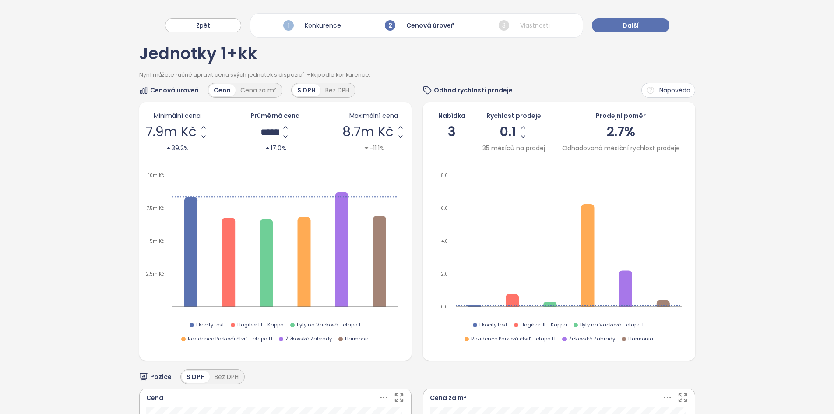
click at [224, 160] on div "Minimální cena 7.9m Kč 39.2% Průměrná cena ******* 17.0% Maximální cena 8.7m Kč…" at bounding box center [275, 132] width 272 height 60
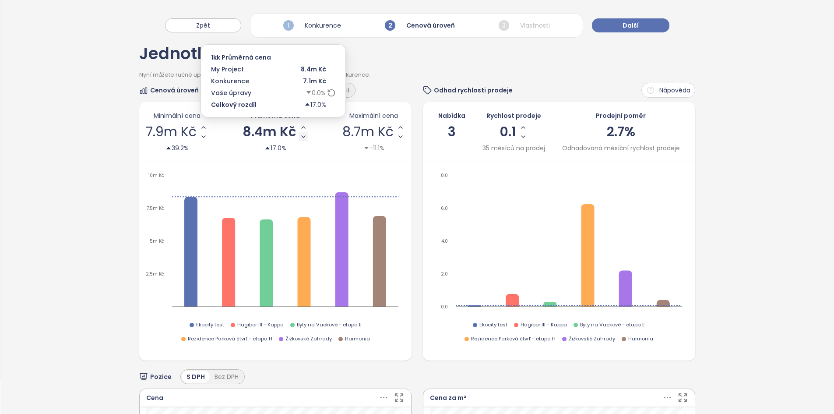
click at [300, 139] on icon "Decrease AVG Price" at bounding box center [303, 136] width 7 height 7
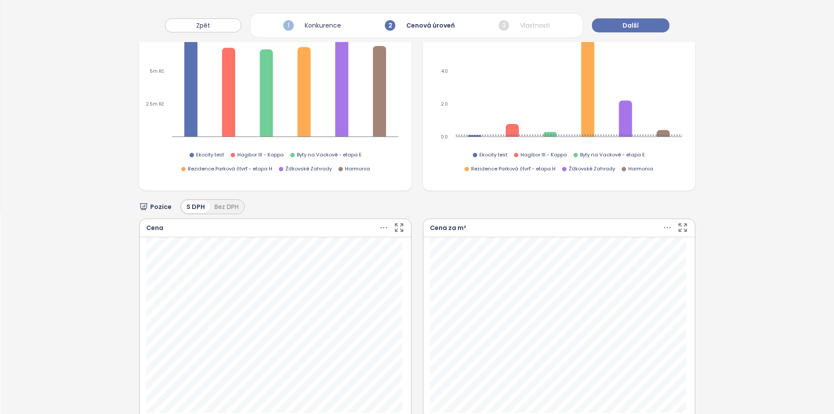
scroll to position [6, 0]
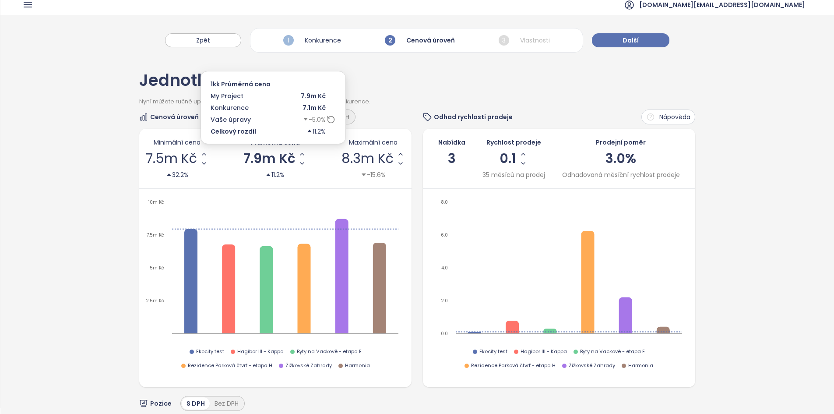
click at [330, 121] on icon at bounding box center [330, 119] width 9 height 9
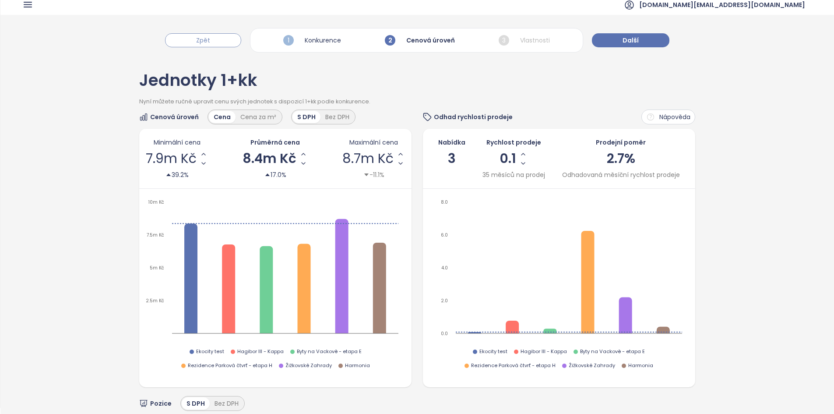
click at [221, 42] on button "Zpět" at bounding box center [203, 40] width 76 height 14
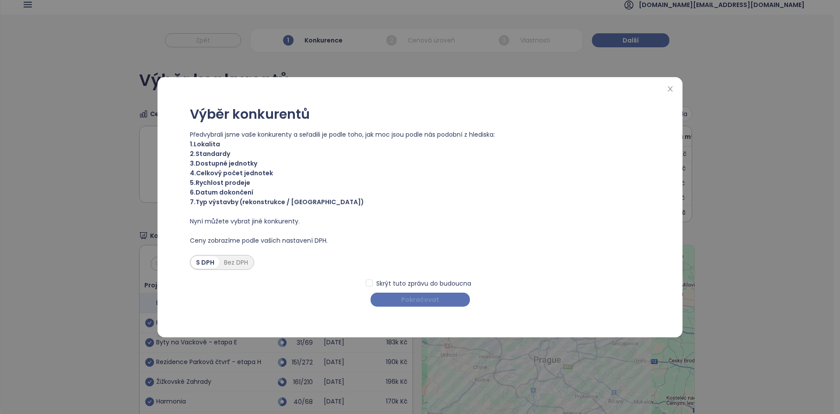
click at [418, 301] on span "Pokračovat" at bounding box center [420, 299] width 38 height 10
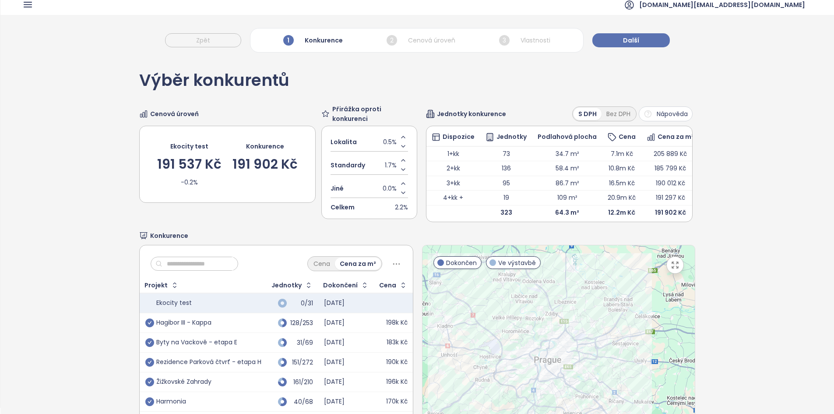
click at [388, 146] on span "0.5%" at bounding box center [390, 142] width 14 height 10
click at [391, 146] on input "***" at bounding box center [393, 142] width 5 height 10
type input "**"
click at [414, 64] on div "Výběr konkurentů Cenová úroveň Ekocity test 191 537 Kč -0.2% Konkurence 191 902…" at bounding box center [416, 268] width 555 height 422
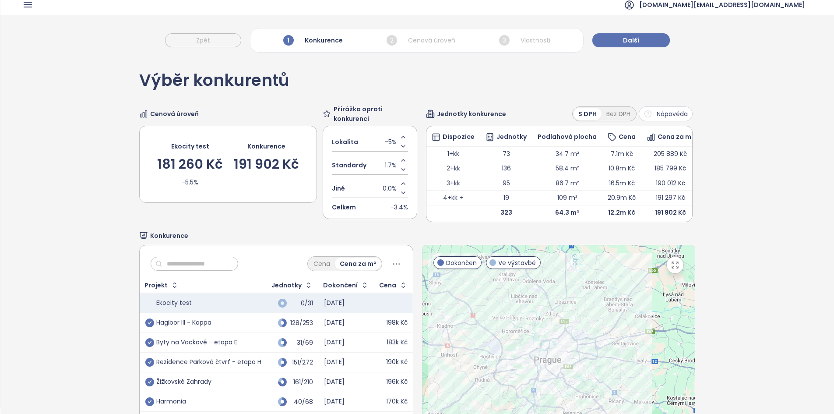
click at [389, 141] on span "-5%" at bounding box center [391, 142] width 12 height 10
click at [393, 141] on input "**" at bounding box center [395, 142] width 4 height 10
click at [501, 303] on div at bounding box center [558, 354] width 272 height 218
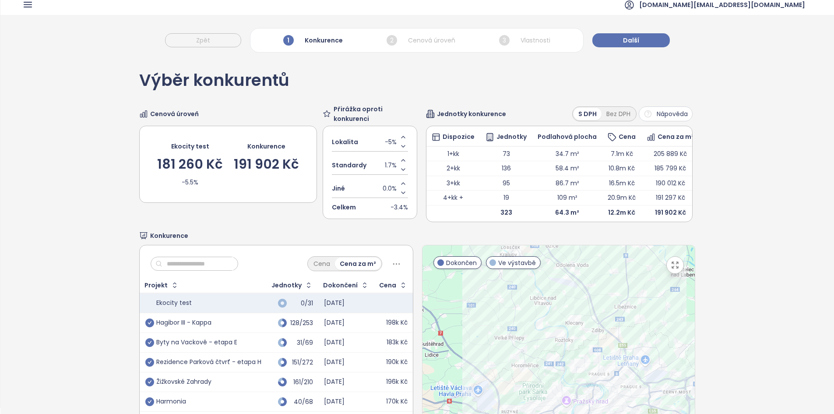
click at [385, 139] on span "-5%" at bounding box center [391, 142] width 12 height 10
click at [382, 139] on div "Lokalita **" at bounding box center [370, 142] width 76 height 19
click at [385, 139] on span "-5%" at bounding box center [391, 142] width 12 height 10
click at [372, 115] on span "Přirážka oproti konkurenci" at bounding box center [375, 113] width 84 height 19
click at [632, 34] on div "Zpět 1 Konkurence 2 Cenová úroveň 3 Vlastnosti Další" at bounding box center [416, 36] width 833 height 42
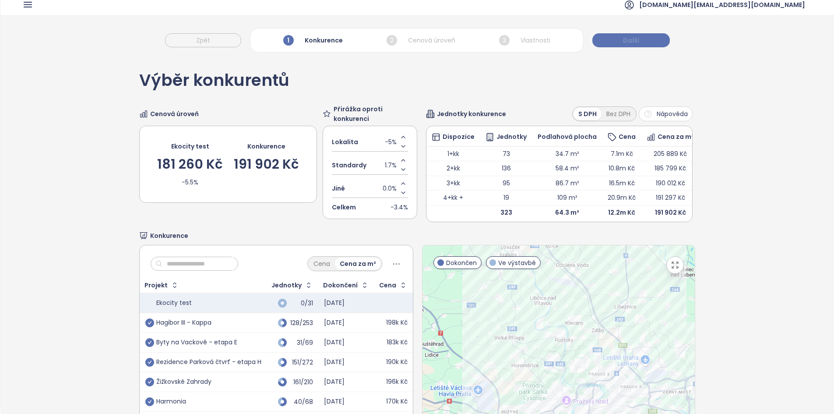
click at [632, 36] on span "Další" at bounding box center [631, 40] width 16 height 10
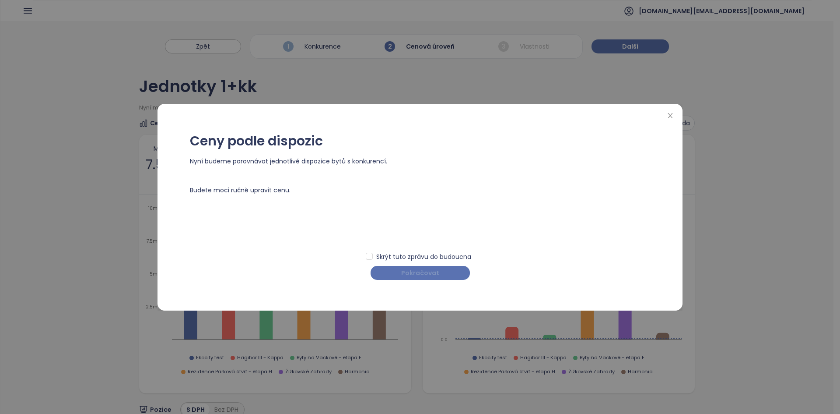
click at [426, 275] on span "Pokračovat" at bounding box center [420, 273] width 38 height 10
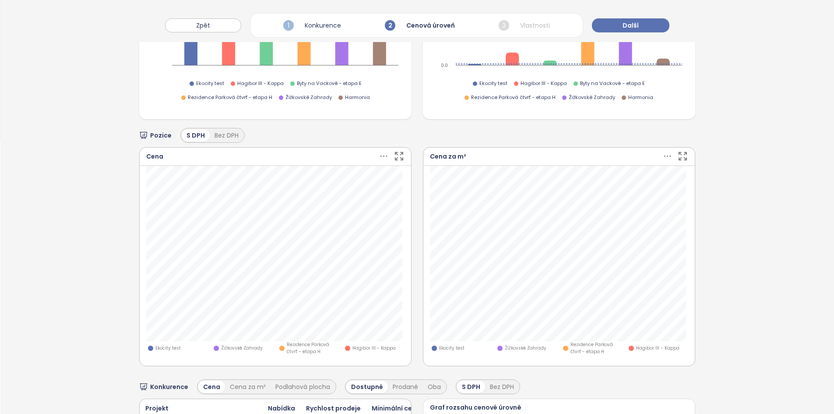
scroll to position [273, 0]
click at [301, 186] on icon at bounding box center [305, 188] width 9 height 9
click at [292, 190] on span "0.5 %" at bounding box center [282, 192] width 35 height 8
click at [292, 190] on input "***" at bounding box center [282, 192] width 35 height 8
type input "*"
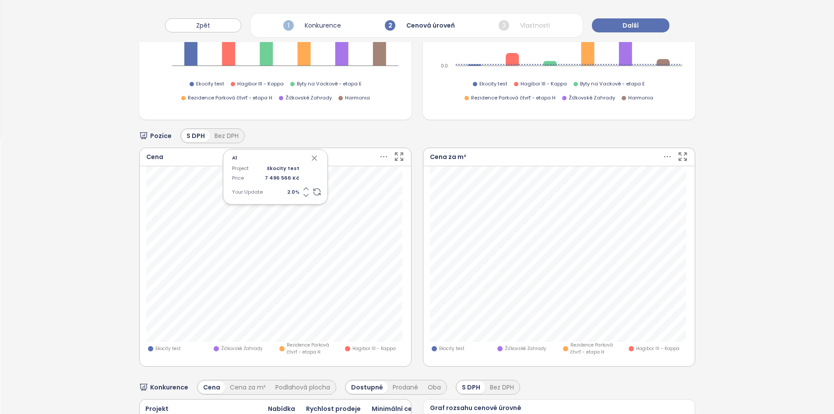
click at [312, 156] on icon "button" at bounding box center [314, 158] width 4 height 4
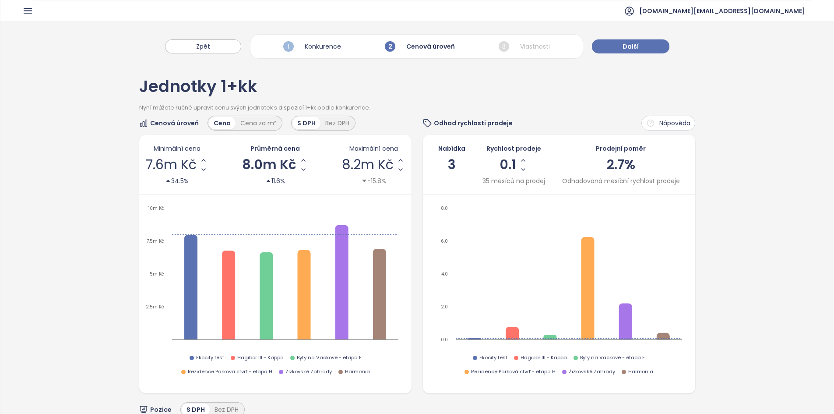
click at [256, 163] on span "8.0m Kč" at bounding box center [269, 164] width 54 height 13
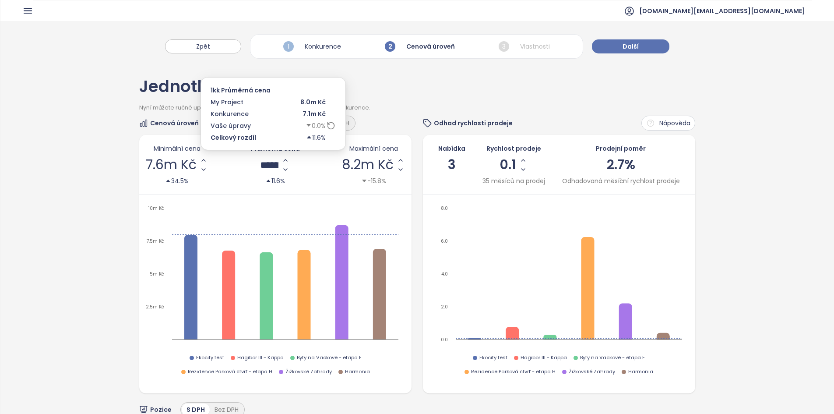
click at [260, 163] on input "*******" at bounding box center [269, 164] width 18 height 11
type input "*******"
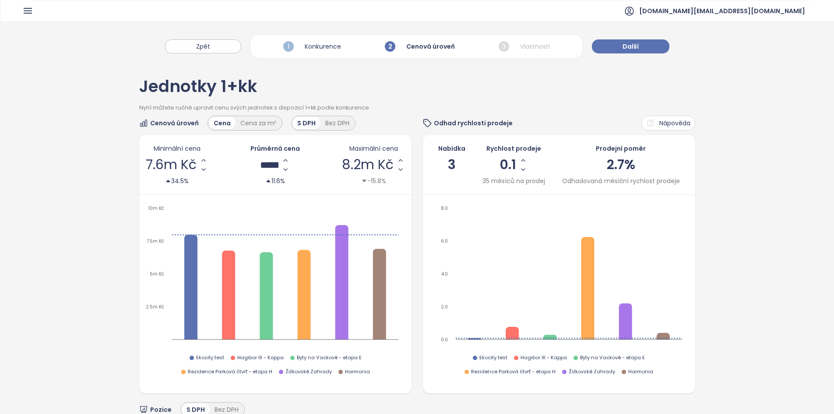
click at [246, 193] on div "Minimální cena 7.6m Kč 34.5% Průměrná cena ******* 11.6% Maximální cena 8.2m Kč…" at bounding box center [275, 165] width 272 height 60
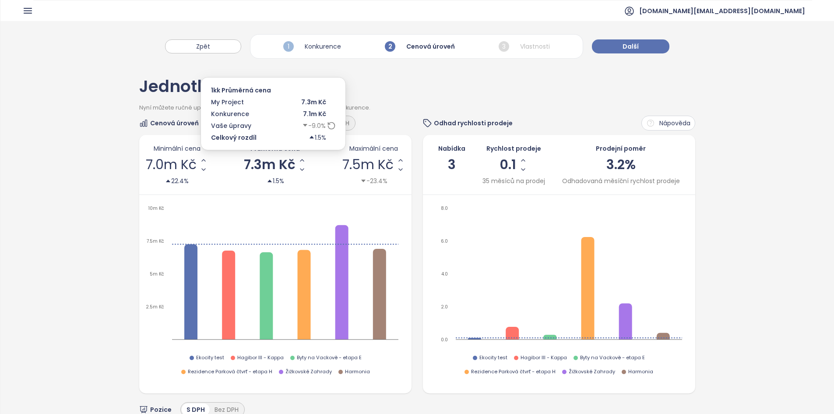
click at [269, 160] on span "7.3m Kč" at bounding box center [270, 164] width 52 height 13
click at [273, 163] on input "*******" at bounding box center [269, 164] width 18 height 11
click at [329, 124] on icon at bounding box center [329, 123] width 2 height 2
click at [301, 169] on icon "Decrease AVG Price" at bounding box center [303, 169] width 4 height 2
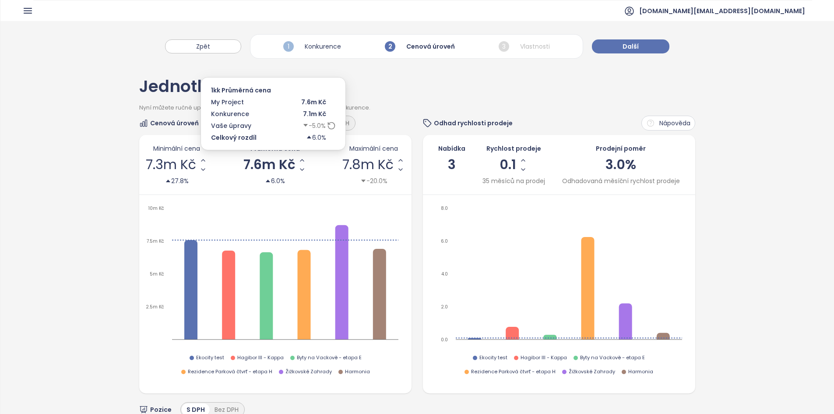
click at [269, 165] on span "7.6m Kč" at bounding box center [269, 164] width 52 height 13
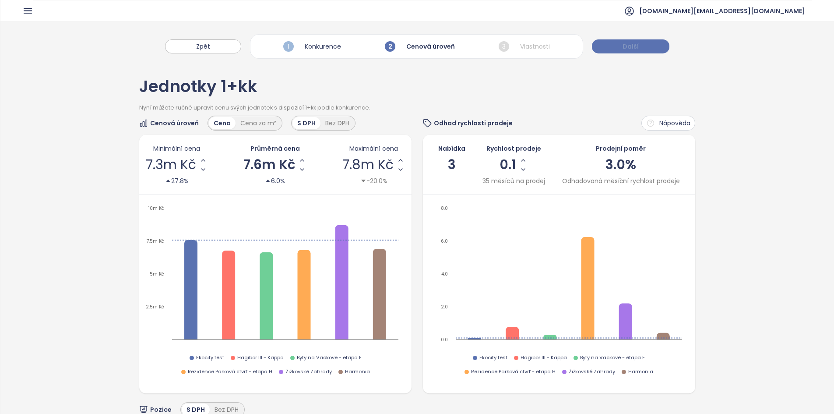
click at [630, 42] on span "Další" at bounding box center [630, 47] width 16 height 10
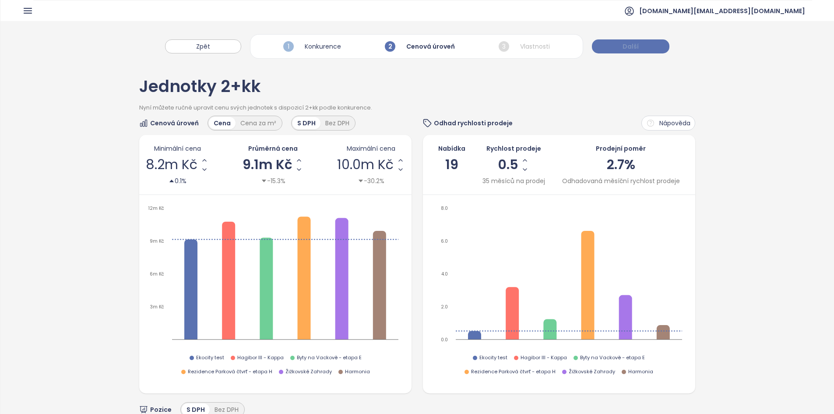
click at [627, 45] on span "Další" at bounding box center [630, 47] width 16 height 10
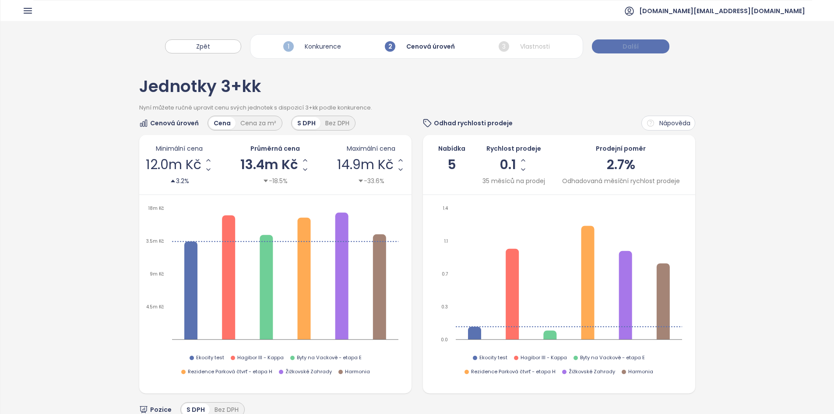
click at [628, 48] on span "Další" at bounding box center [630, 47] width 16 height 10
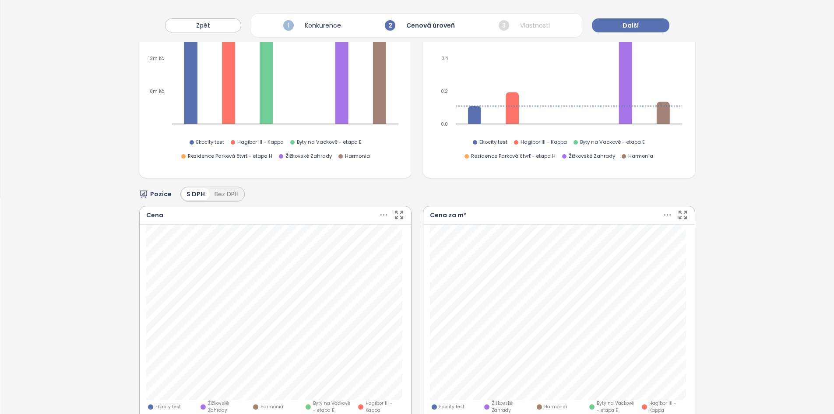
scroll to position [311, 0]
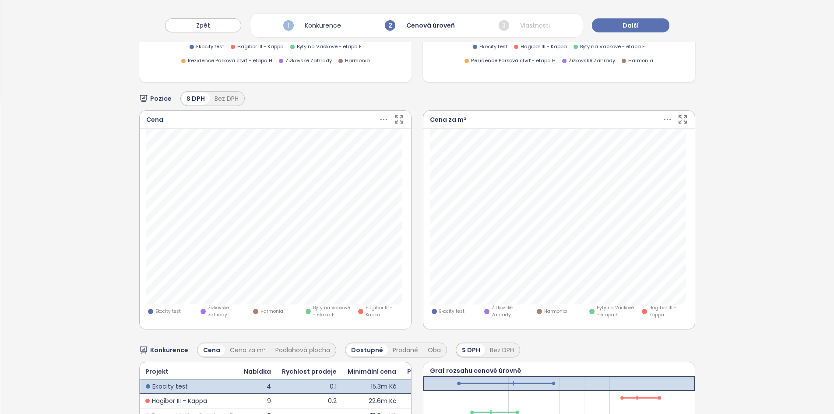
click at [383, 114] on icon at bounding box center [383, 119] width 11 height 11
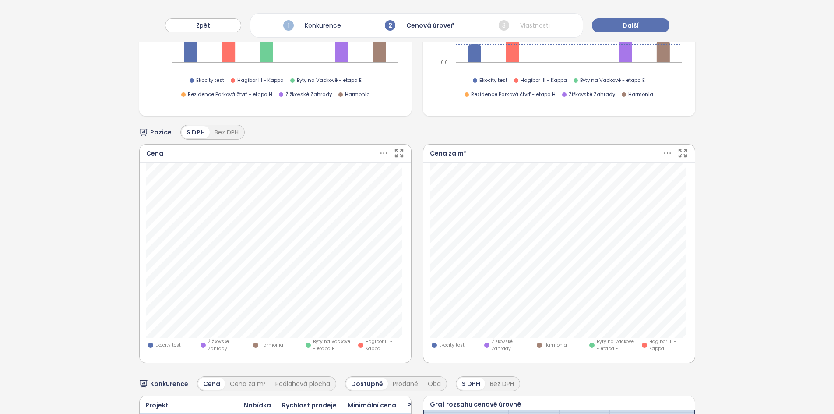
scroll to position [0, 0]
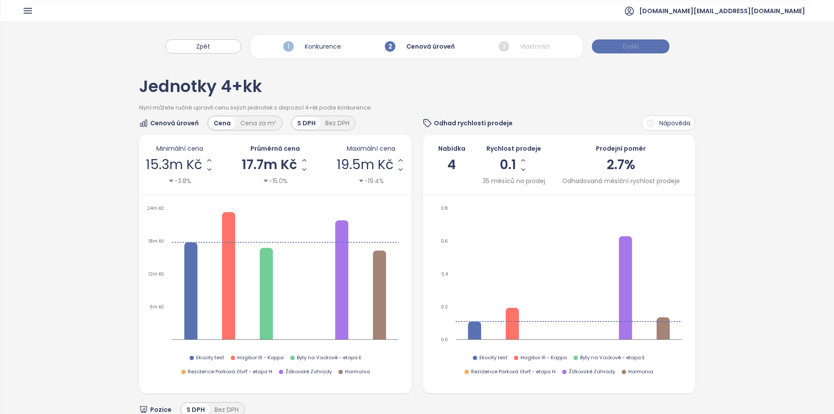
click at [612, 47] on button "Další" at bounding box center [630, 46] width 77 height 14
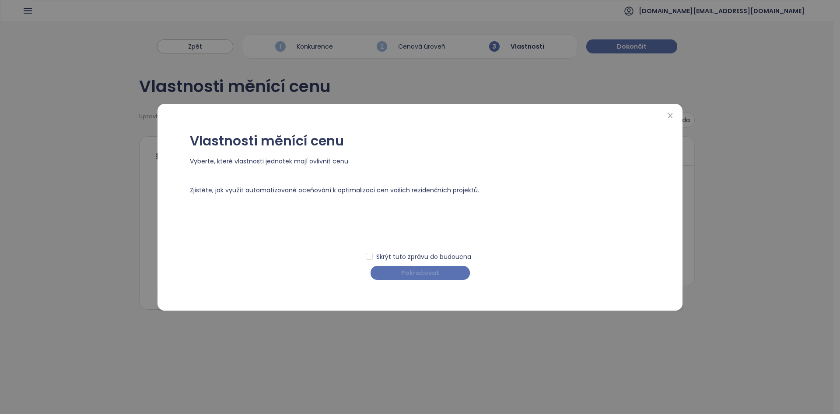
click at [407, 275] on span "Pokračovat" at bounding box center [420, 273] width 38 height 10
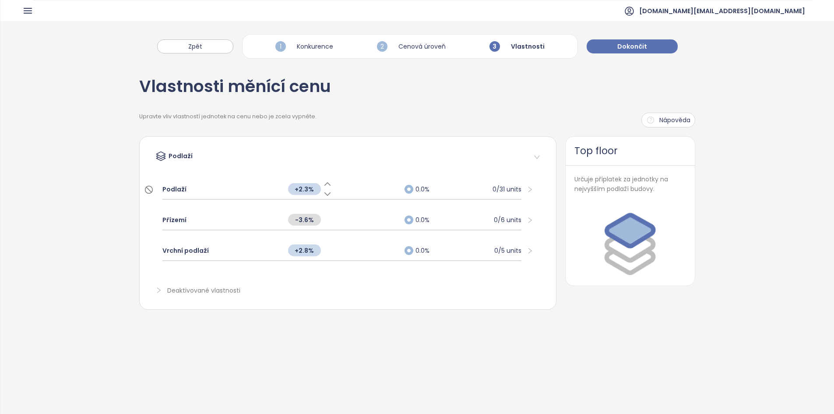
click at [230, 191] on div "Podlaží" at bounding box center [220, 188] width 117 height 19
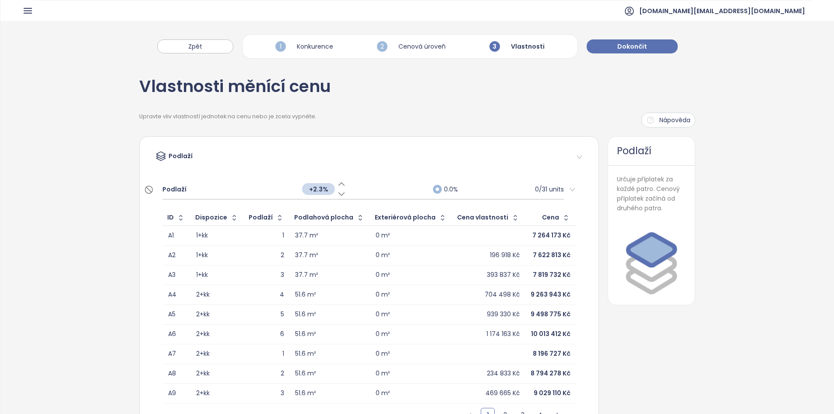
click at [338, 198] on div "Podlaží +2.3% 0.0% 0/31 units" at bounding box center [362, 189] width 401 height 20
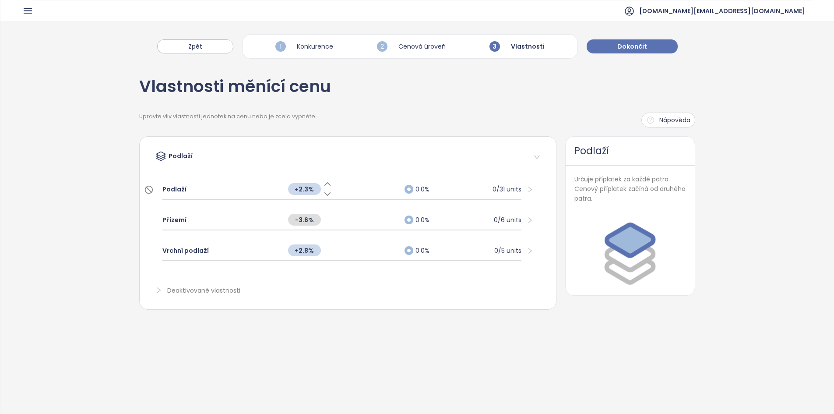
click at [323, 194] on icon at bounding box center [327, 193] width 9 height 9
click at [261, 193] on div "Podlaží" at bounding box center [220, 188] width 117 height 19
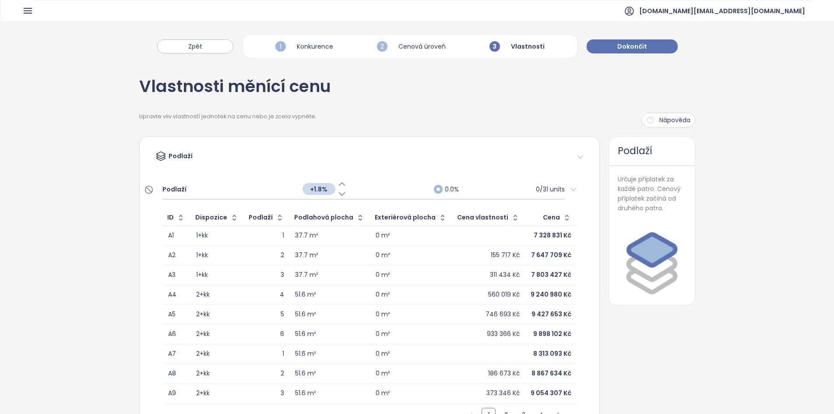
click at [321, 196] on div "+1.8%" at bounding box center [324, 188] width 44 height 19
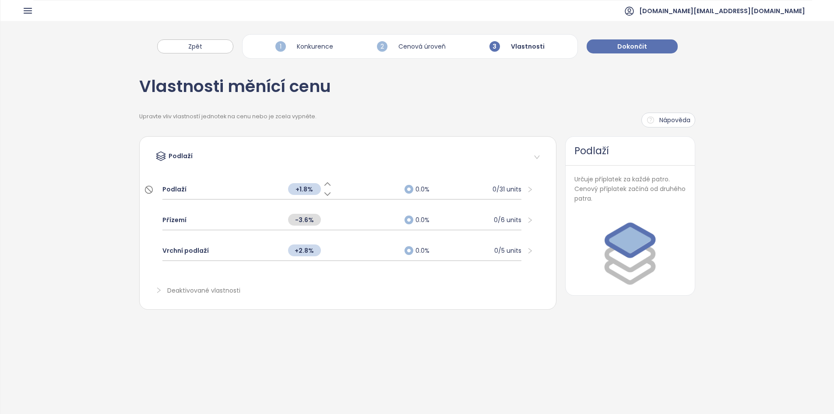
click at [316, 191] on span "+1.8%" at bounding box center [304, 189] width 33 height 12
click at [316, 191] on input "***" at bounding box center [304, 189] width 33 height 10
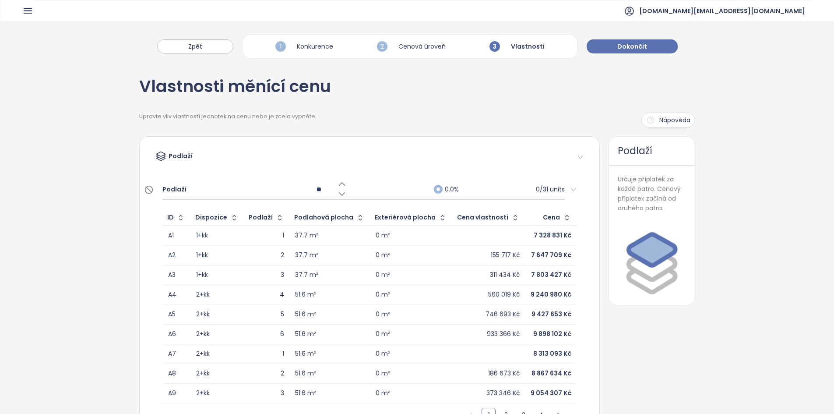
type input "***"
click at [240, 137] on div "Podlaží Podlaží +2.5% 0.0% 0/31 units ID Dispozice Podlaží Podlahová plocha Ext…" at bounding box center [369, 339] width 460 height 406
click at [381, 186] on div "+2.5%" at bounding box center [364, 188] width 132 height 19
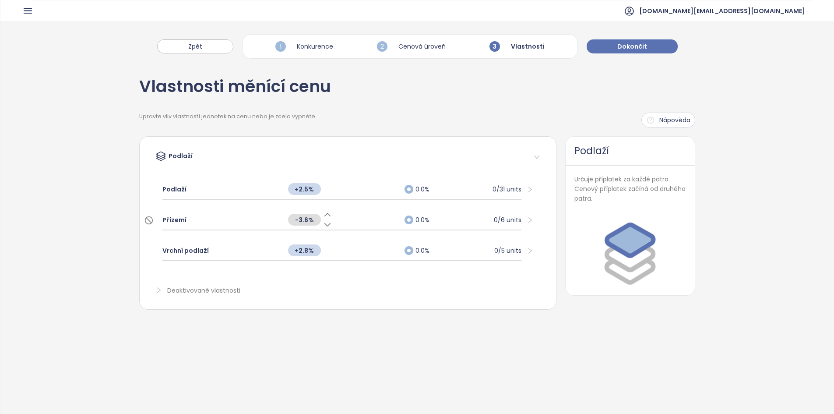
click at [228, 218] on div "Přízemí" at bounding box center [220, 219] width 117 height 19
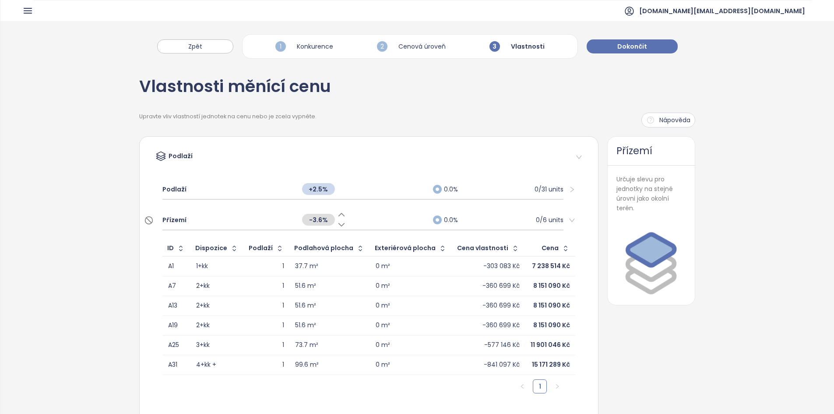
click at [371, 218] on div "-3.6%" at bounding box center [363, 219] width 131 height 19
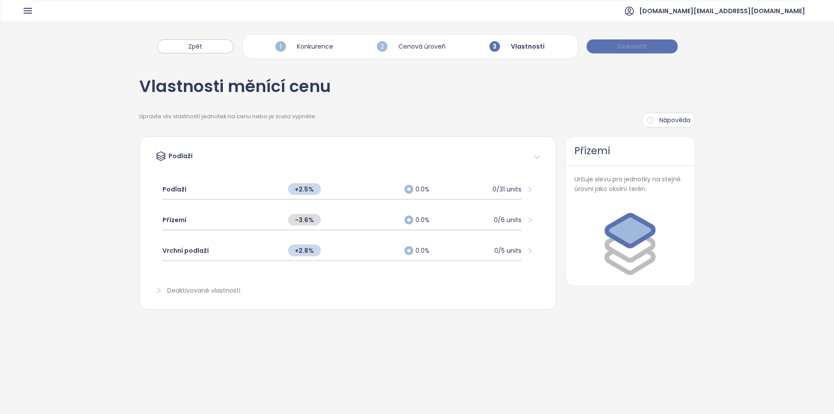
click at [620, 45] on span "Dokončit" at bounding box center [632, 47] width 30 height 10
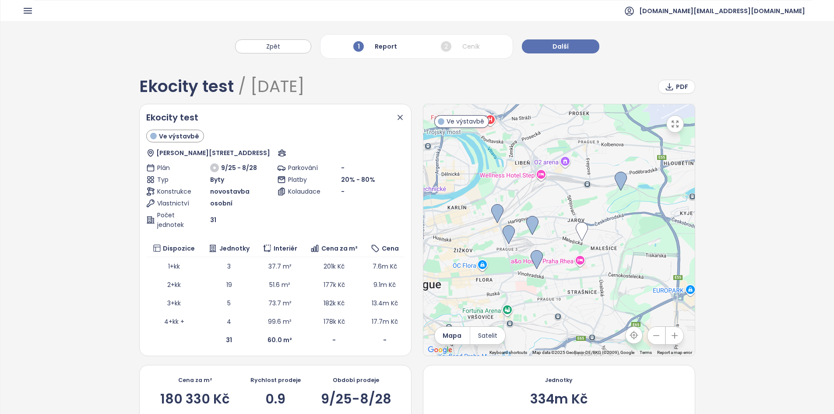
click at [183, 396] on div "180 330 Kč" at bounding box center [195, 398] width 70 height 13
click at [183, 395] on div "180 330 Kč" at bounding box center [195, 398] width 70 height 13
click at [538, 394] on div "334m Kč" at bounding box center [559, 398] width 58 height 13
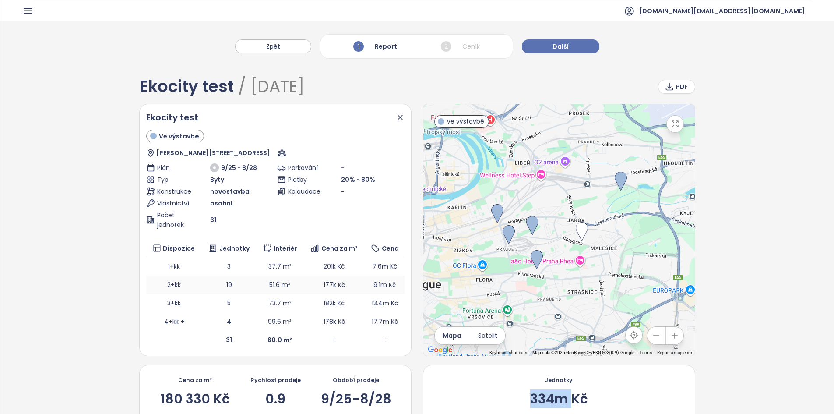
scroll to position [0, 0]
click at [579, 46] on button "Další" at bounding box center [560, 46] width 77 height 14
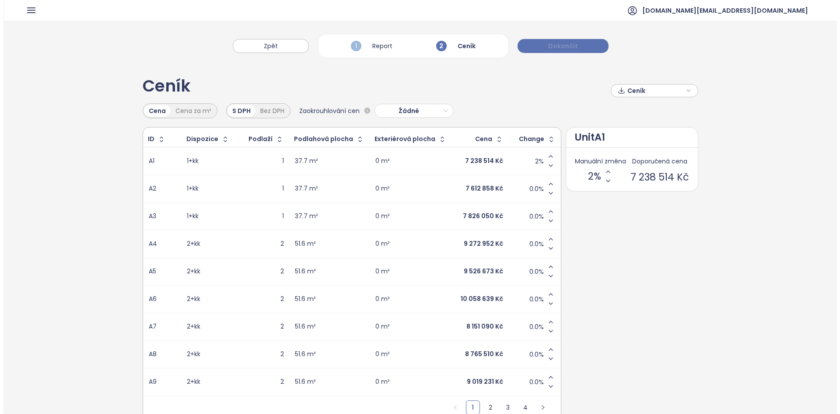
scroll to position [0, 0]
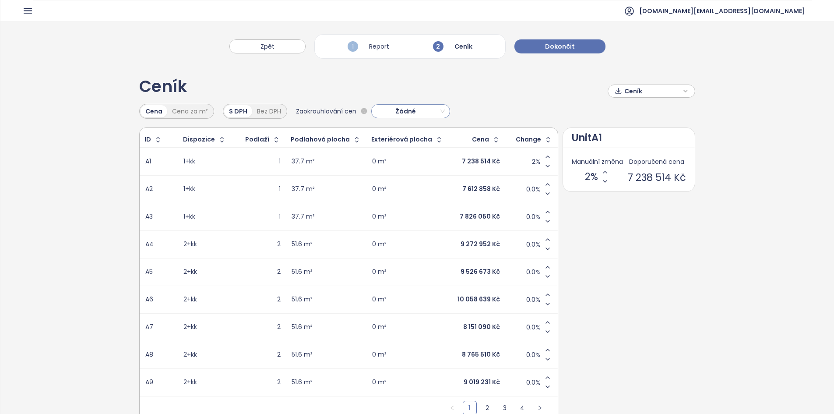
click at [392, 118] on div "Zaokrouhlování cen Žádné" at bounding box center [373, 111] width 154 height 15
click at [392, 114] on span "Žádné" at bounding box center [409, 111] width 70 height 13
click at [547, 170] on button "Decrease value" at bounding box center [547, 165] width 9 height 9
click at [403, 306] on td "0 m²" at bounding box center [407, 299] width 82 height 28
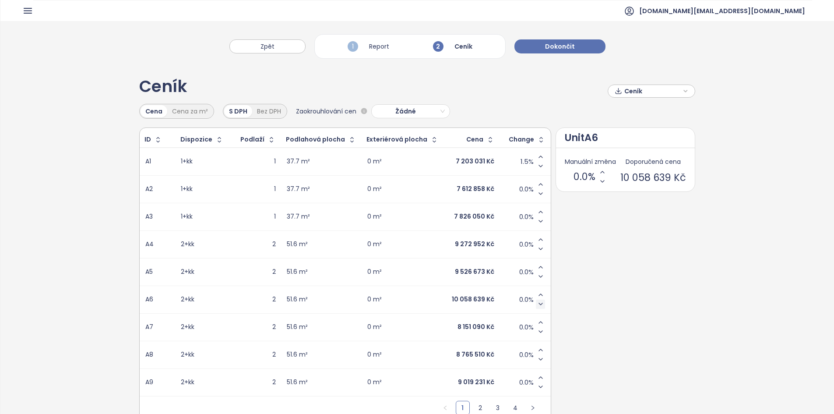
click at [537, 305] on icon "Decrease value" at bounding box center [540, 303] width 7 height 7
click at [568, 42] on span "Dokončit" at bounding box center [560, 47] width 30 height 10
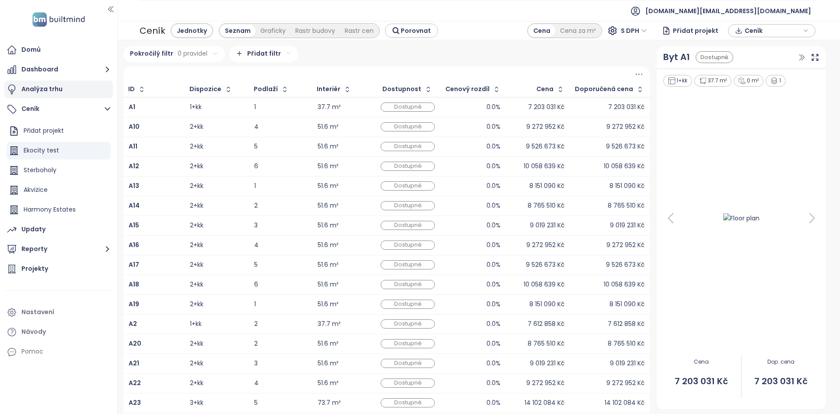
click at [87, 89] on div "Analýza trhu" at bounding box center [58, 90] width 109 height 18
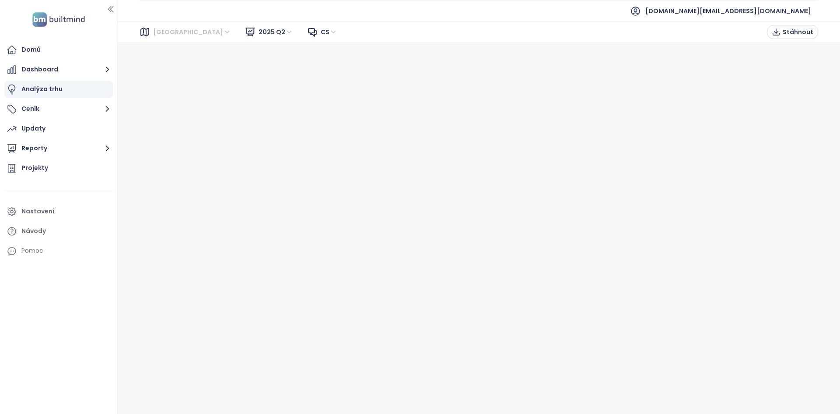
click at [156, 32] on span "[GEOGRAPHIC_DATA]" at bounding box center [192, 31] width 78 height 13
click at [167, 58] on div "[GEOGRAPHIC_DATA]" at bounding box center [192, 63] width 81 height 14
click at [259, 32] on span "2025 Q2" at bounding box center [276, 31] width 35 height 13
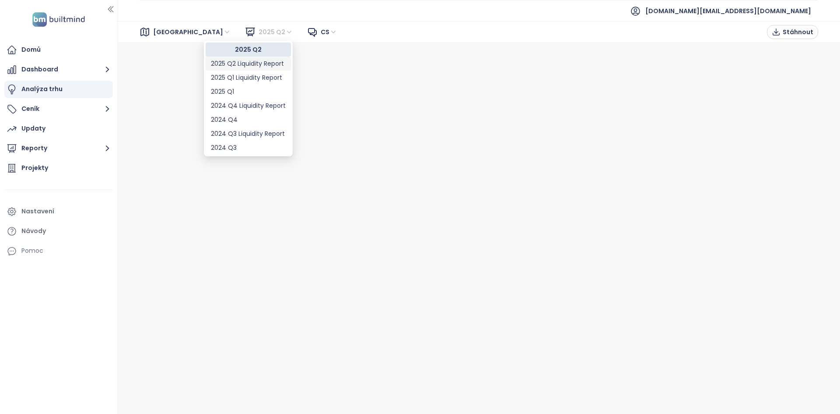
click at [250, 60] on div "2025 Q2 Liquidity Report" at bounding box center [248, 64] width 75 height 10
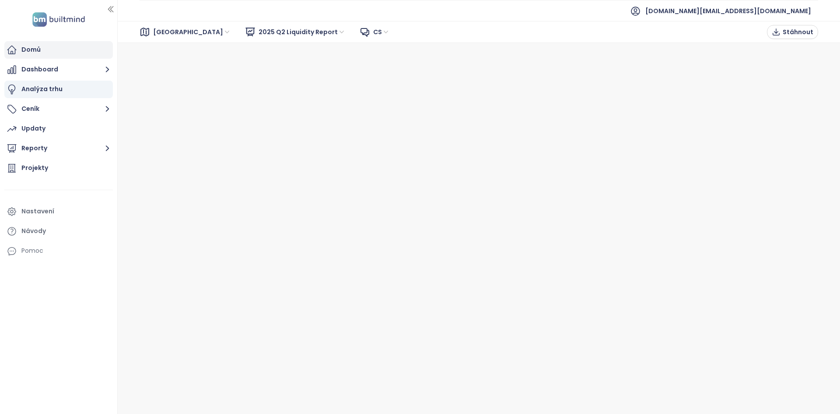
click at [47, 49] on div "Domů" at bounding box center [58, 50] width 109 height 18
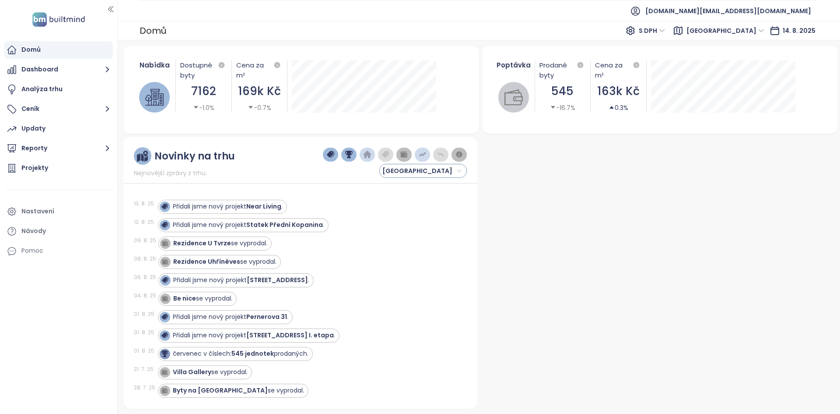
click at [398, 177] on div "Novinky na trhu Nejnovější zprávy z trhu. [GEOGRAPHIC_DATA] [DATE] Přidali jsme…" at bounding box center [300, 273] width 354 height 272
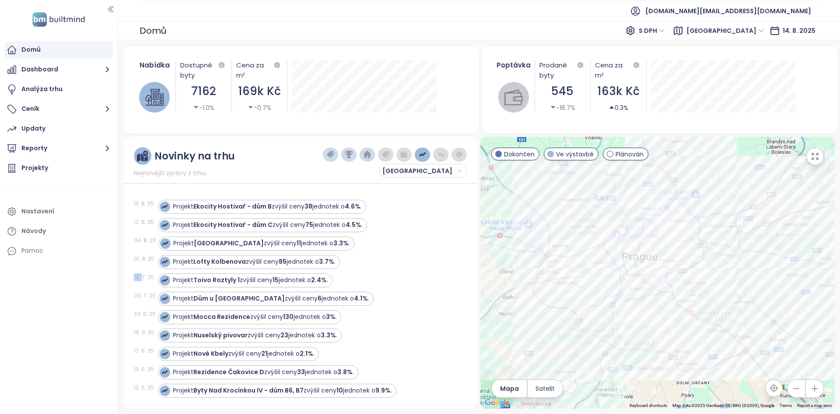
drag, startPoint x: 142, startPoint y: 277, endPoint x: 130, endPoint y: 277, distance: 11.8
click at [130, 277] on div "Novinky na trhu Nejnovější zprávy z trhu. Praha [DATE] Projekt Ekocity Hostivař…" at bounding box center [300, 273] width 354 height 272
click at [423, 155] on img "button" at bounding box center [423, 155] width 8 height 8
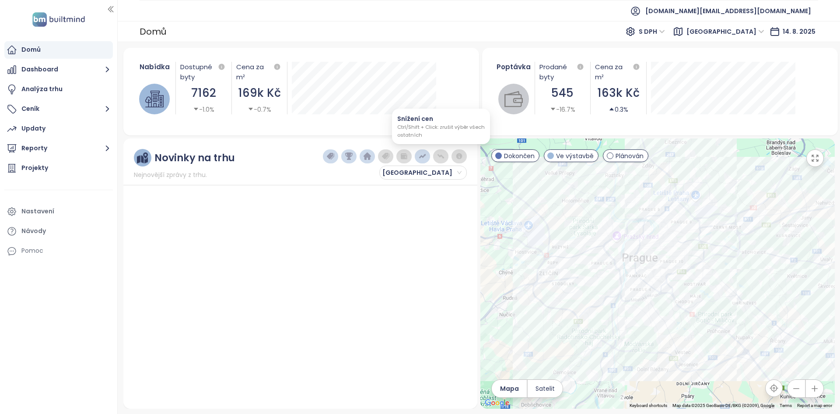
click at [441, 152] on img "button" at bounding box center [441, 156] width 8 height 8
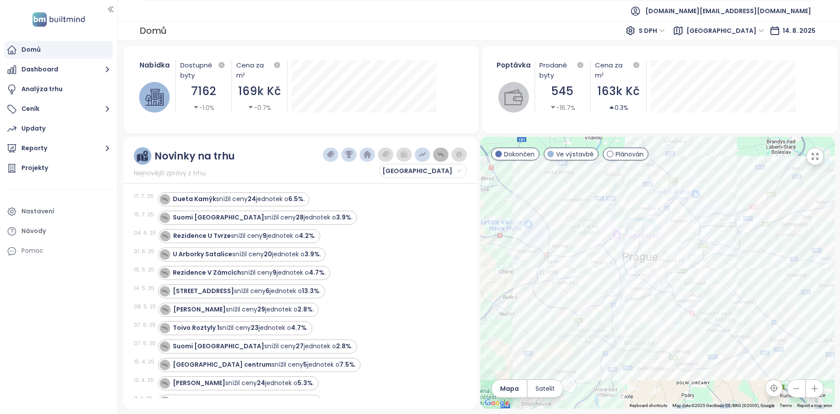
scroll to position [7, 0]
click at [191, 305] on strong "[PERSON_NAME]" at bounding box center [199, 309] width 53 height 9
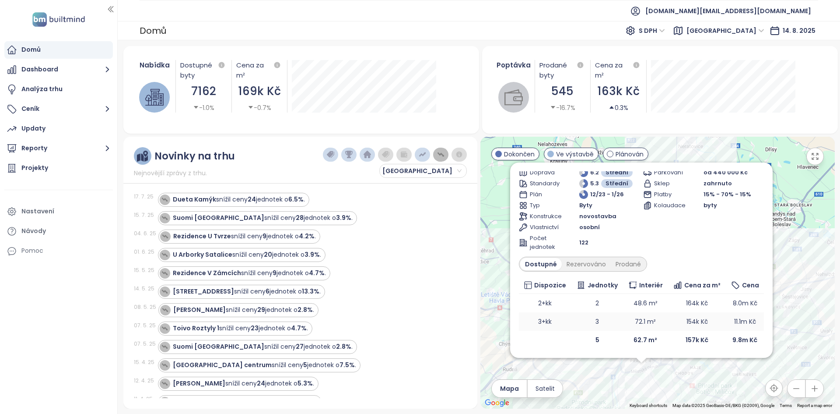
scroll to position [0, 0]
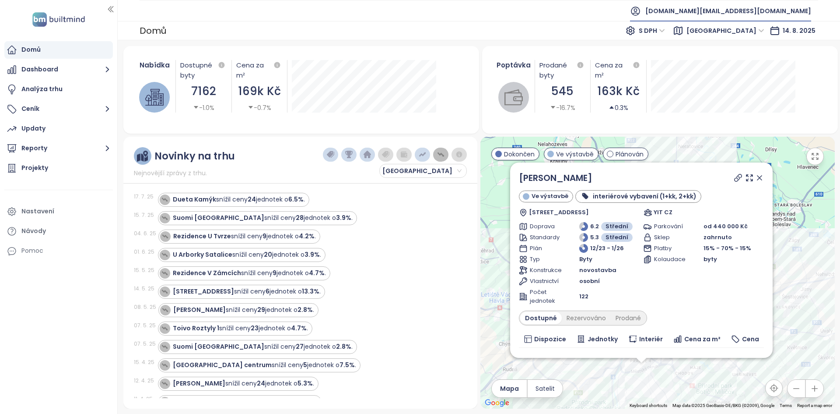
click at [729, 7] on span "[DOMAIN_NAME][EMAIL_ADDRESS][DOMAIN_NAME]" at bounding box center [728, 10] width 166 height 21
click at [731, 35] on span "Odhlásit se" at bounding box center [731, 35] width 34 height 9
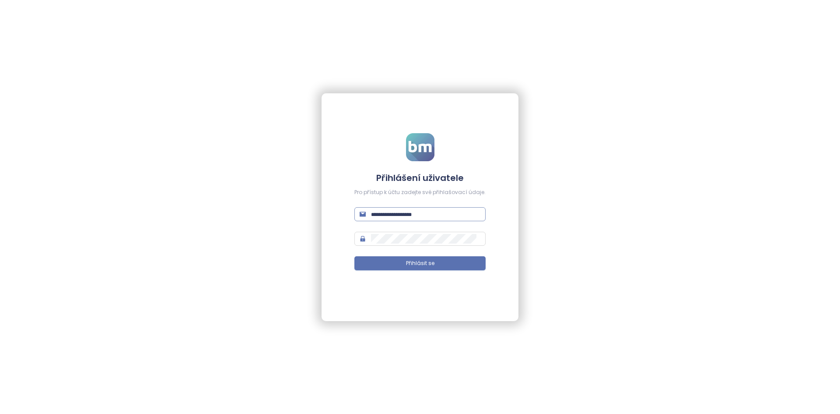
click at [420, 211] on input "text" at bounding box center [425, 214] width 109 height 10
type input "**********"
click at [354, 256] on button "Přihlásit se" at bounding box center [419, 263] width 131 height 14
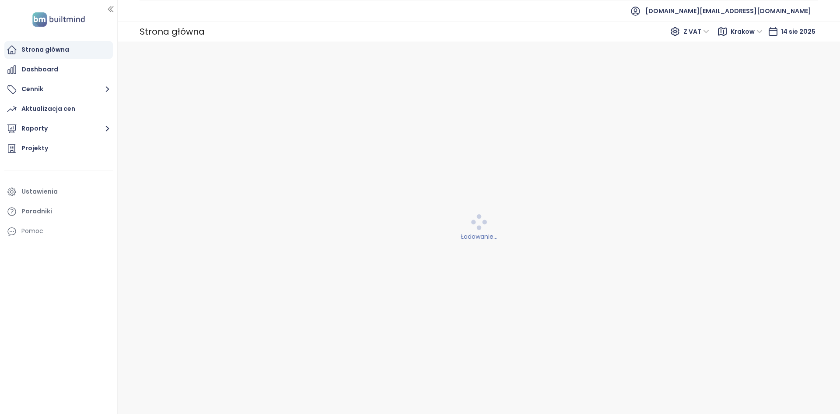
click at [68, 119] on ul "Strona główna Dashboard Cennik Aktualizacja cen Raporty Projekty Ustawienia Por…" at bounding box center [58, 140] width 109 height 199
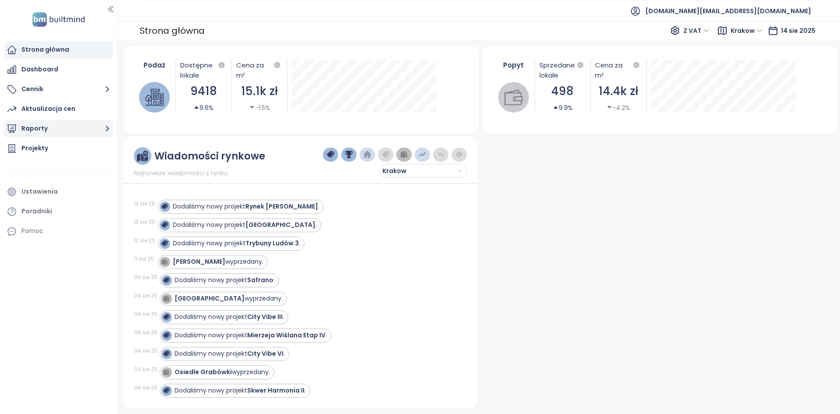
click at [68, 133] on button "Raporty" at bounding box center [58, 129] width 109 height 18
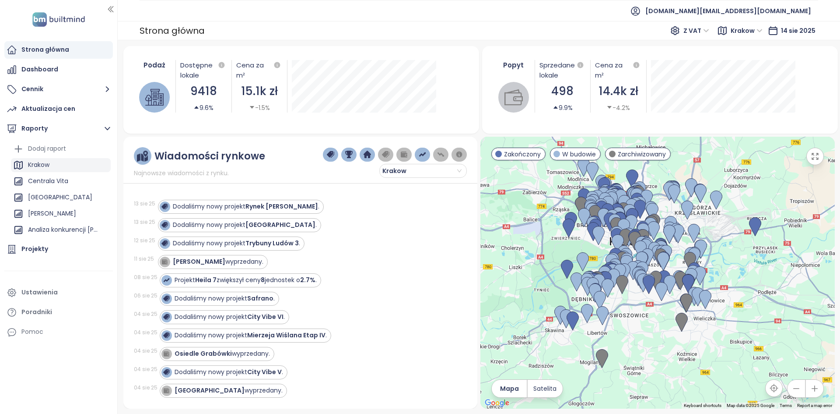
click at [51, 164] on div "Krakow" at bounding box center [61, 165] width 100 height 14
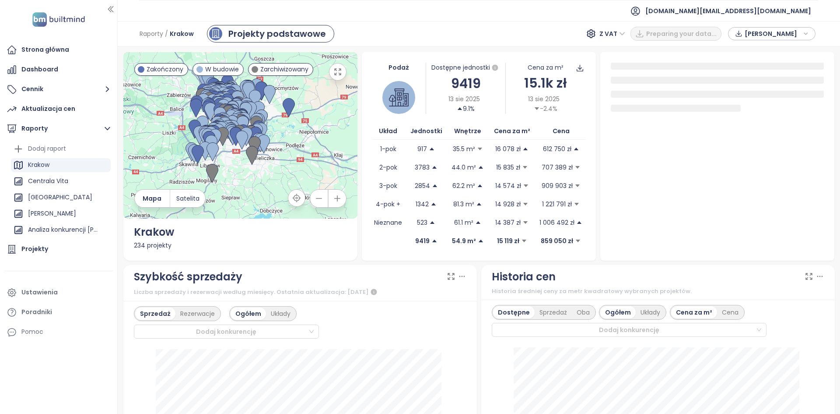
click at [460, 83] on div "9419" at bounding box center [466, 83] width 80 height 21
click at [460, 81] on div "9419" at bounding box center [466, 83] width 80 height 21
click at [461, 81] on div "9419" at bounding box center [466, 83] width 80 height 21
drag, startPoint x: 461, startPoint y: 81, endPoint x: 452, endPoint y: 87, distance: 9.8
click at [452, 87] on div "9419" at bounding box center [466, 83] width 80 height 21
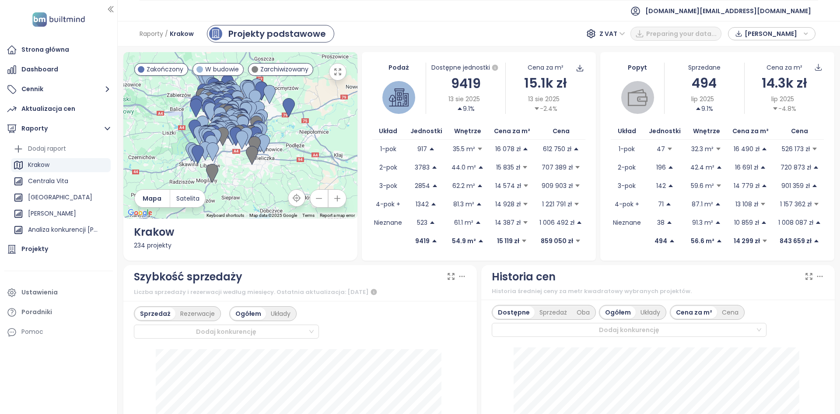
click at [541, 85] on div "15.1k zł" at bounding box center [546, 83] width 80 height 21
click at [462, 89] on div "9419" at bounding box center [466, 83] width 80 height 21
